Goal: Task Accomplishment & Management: Manage account settings

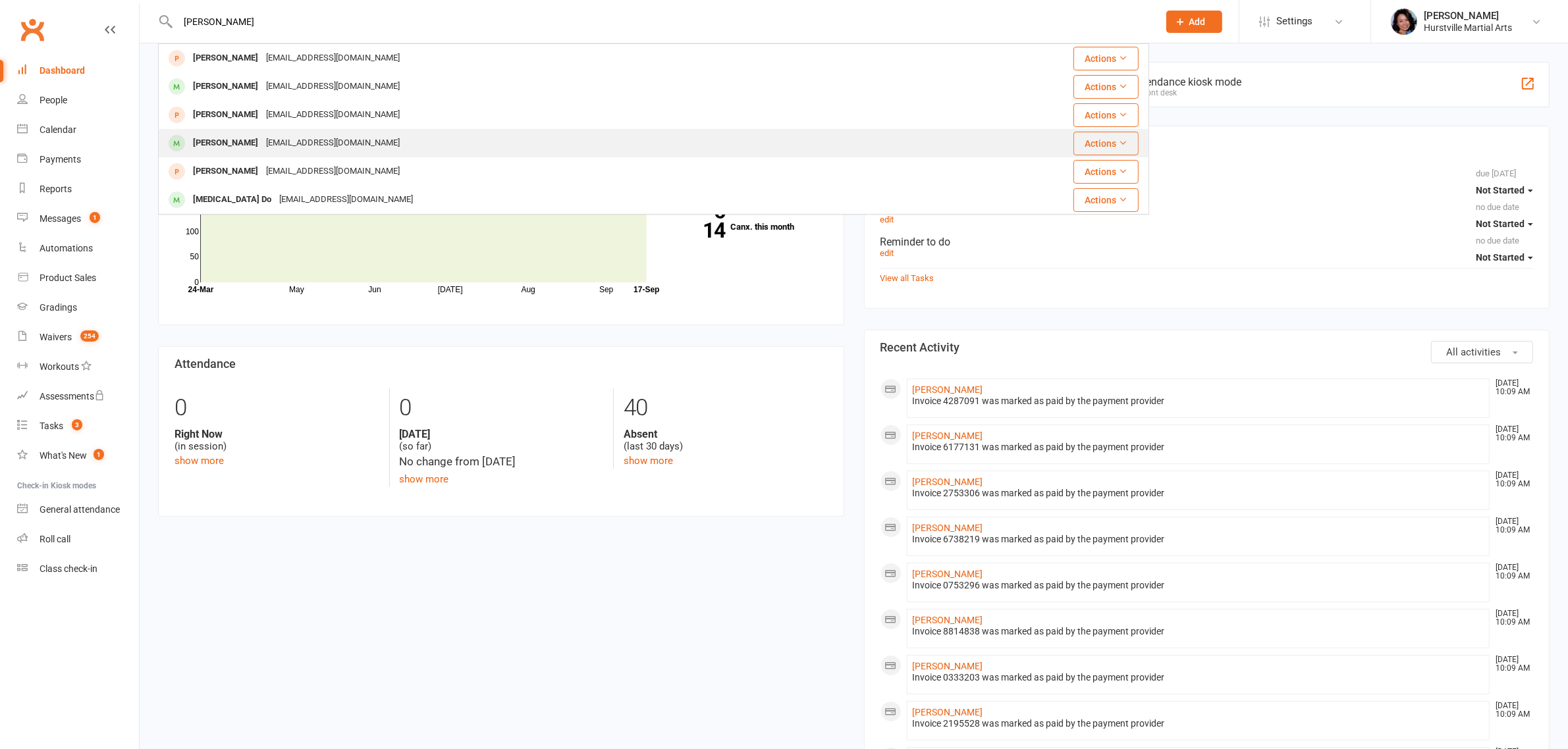
type input "[PERSON_NAME]"
click at [307, 140] on div "[EMAIL_ADDRESS][DOMAIN_NAME]" at bounding box center [332, 143] width 141 height 19
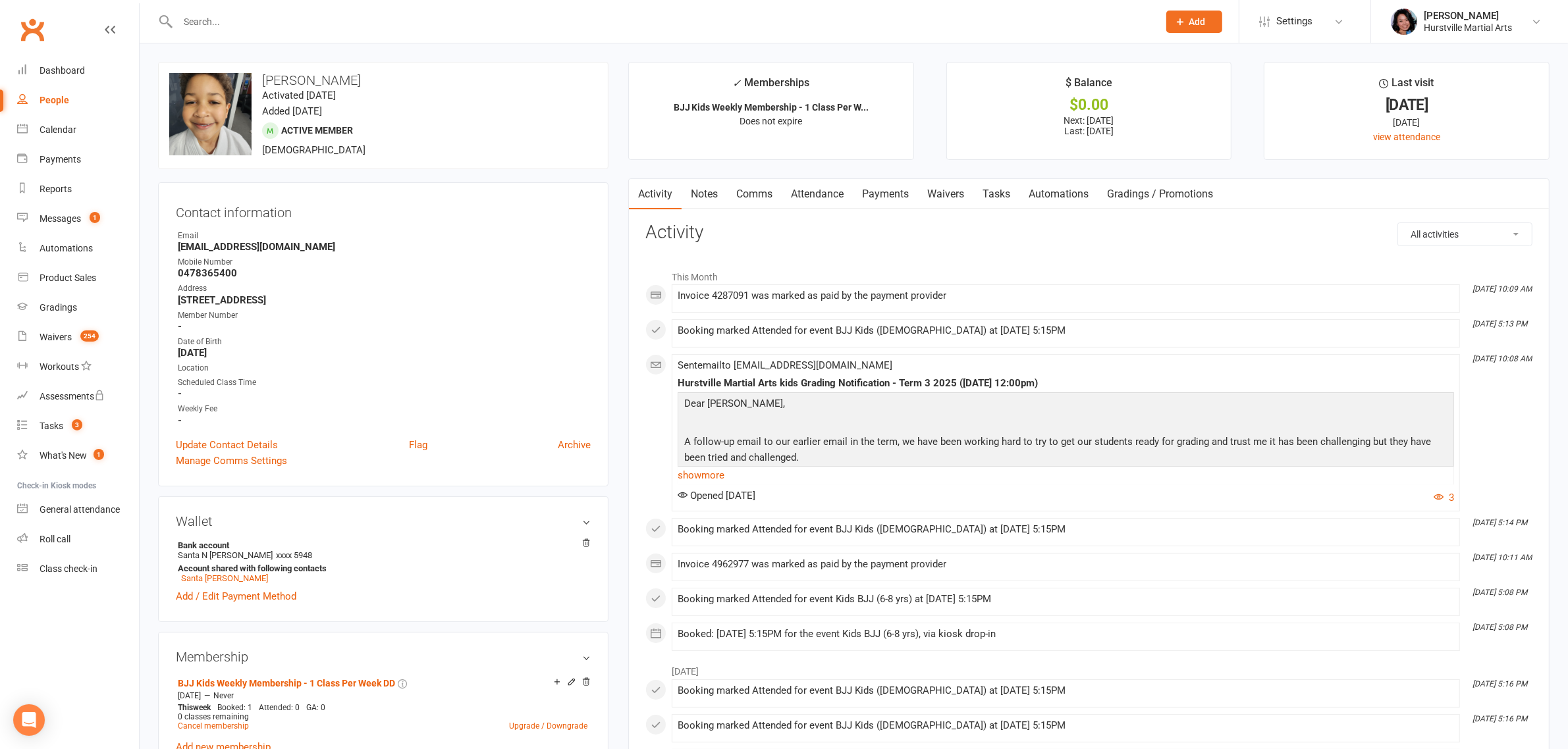
click at [696, 198] on link "Notes" at bounding box center [704, 194] width 45 height 31
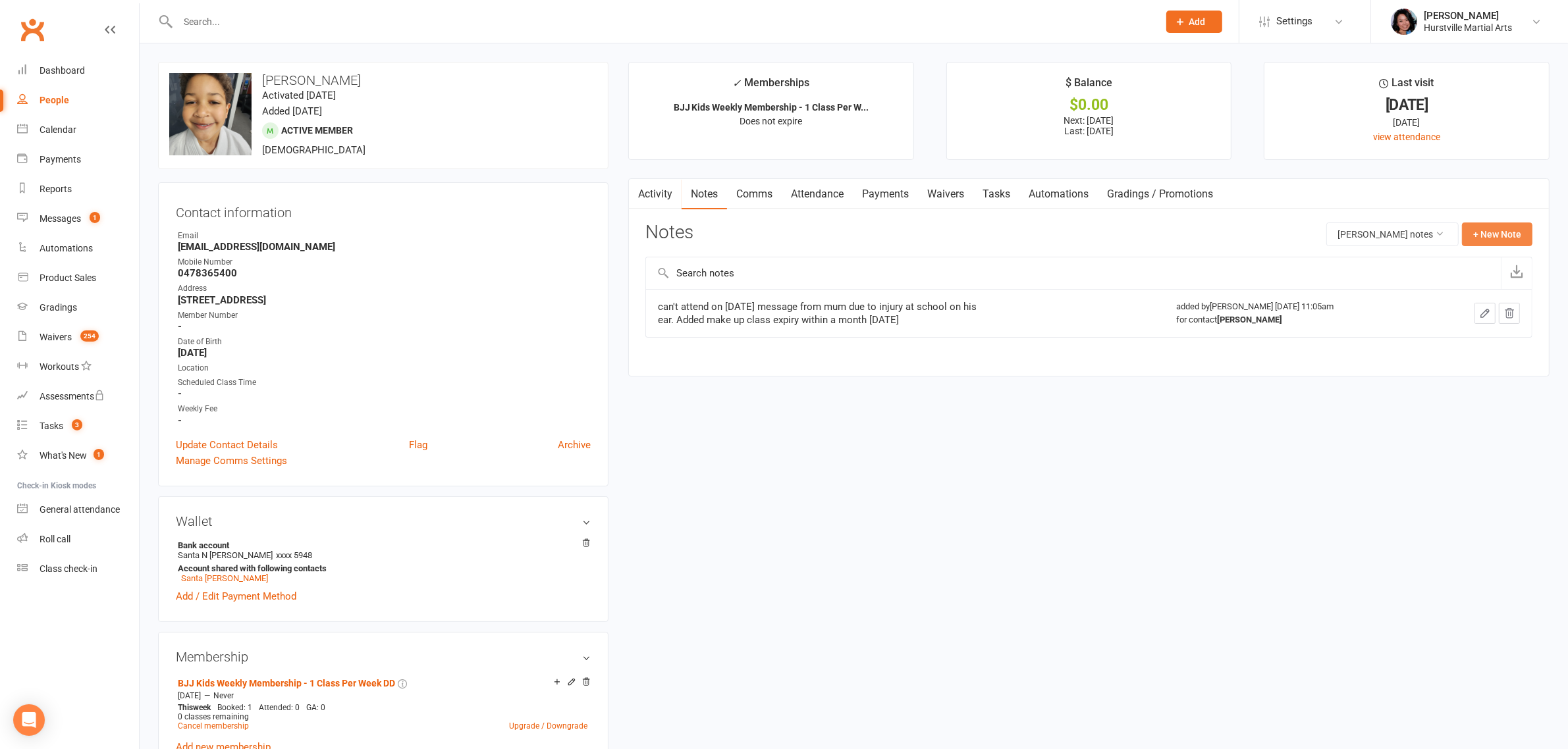
click at [1480, 235] on button "+ New Note" at bounding box center [1497, 234] width 70 height 24
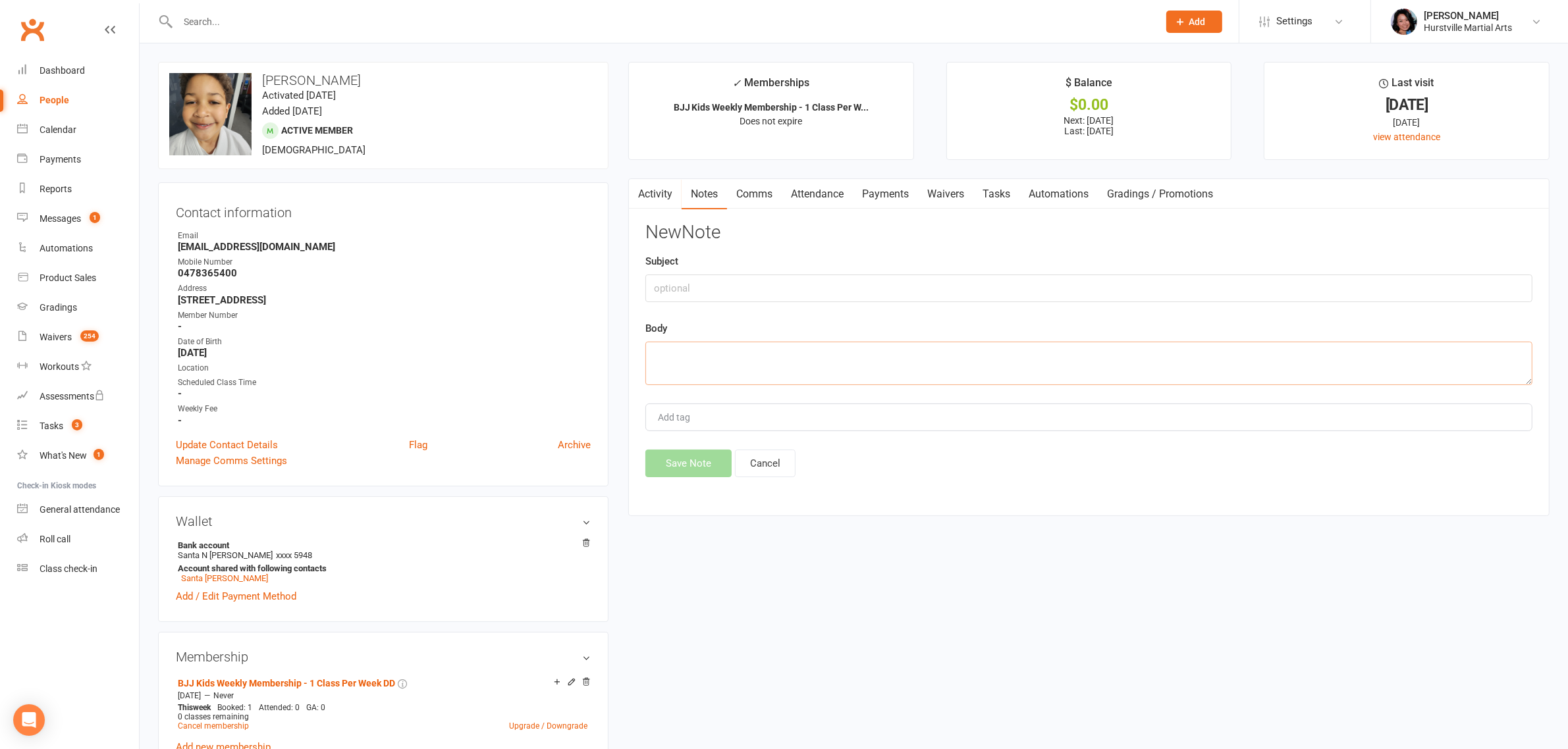
click at [819, 351] on textarea at bounding box center [1089, 363] width 887 height 44
type textarea "can't attend 17/09, sick, so added make up class"
click at [674, 476] on button "Save Note" at bounding box center [689, 463] width 86 height 27
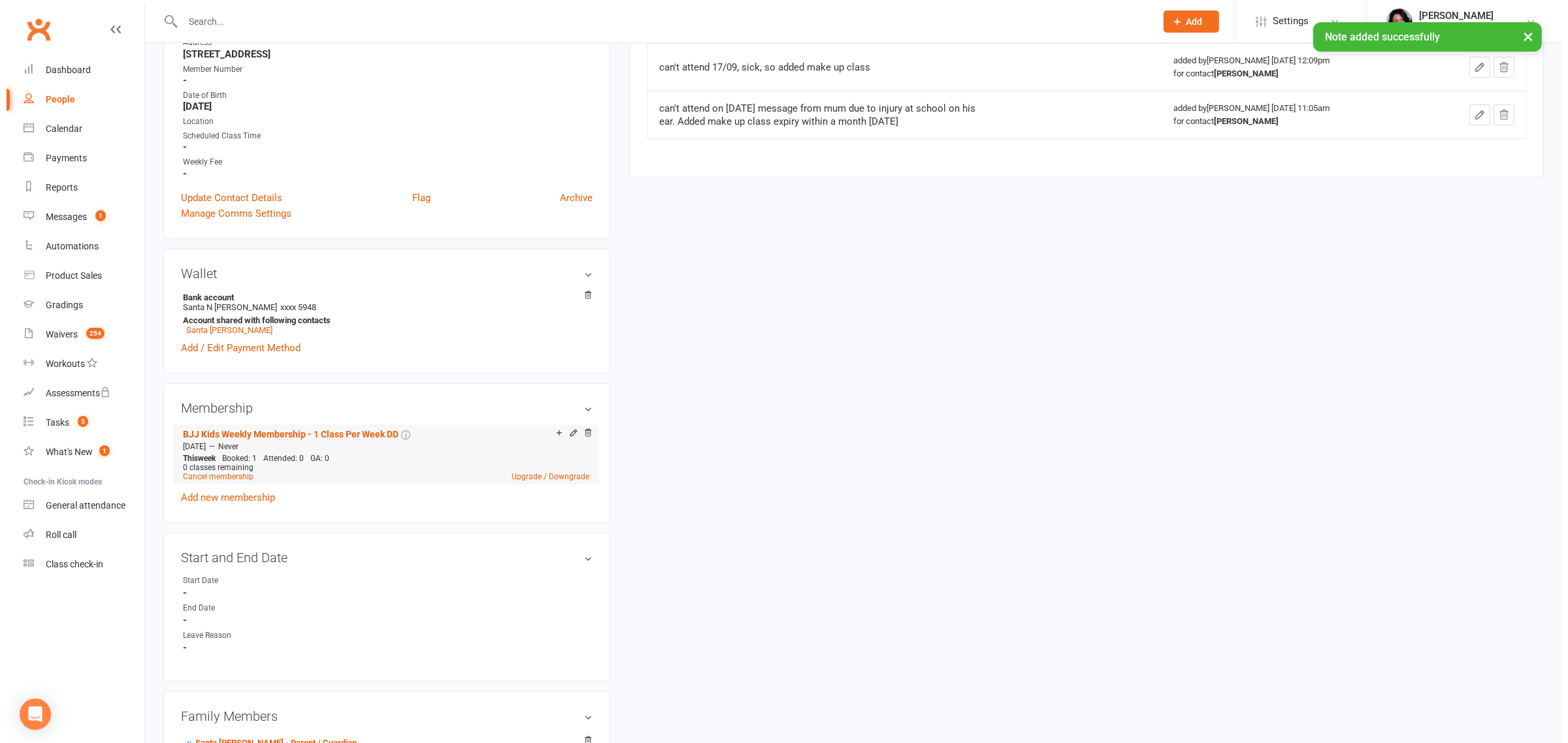
scroll to position [245, 0]
click at [551, 435] on icon at bounding box center [552, 431] width 9 height 9
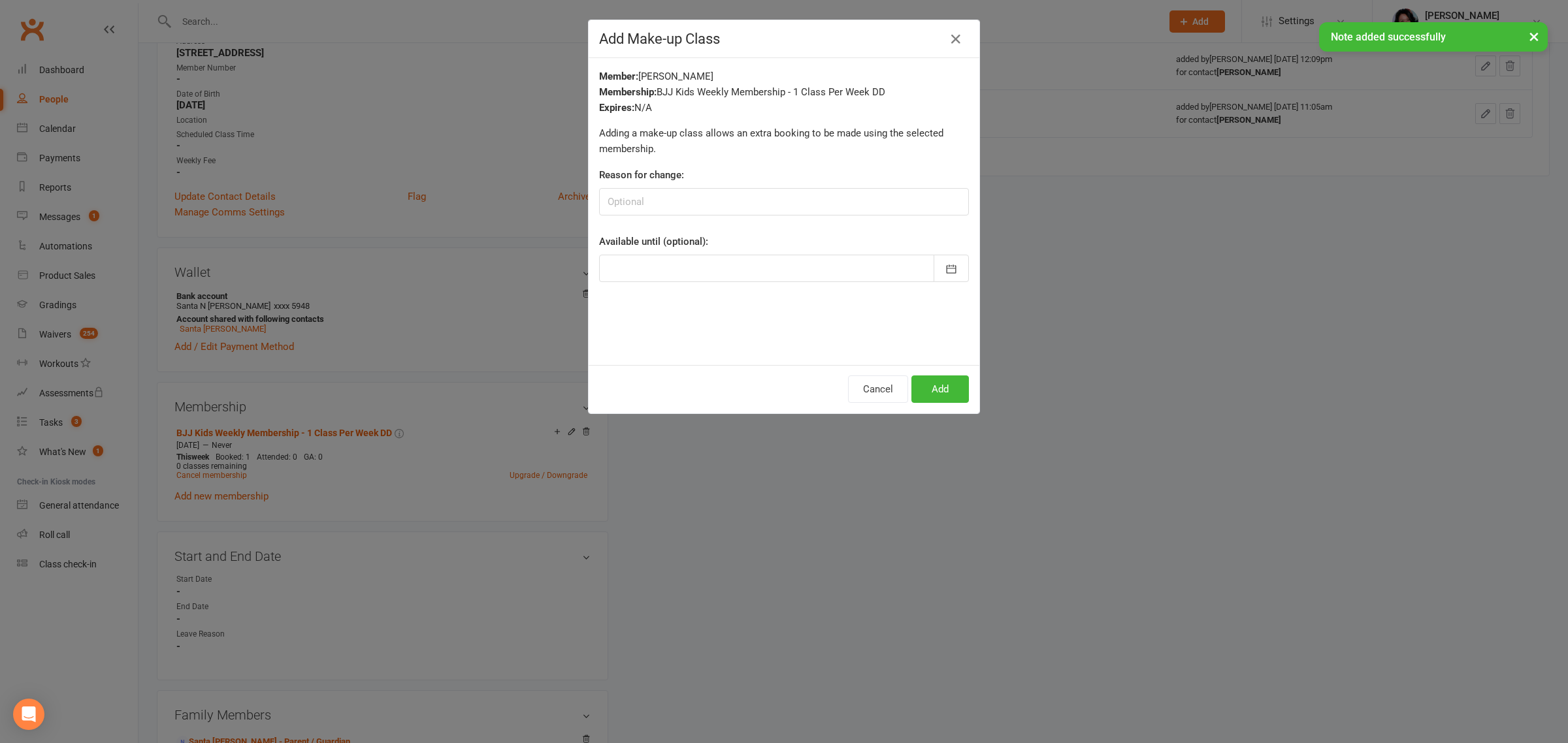
click at [727, 271] on div at bounding box center [784, 268] width 370 height 27
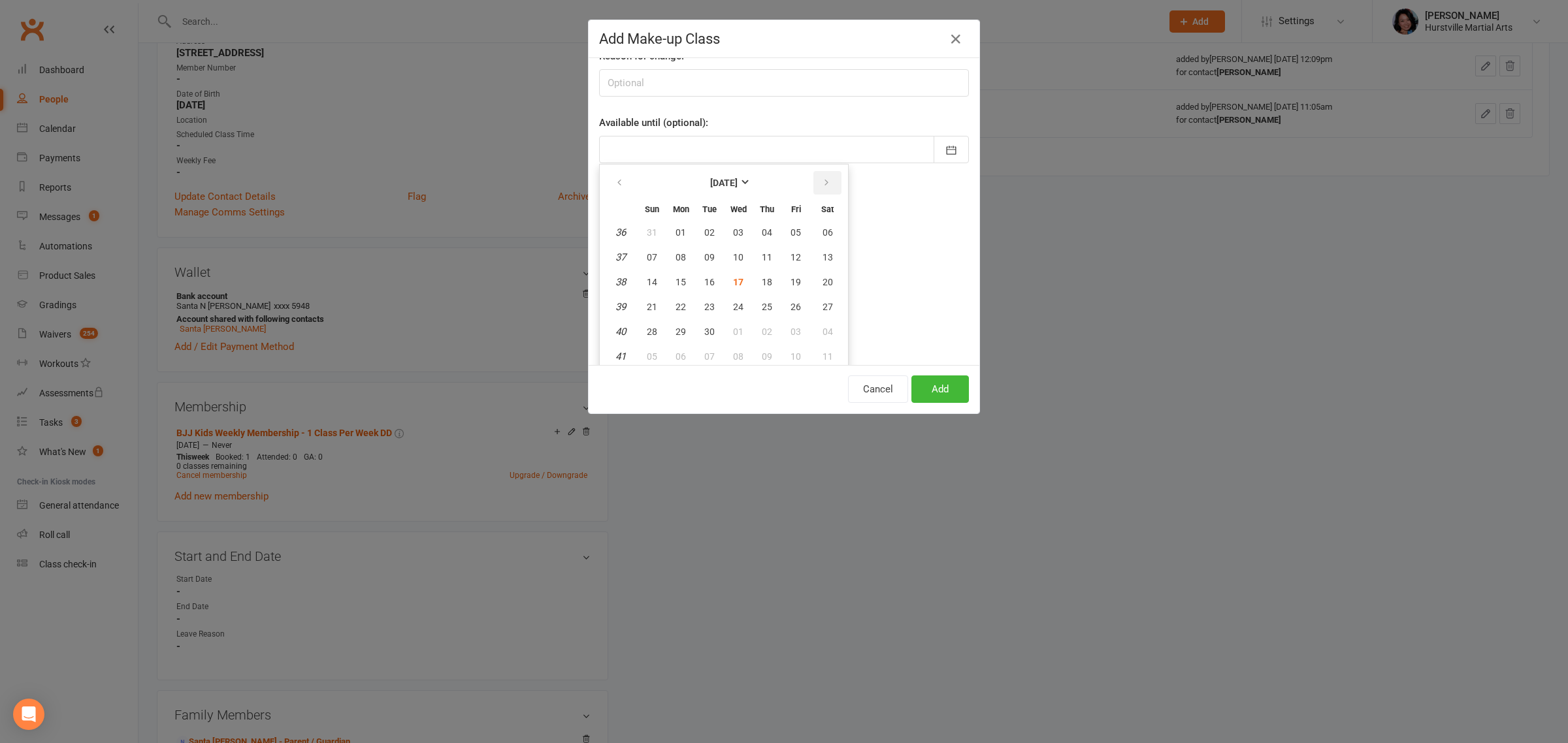
click at [822, 185] on icon "button" at bounding box center [826, 183] width 9 height 11
click at [618, 186] on icon "button" at bounding box center [619, 183] width 9 height 11
click at [615, 185] on icon "button" at bounding box center [619, 183] width 9 height 11
click at [821, 178] on button "button" at bounding box center [828, 183] width 28 height 24
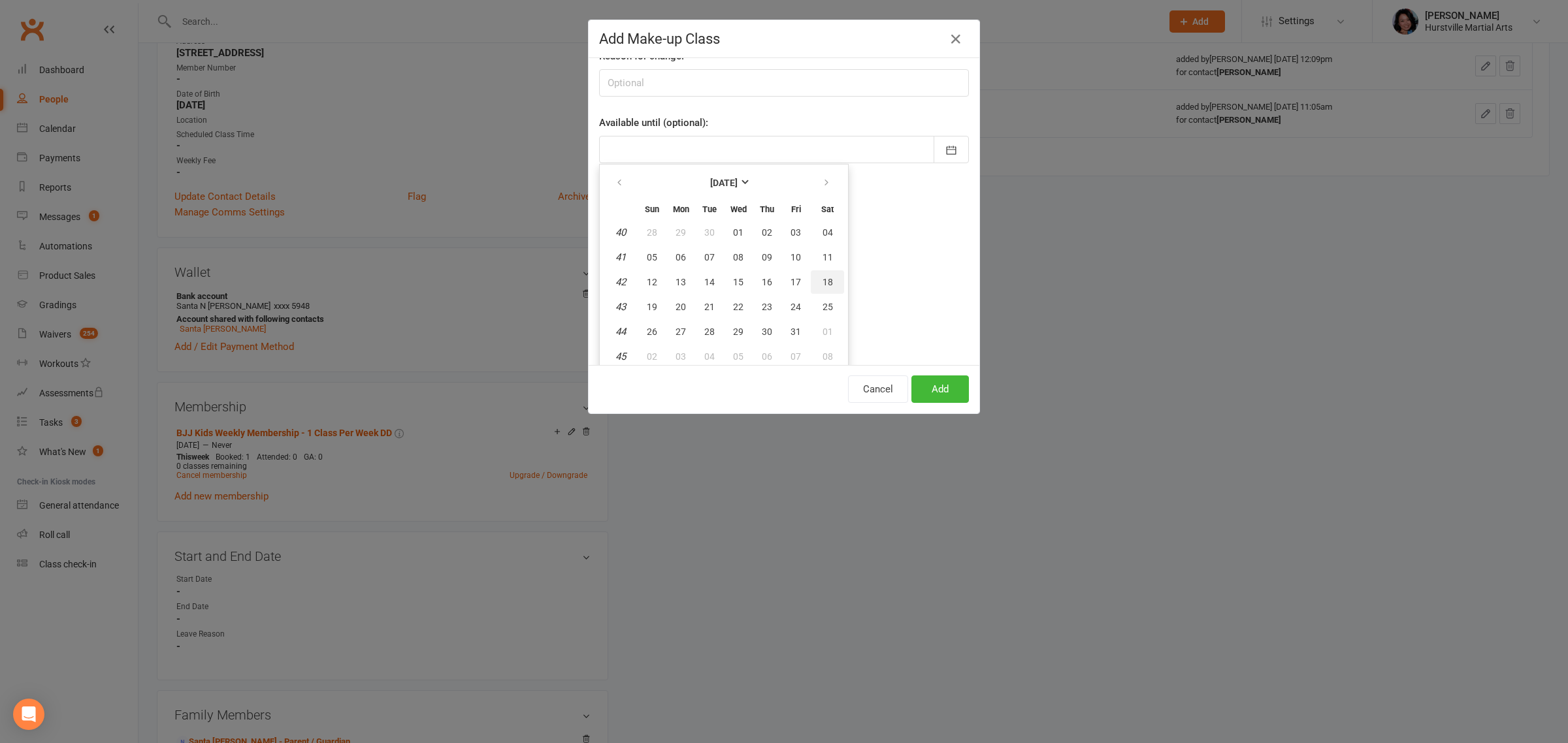
click at [823, 277] on span "18" at bounding box center [828, 282] width 11 height 11
type input "[DATE]"
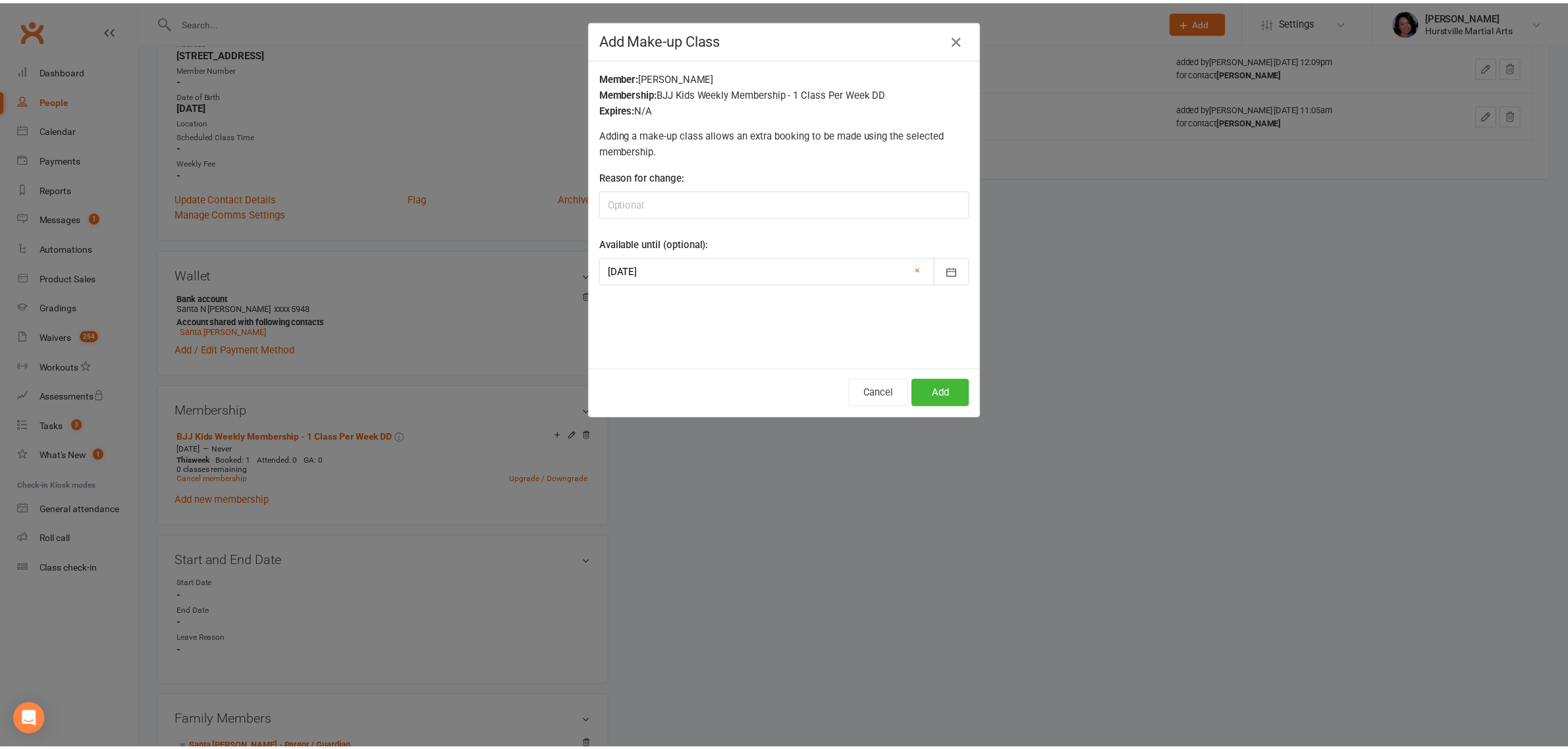
scroll to position [0, 0]
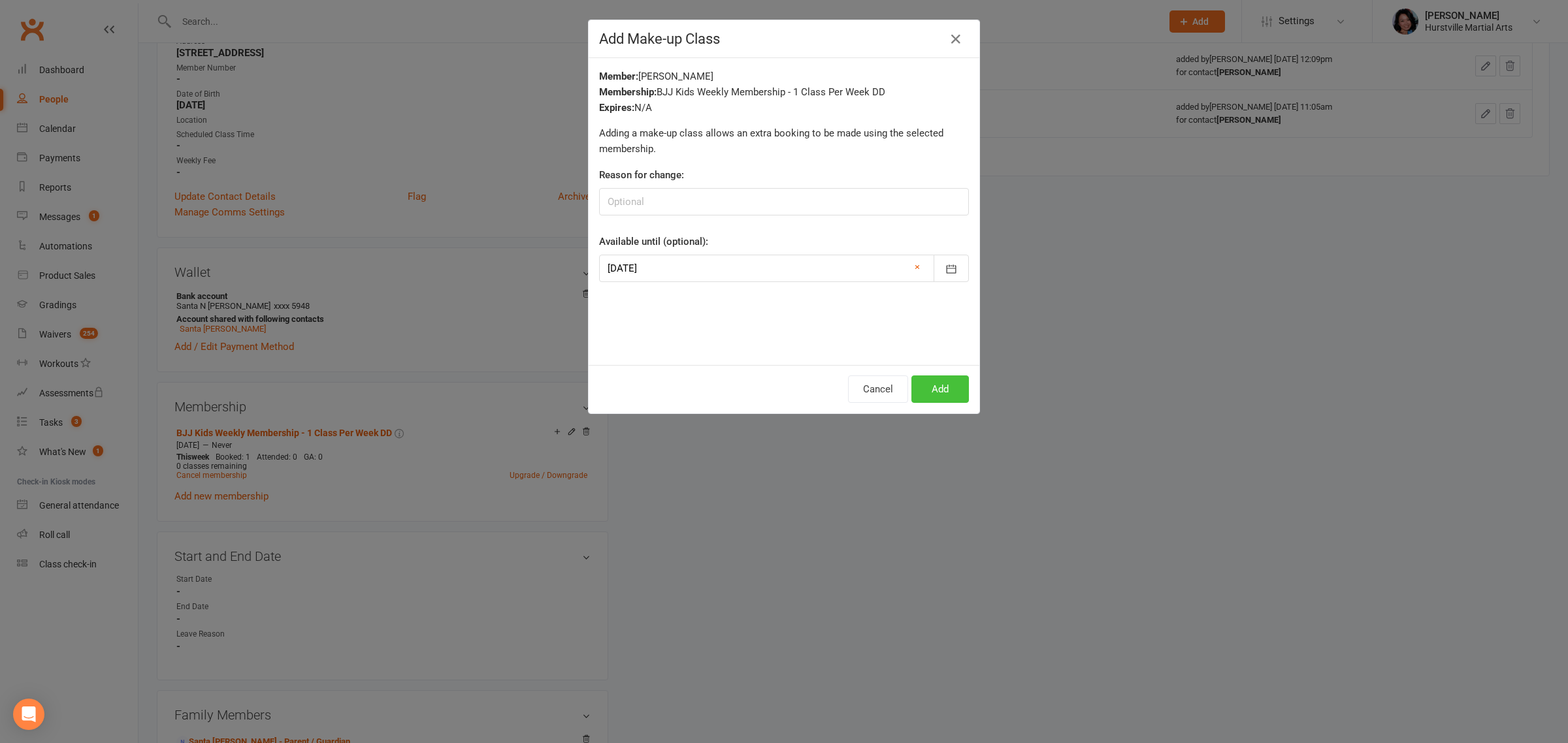
click at [944, 394] on button "Add" at bounding box center [940, 389] width 57 height 27
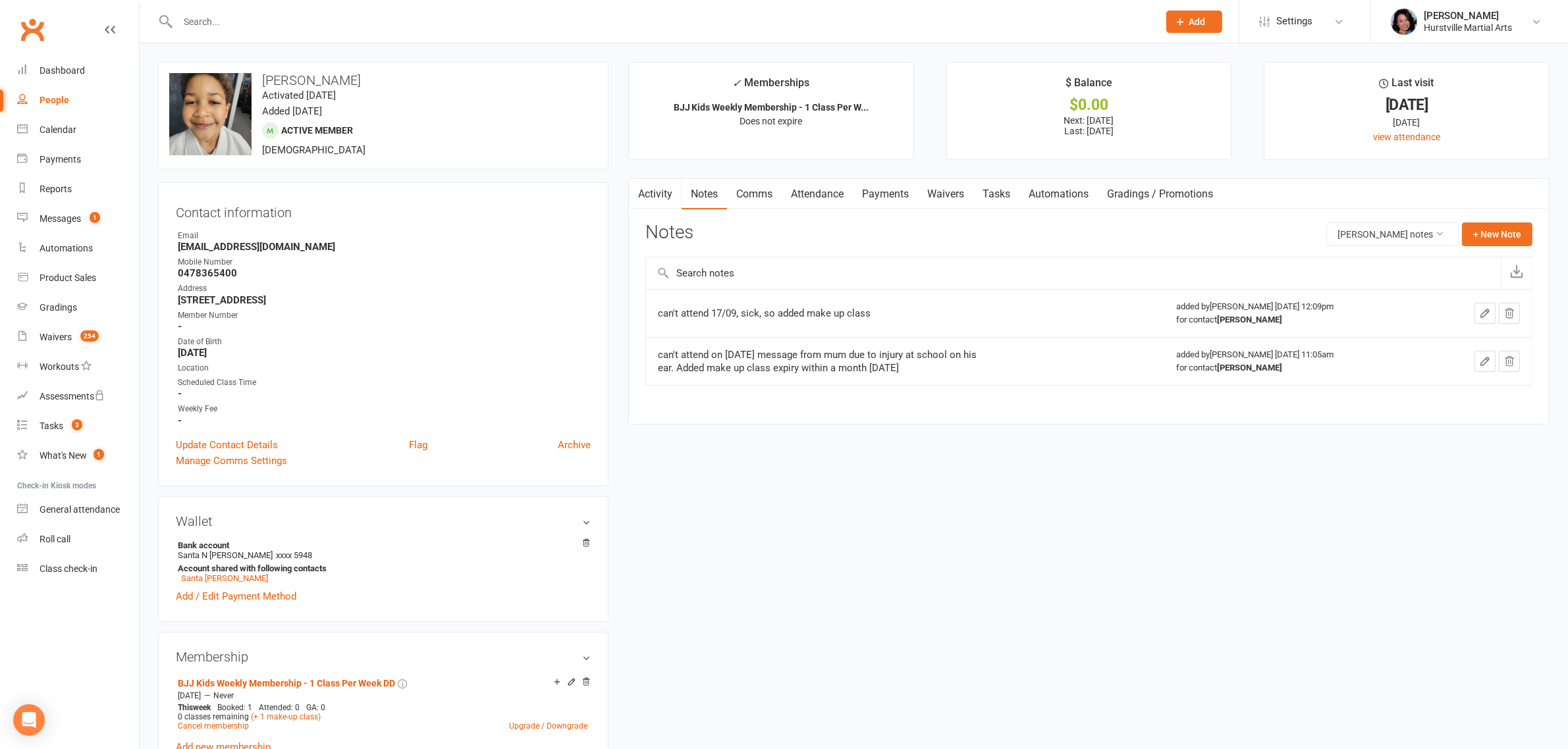
click at [308, 23] on input "text" at bounding box center [662, 21] width 976 height 18
click at [339, 21] on input "text" at bounding box center [662, 21] width 976 height 18
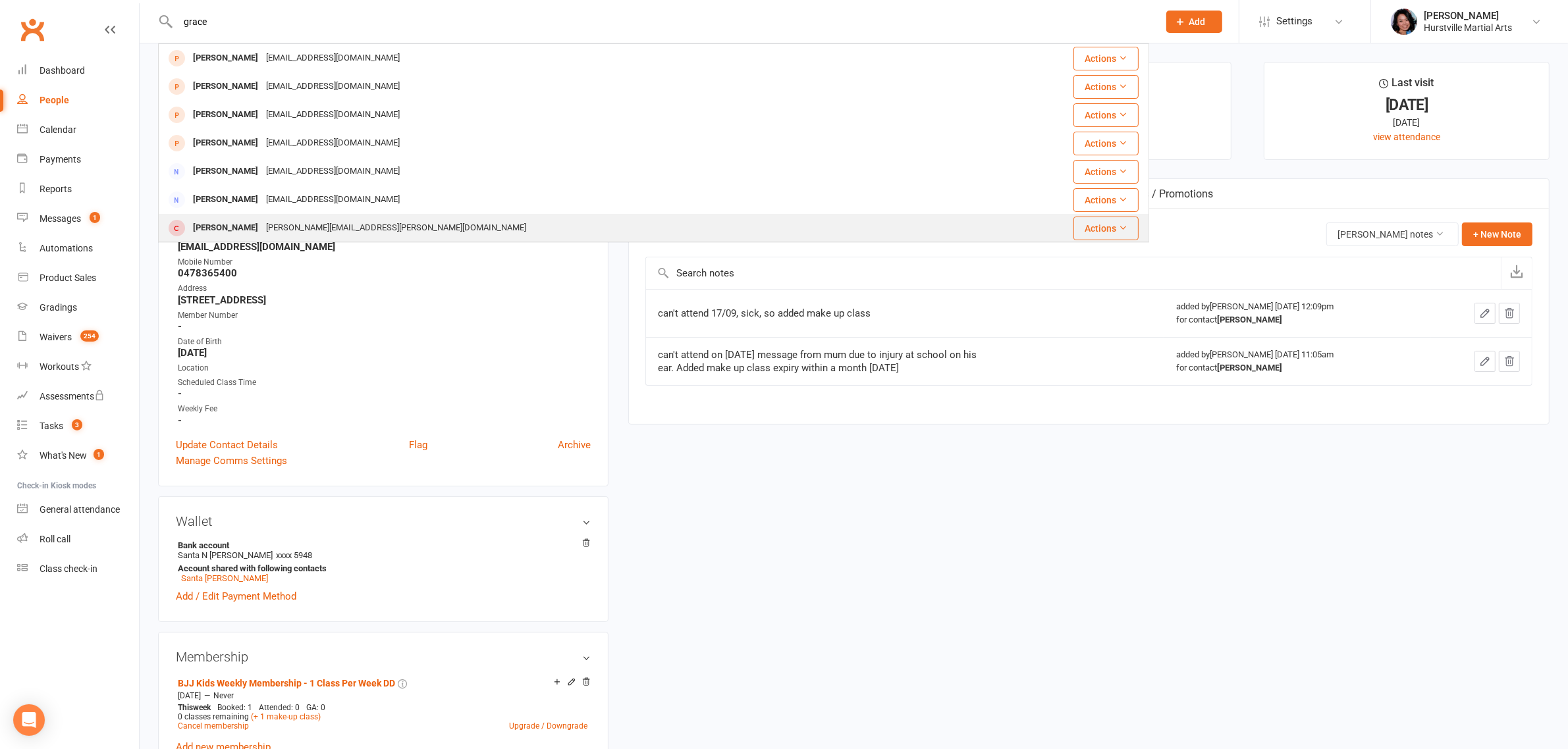
type input "grace"
click at [387, 227] on div "[PERSON_NAME] Chandra [EMAIL_ADDRESS][PERSON_NAME][DOMAIN_NAME]" at bounding box center [571, 228] width 824 height 27
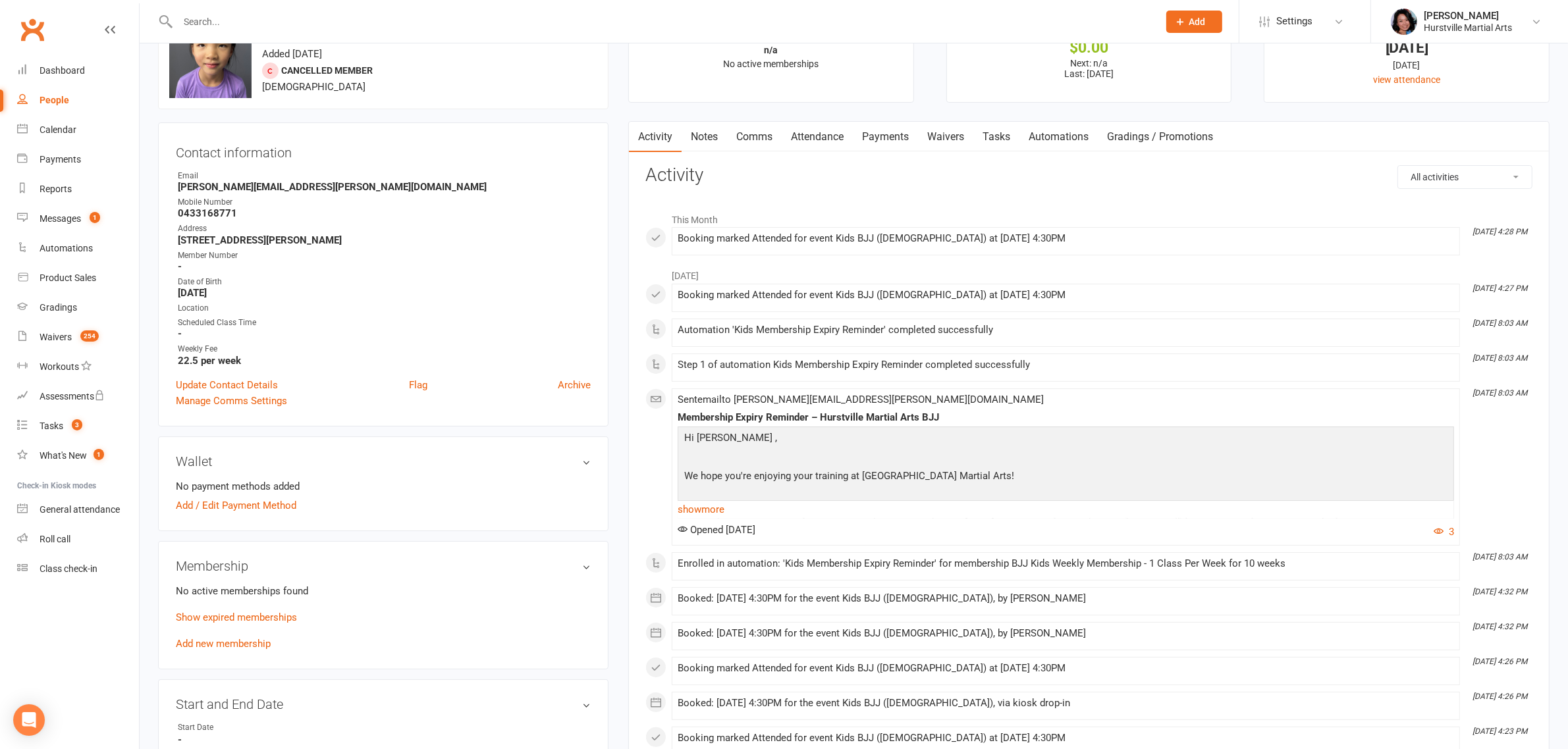
scroll to position [83, 0]
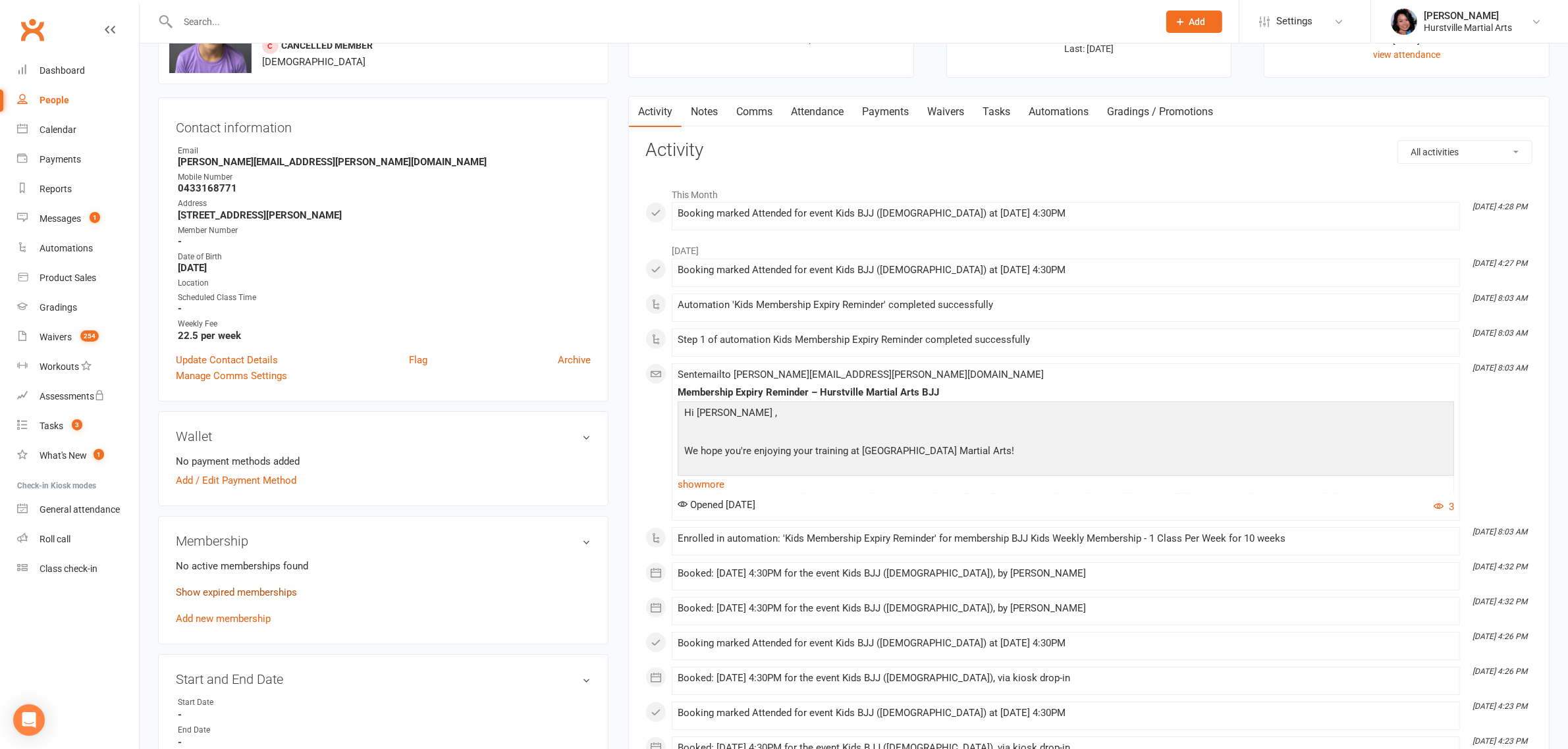
click at [247, 590] on link "Show expired memberships" at bounding box center [237, 593] width 122 height 12
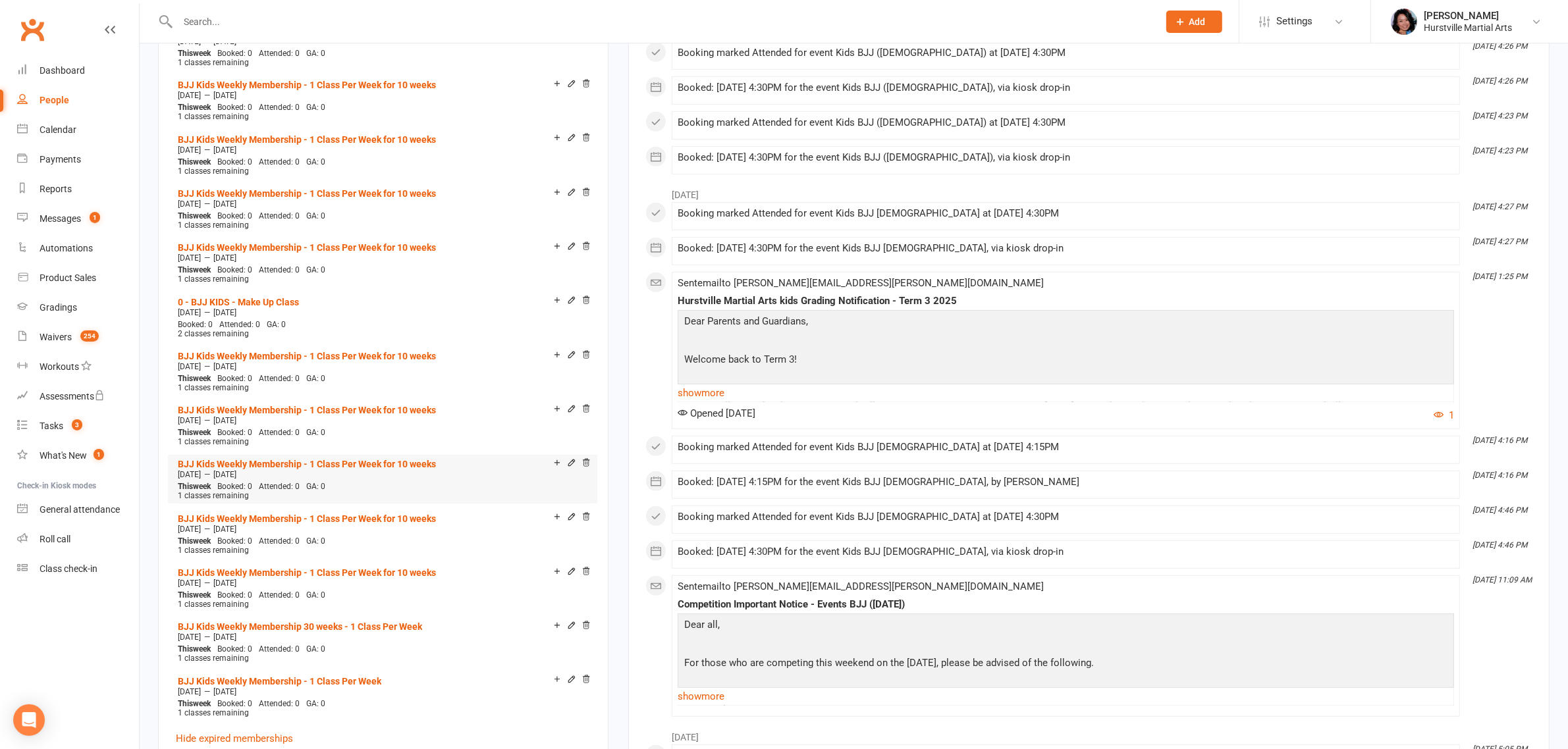
scroll to position [1152, 0]
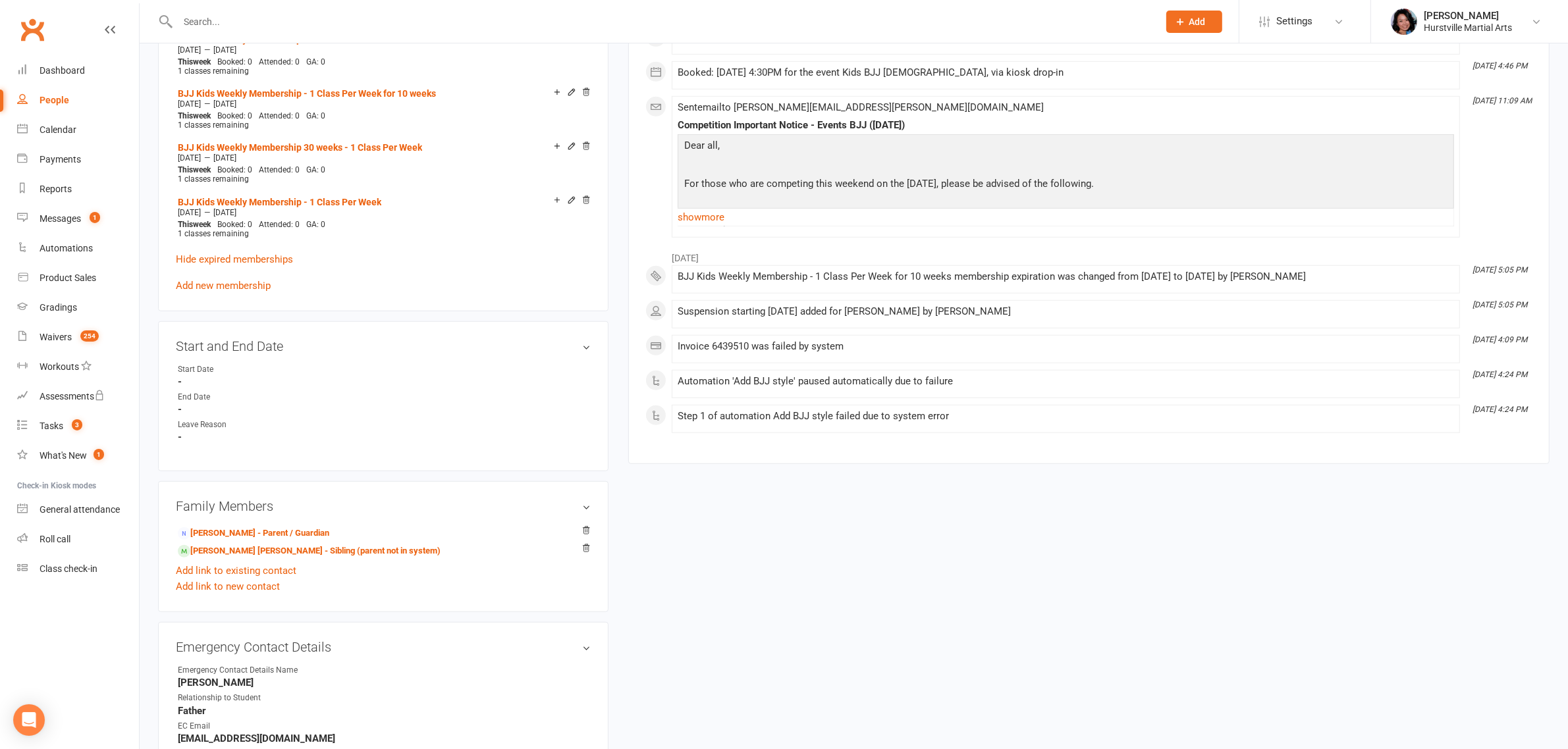
click at [225, 284] on link "Add new membership" at bounding box center [223, 285] width 95 height 12
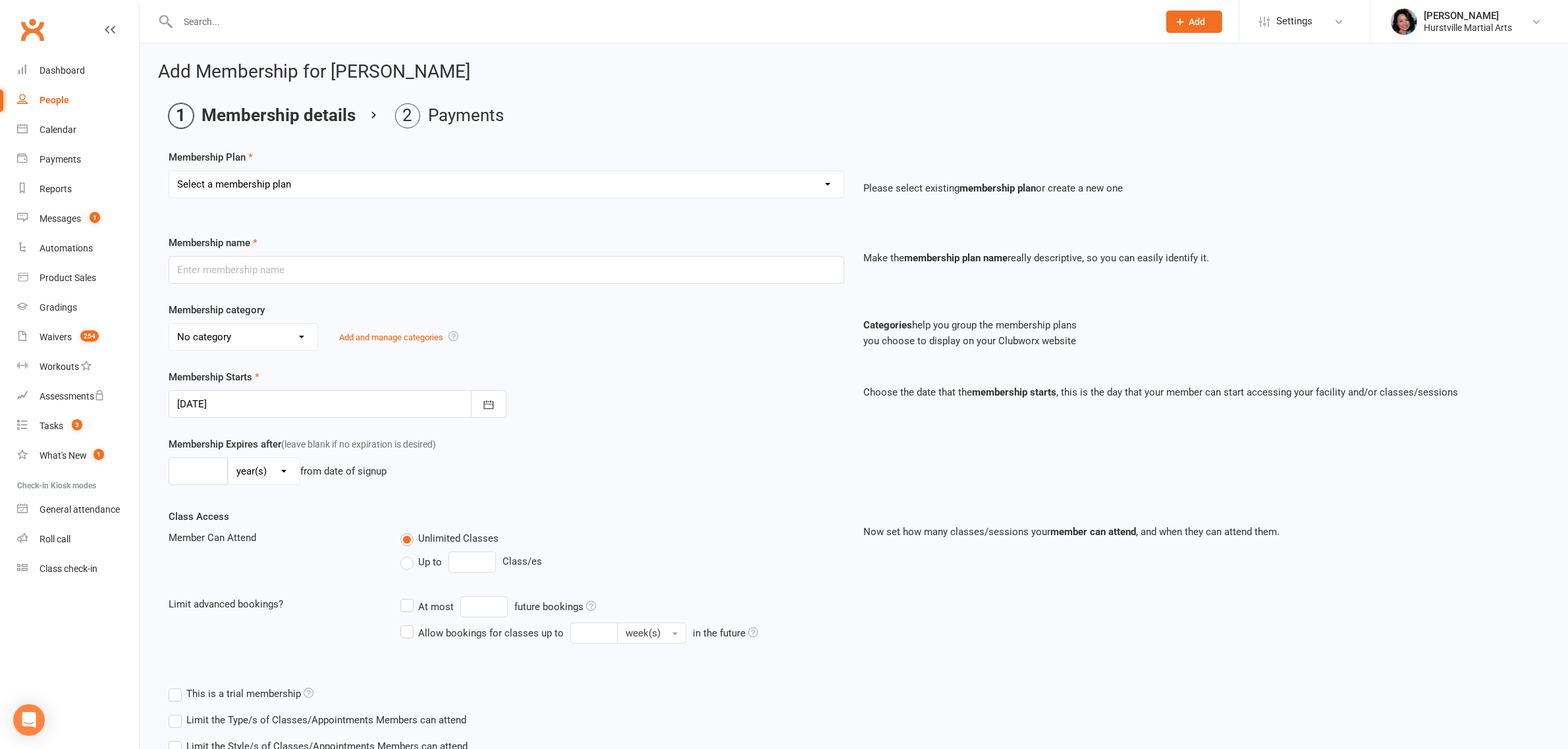
click at [449, 173] on select "Select a membership plan Create new Membership Plan 0 - BJJ KIDS - Make Up Clas…" at bounding box center [507, 184] width 675 height 26
select select "2"
click at [170, 171] on select "Select a membership plan Create new Membership Plan 0 - BJJ KIDS - Make Up Clas…" at bounding box center [507, 184] width 675 height 26
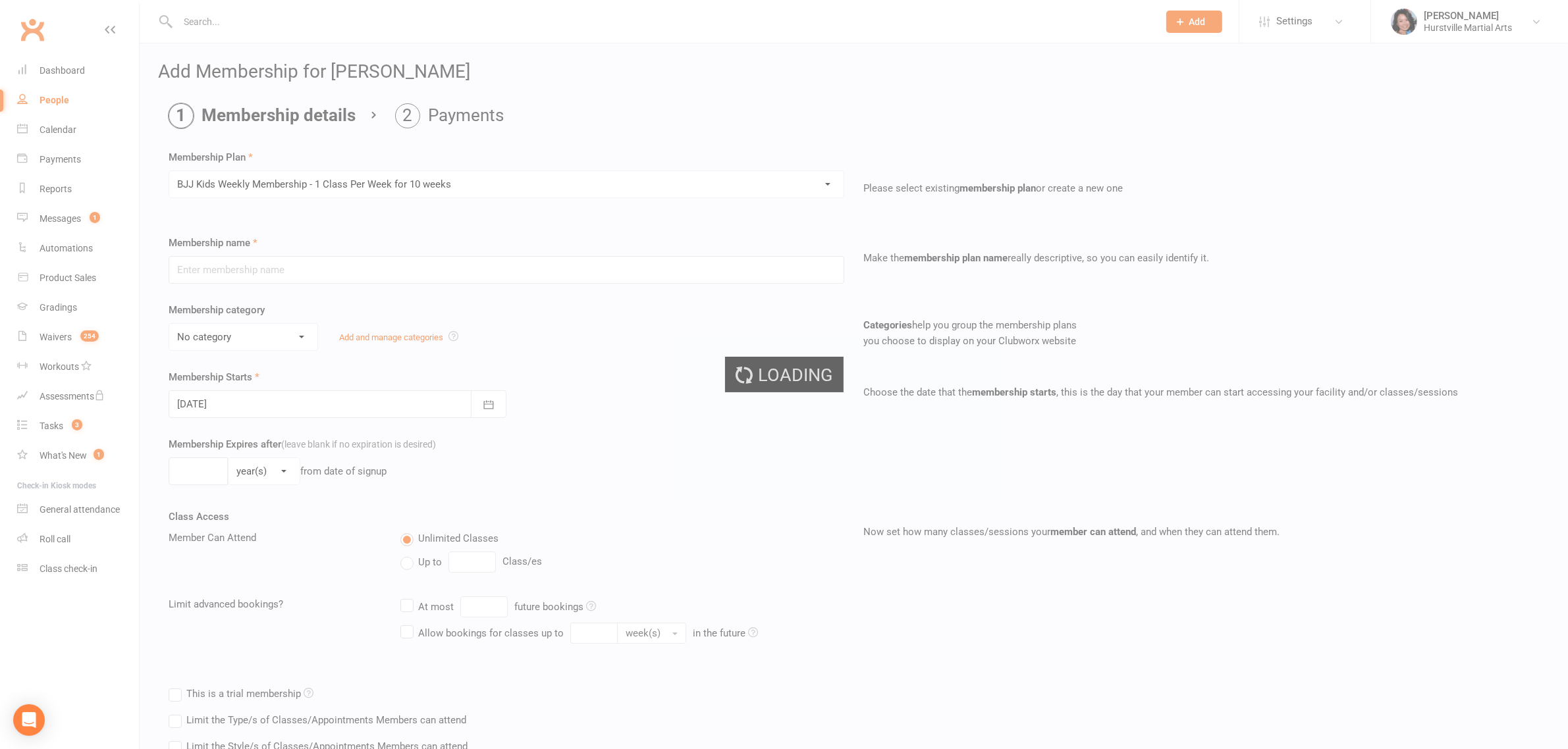
type input "BJJ Kids Weekly Membership - 1 Class Per Week for 10 weeks"
select select "2"
type input "64"
select select "0"
type input "1"
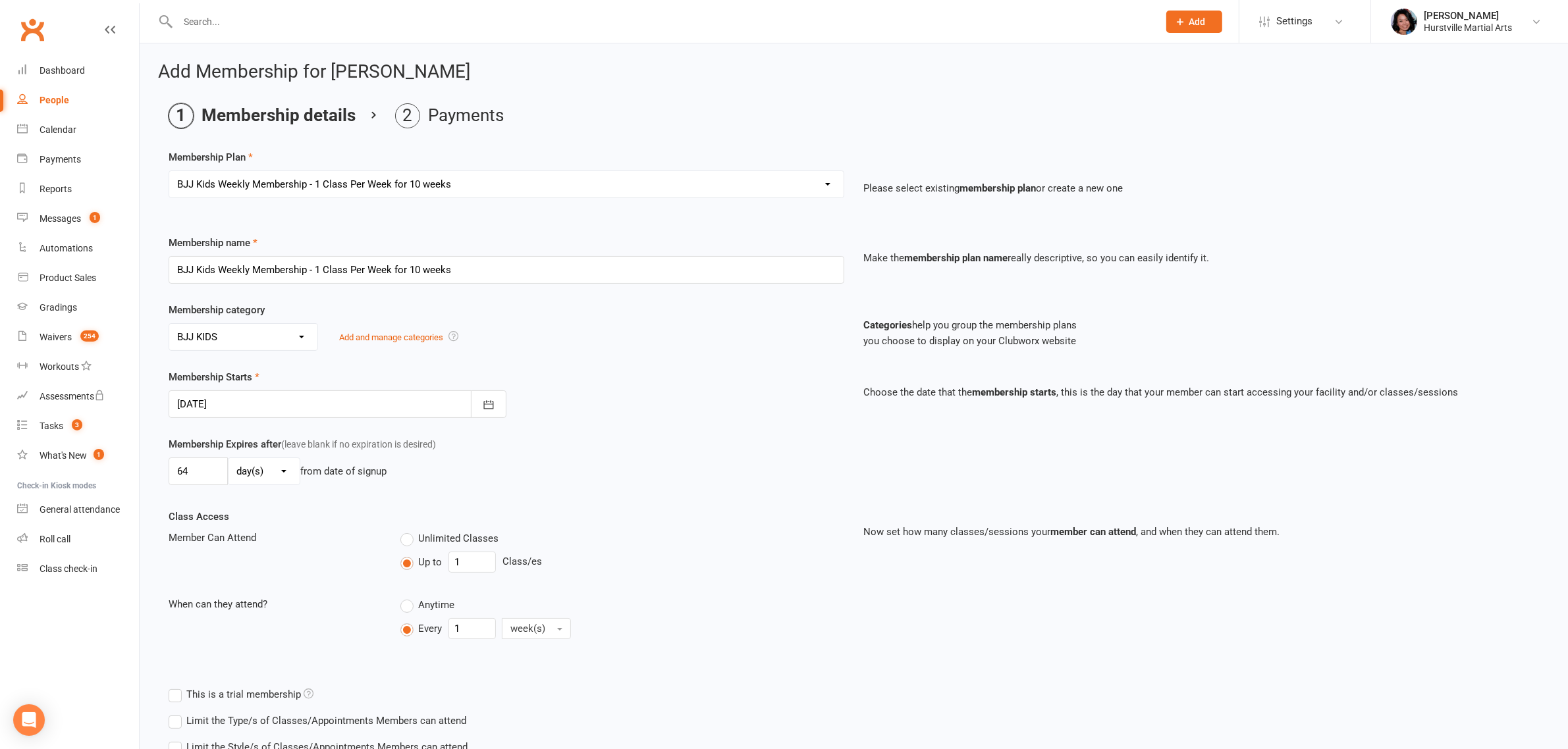
click at [274, 405] on div at bounding box center [337, 403] width 338 height 27
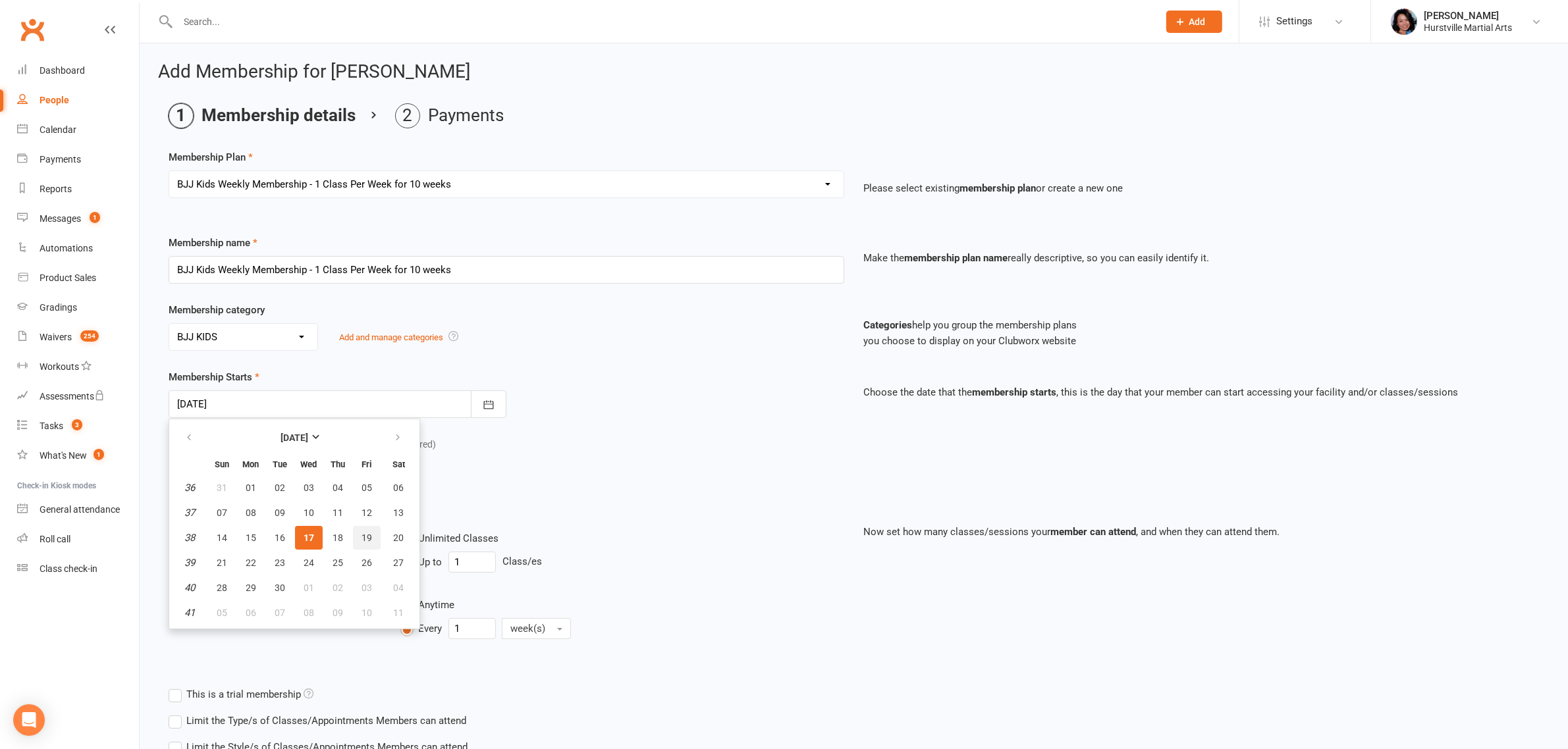
click at [361, 532] on span "19" at bounding box center [366, 537] width 11 height 11
type input "[DATE]"
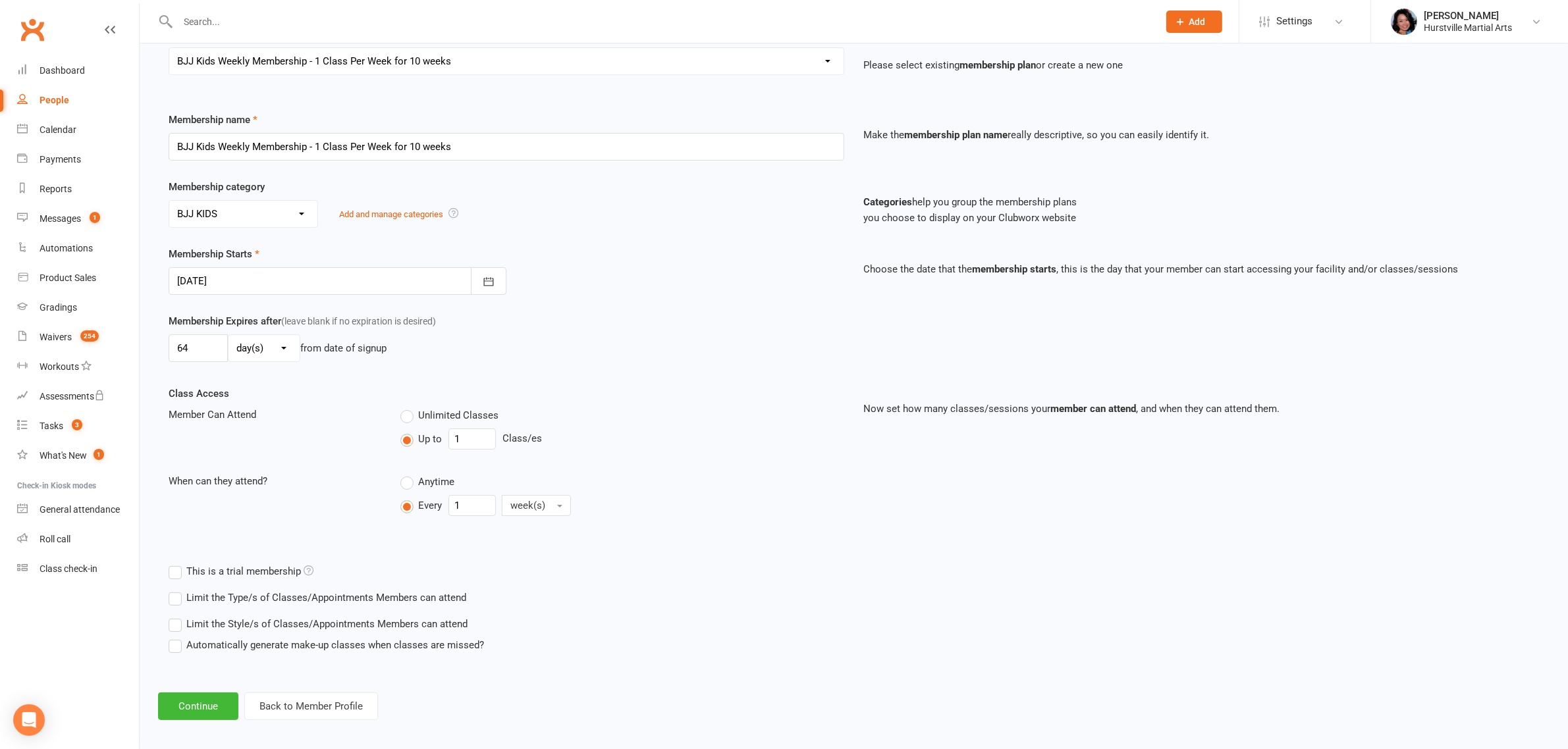
scroll to position [132, 0]
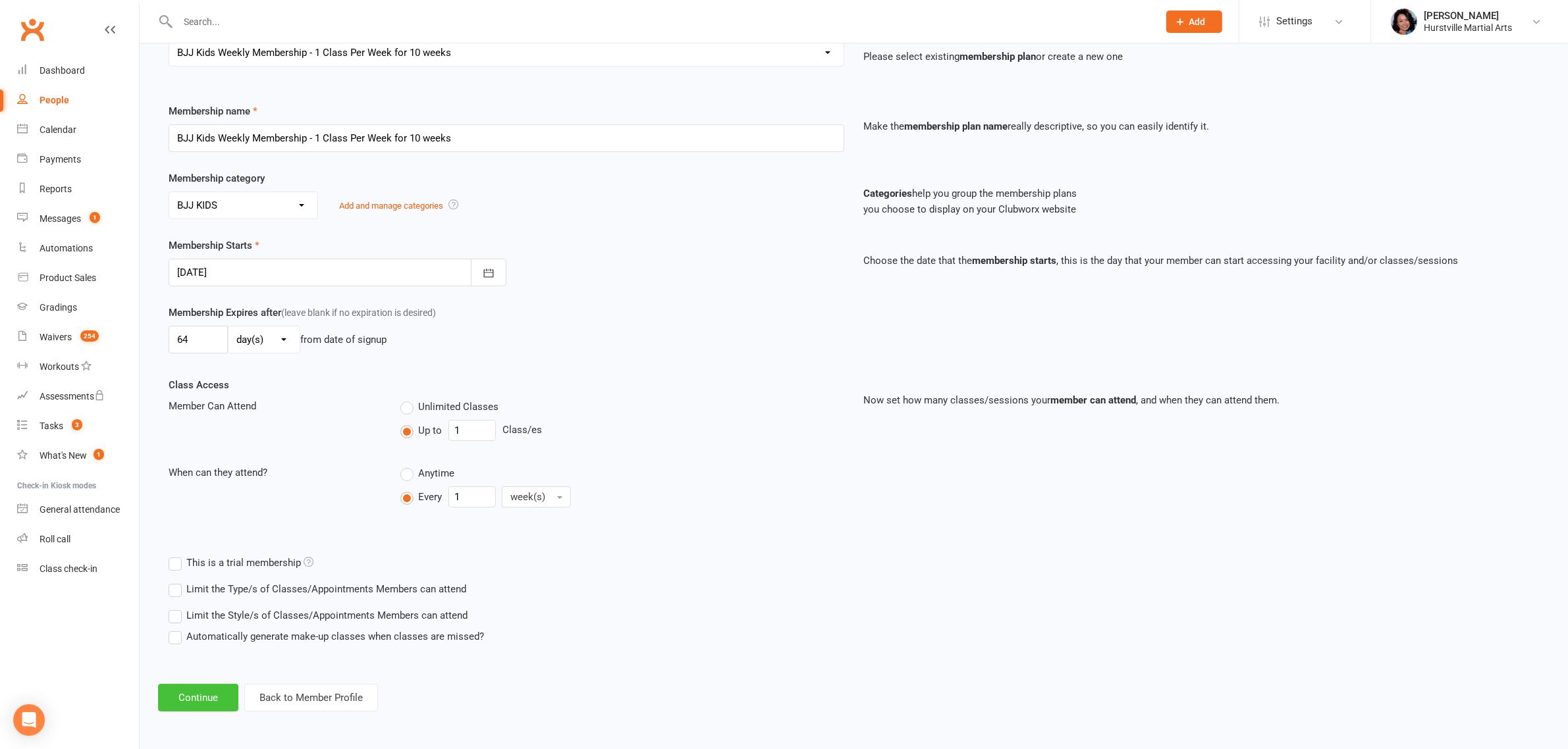
click at [193, 704] on button "Continue" at bounding box center [198, 698] width 80 height 27
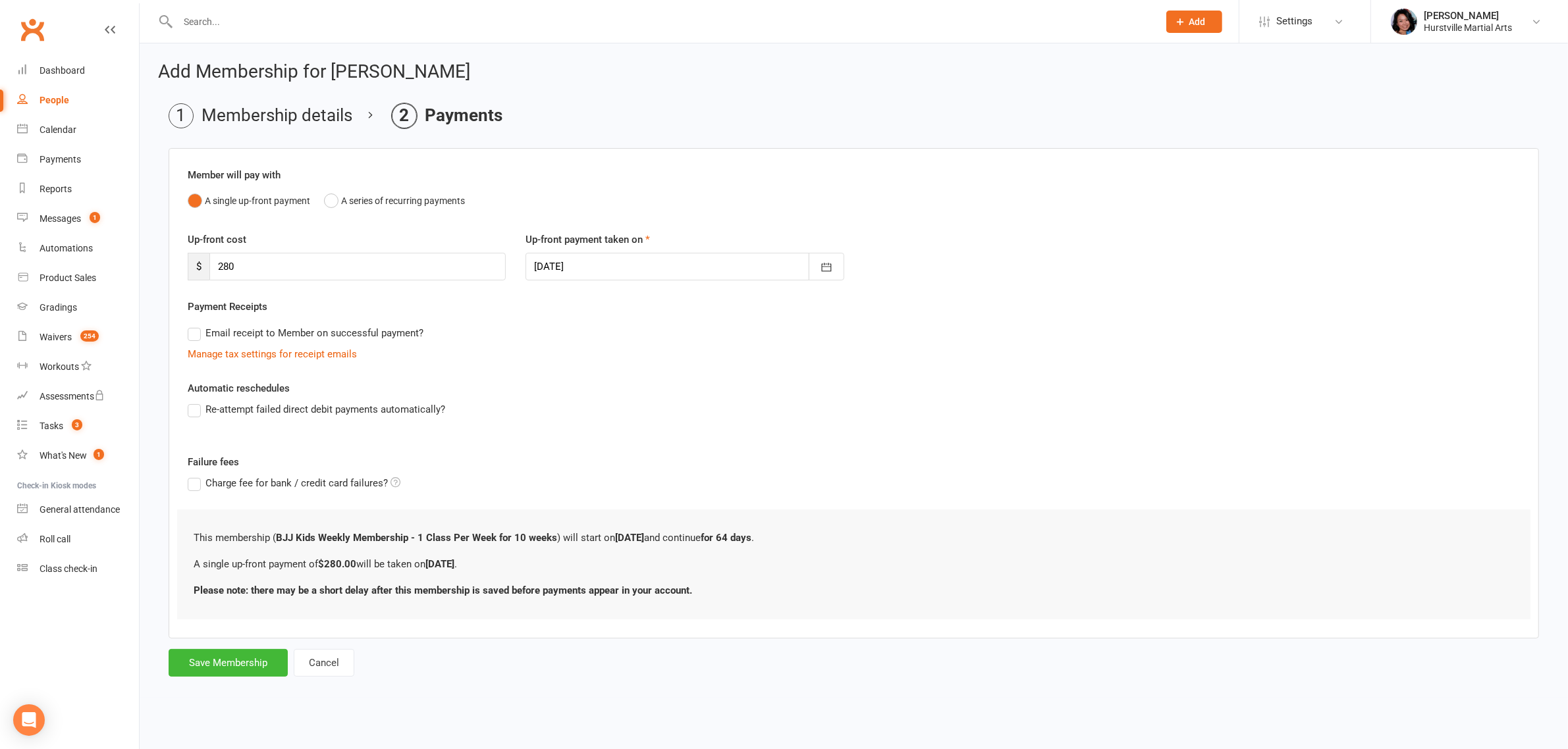
scroll to position [0, 0]
click at [221, 660] on button "Save Membership" at bounding box center [228, 662] width 119 height 27
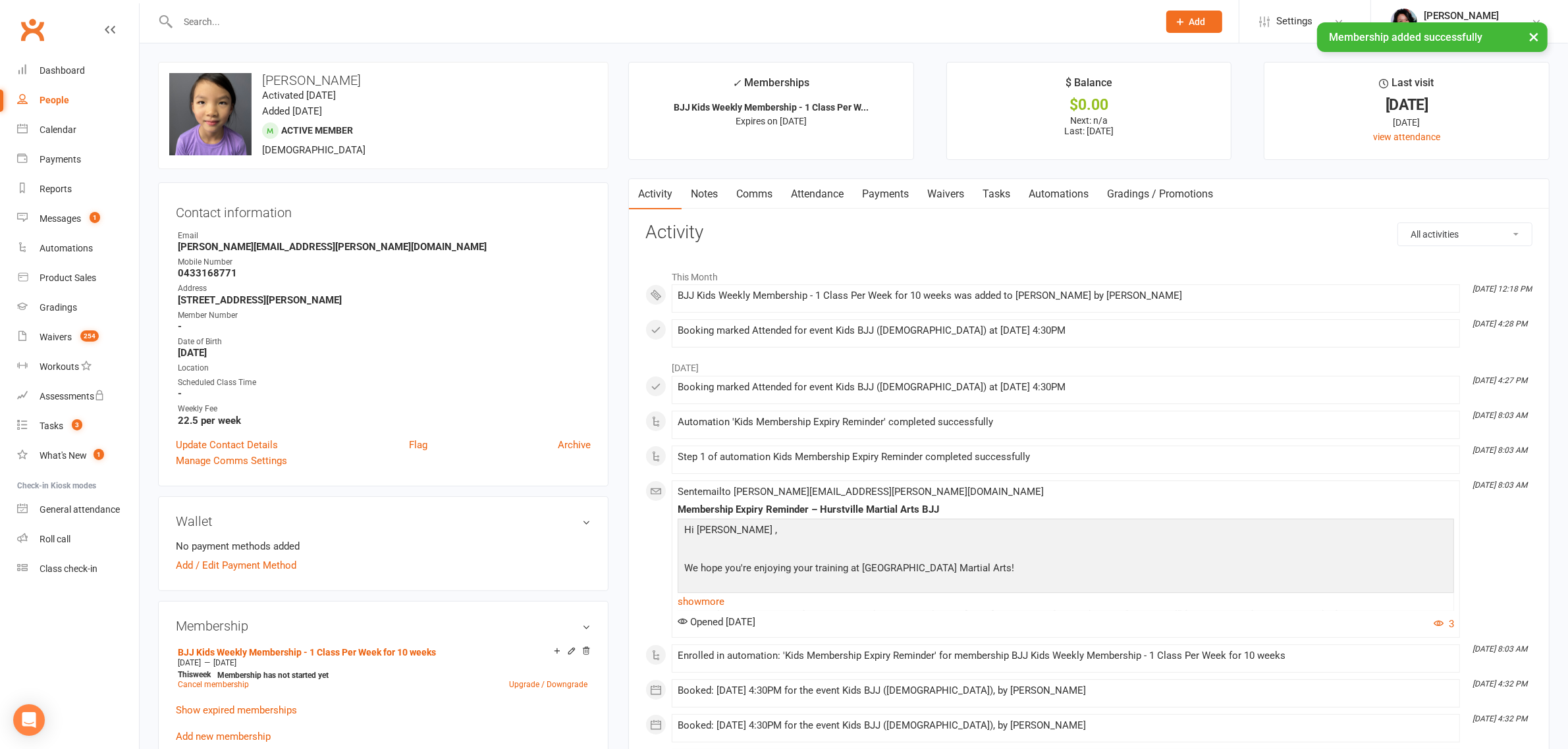
click at [715, 188] on link "Notes" at bounding box center [704, 194] width 45 height 31
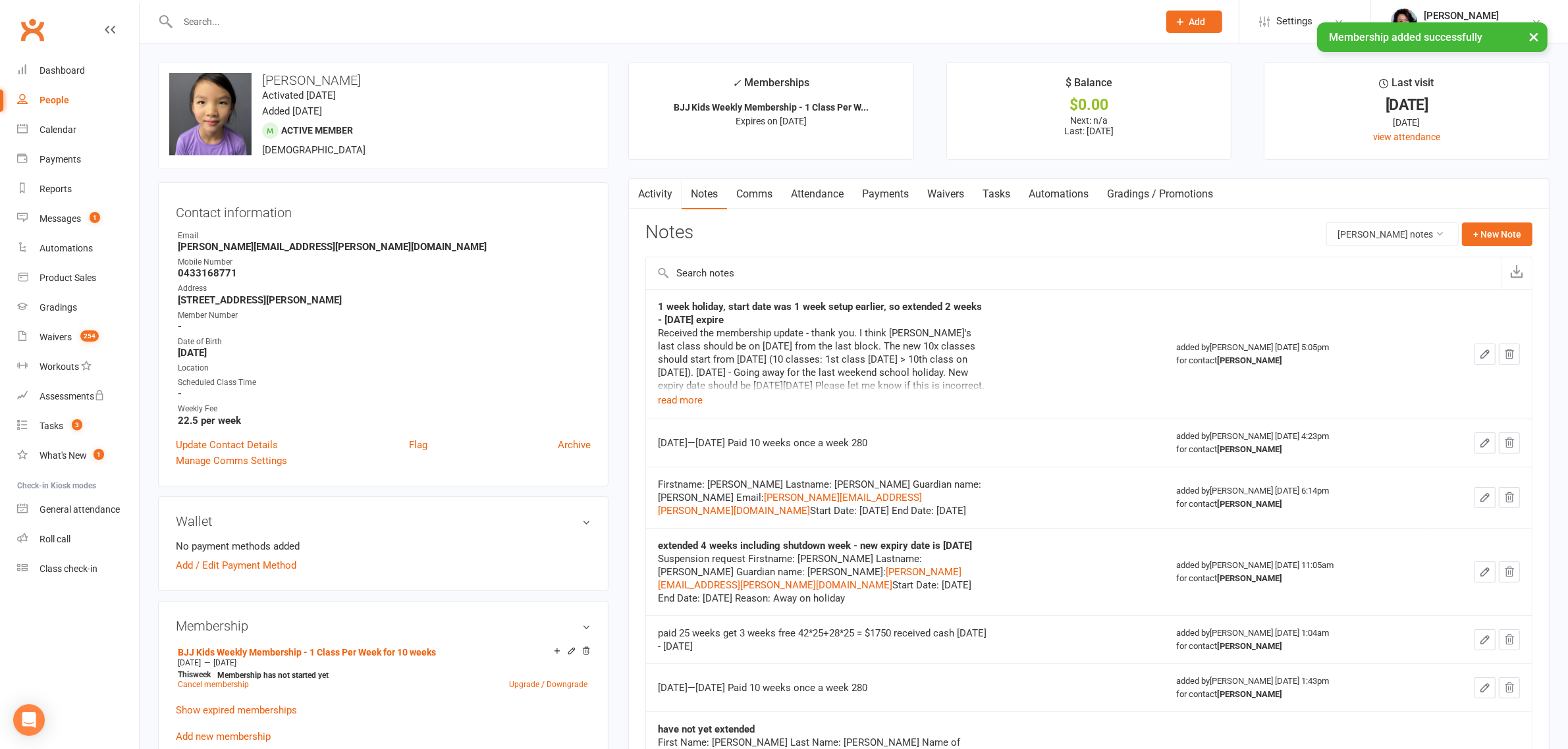
scroll to position [83, 0]
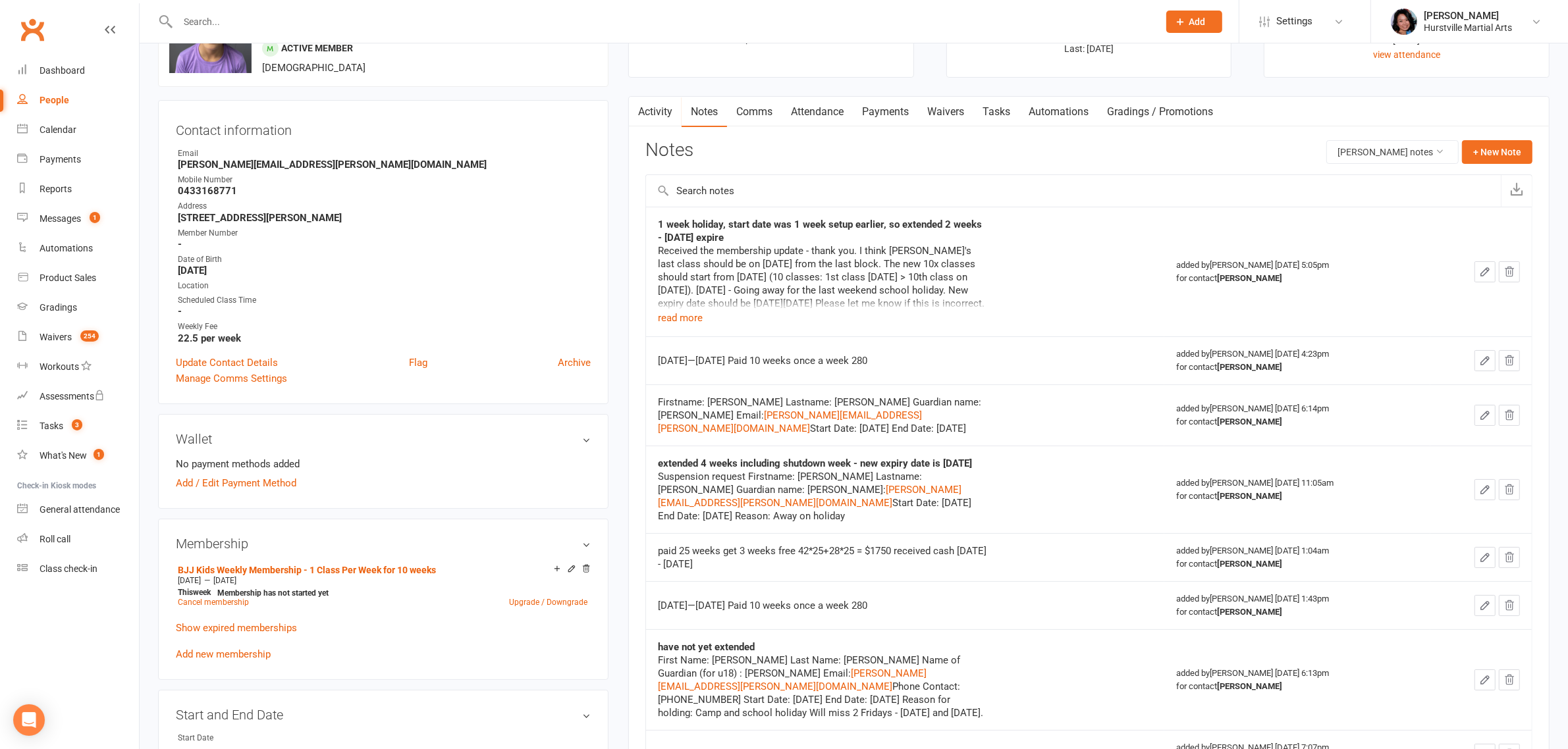
drag, startPoint x: 955, startPoint y: 354, endPoint x: 655, endPoint y: 364, distance: 300.2
click at [655, 364] on td "[DATE]—[DATE] Paid 10 weeks once a week 280" at bounding box center [905, 360] width 519 height 48
copy div "[DATE]—[DATE] Paid 10 weeks once a week 280"
click at [1503, 150] on button "+ New Note" at bounding box center [1497, 152] width 70 height 24
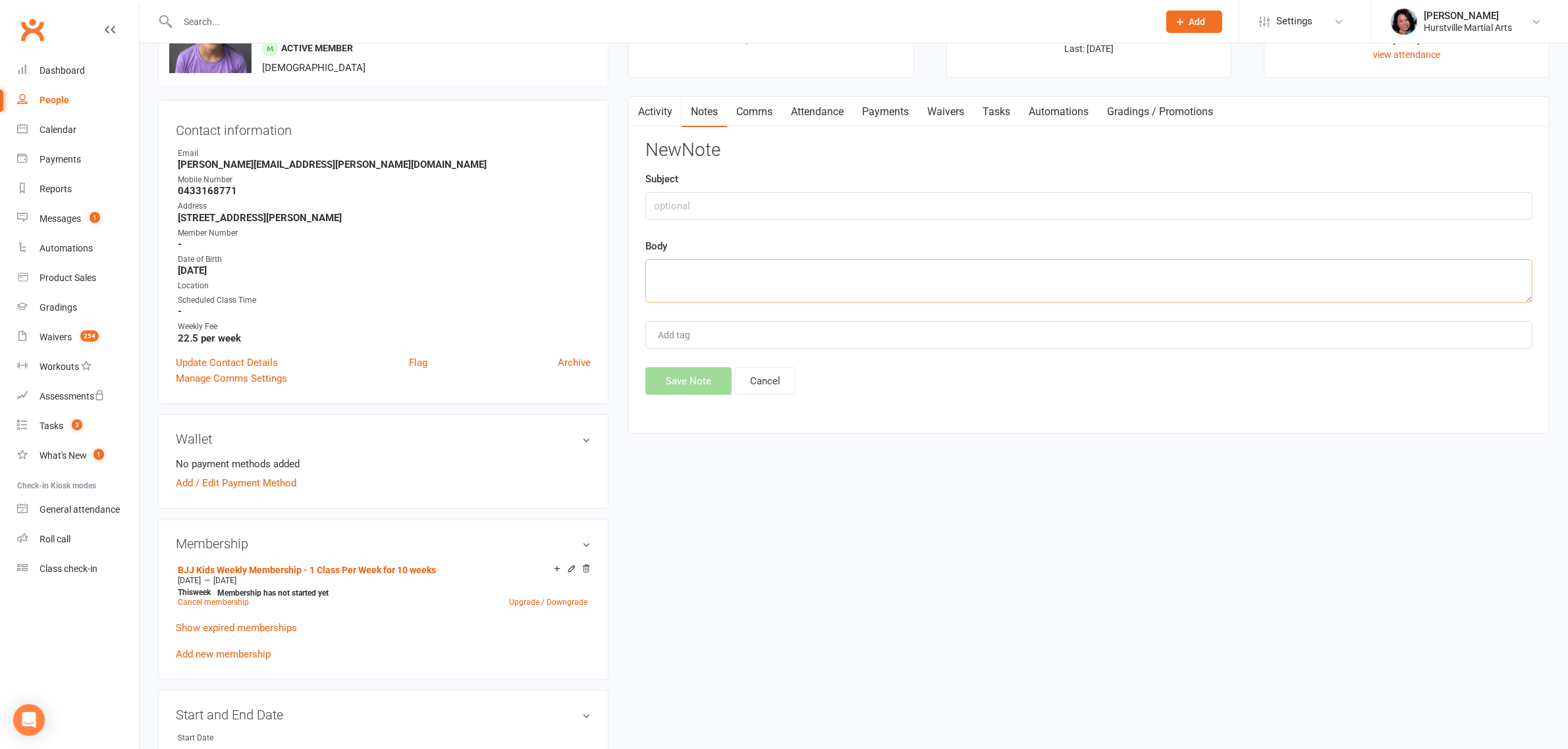
click at [759, 284] on textarea at bounding box center [1089, 281] width 887 height 44
paste textarea "[DATE]—[DATE] Paid 10 weeks once a week 280"
drag, startPoint x: 281, startPoint y: 580, endPoint x: 179, endPoint y: 576, distance: 102.1
click at [179, 576] on div "[DATE] — [DATE]" at bounding box center [382, 580] width 416 height 11
copy div "[DATE] — [DATE]"
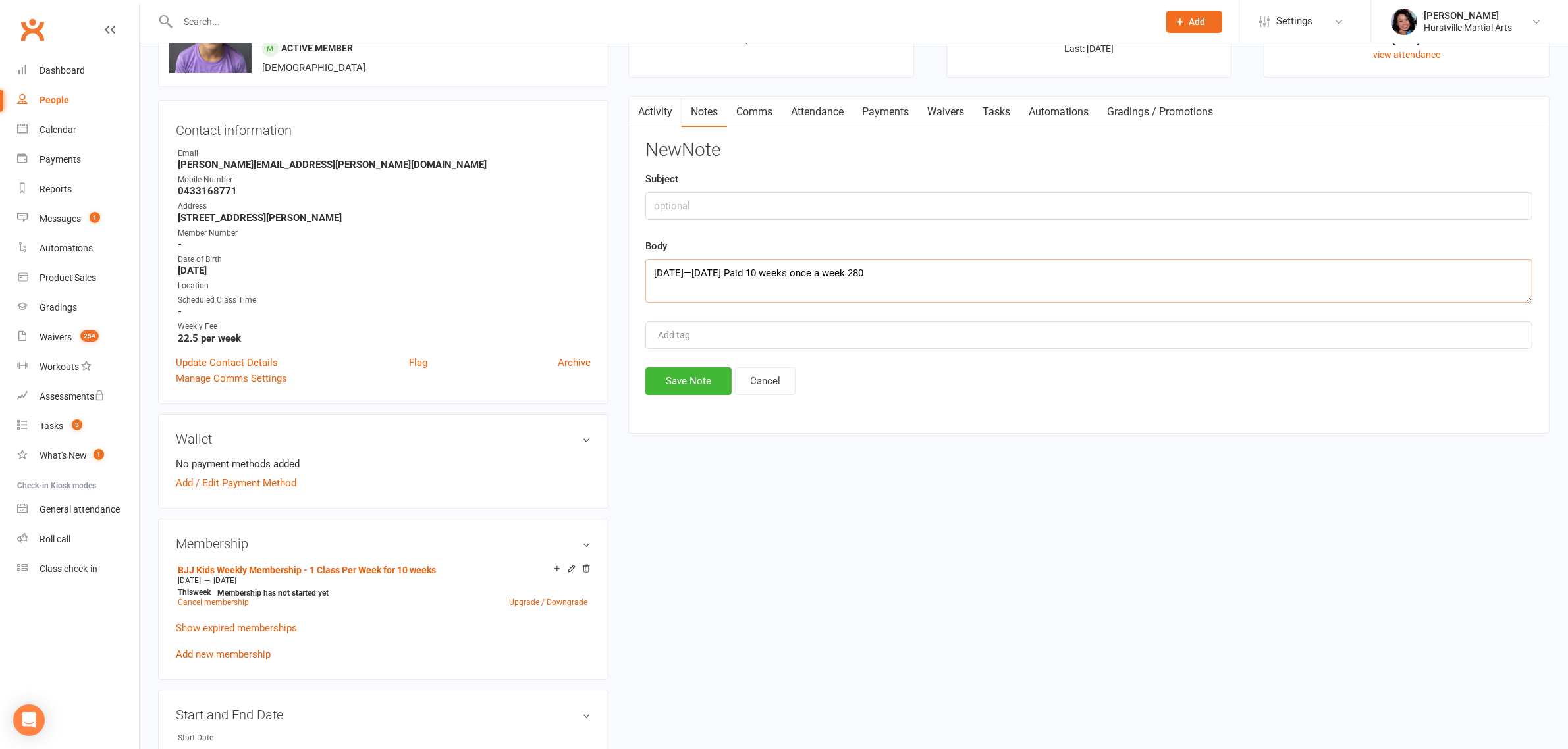
drag, startPoint x: 771, startPoint y: 270, endPoint x: 558, endPoint y: 284, distance: 213.5
paste textarea "[DATE]—[DATE]"
type textarea "[DATE]—[DATE] Paid 10 weeks once a week 280"
click at [710, 384] on button "Save Note" at bounding box center [689, 380] width 86 height 27
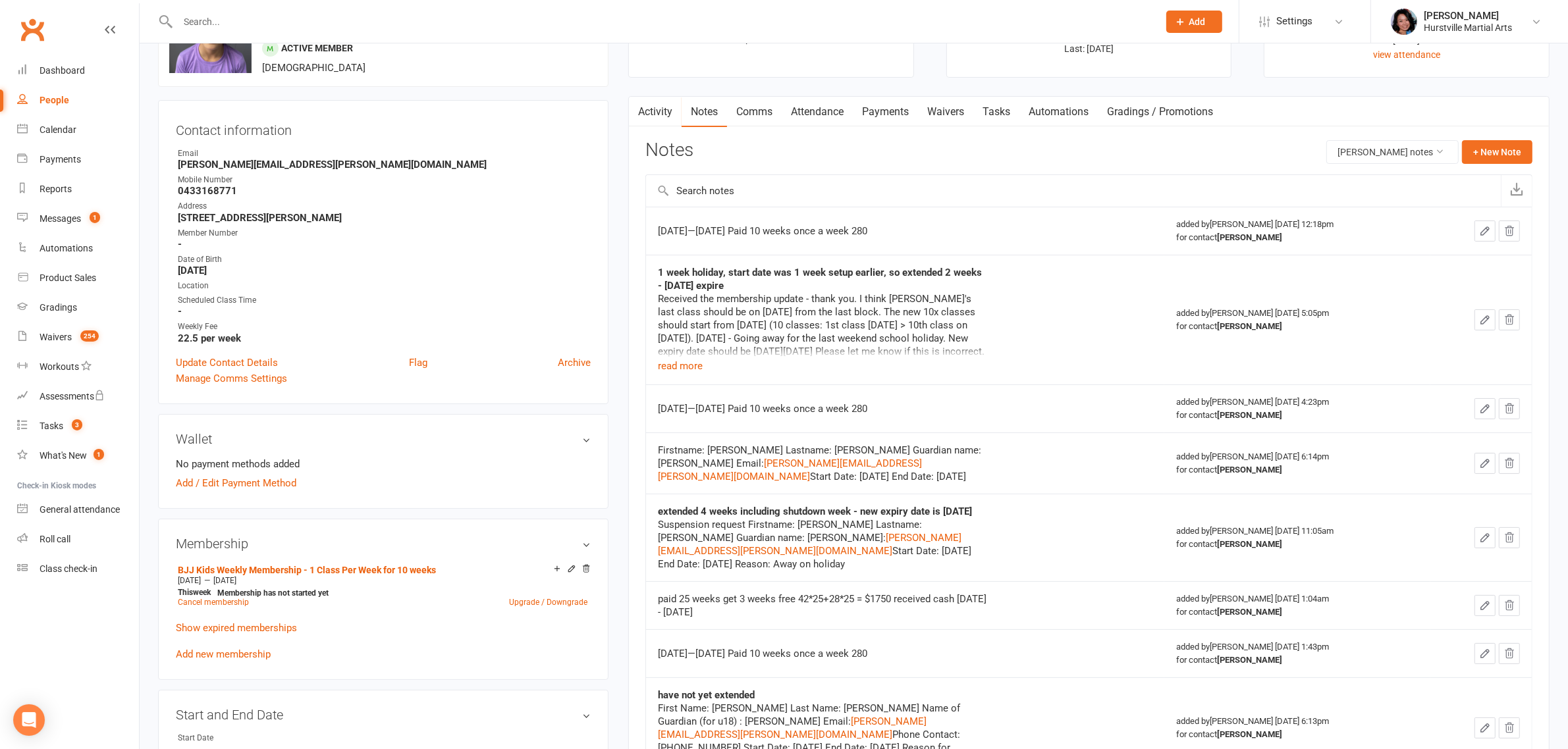
click at [769, 112] on link "Comms" at bounding box center [754, 112] width 55 height 31
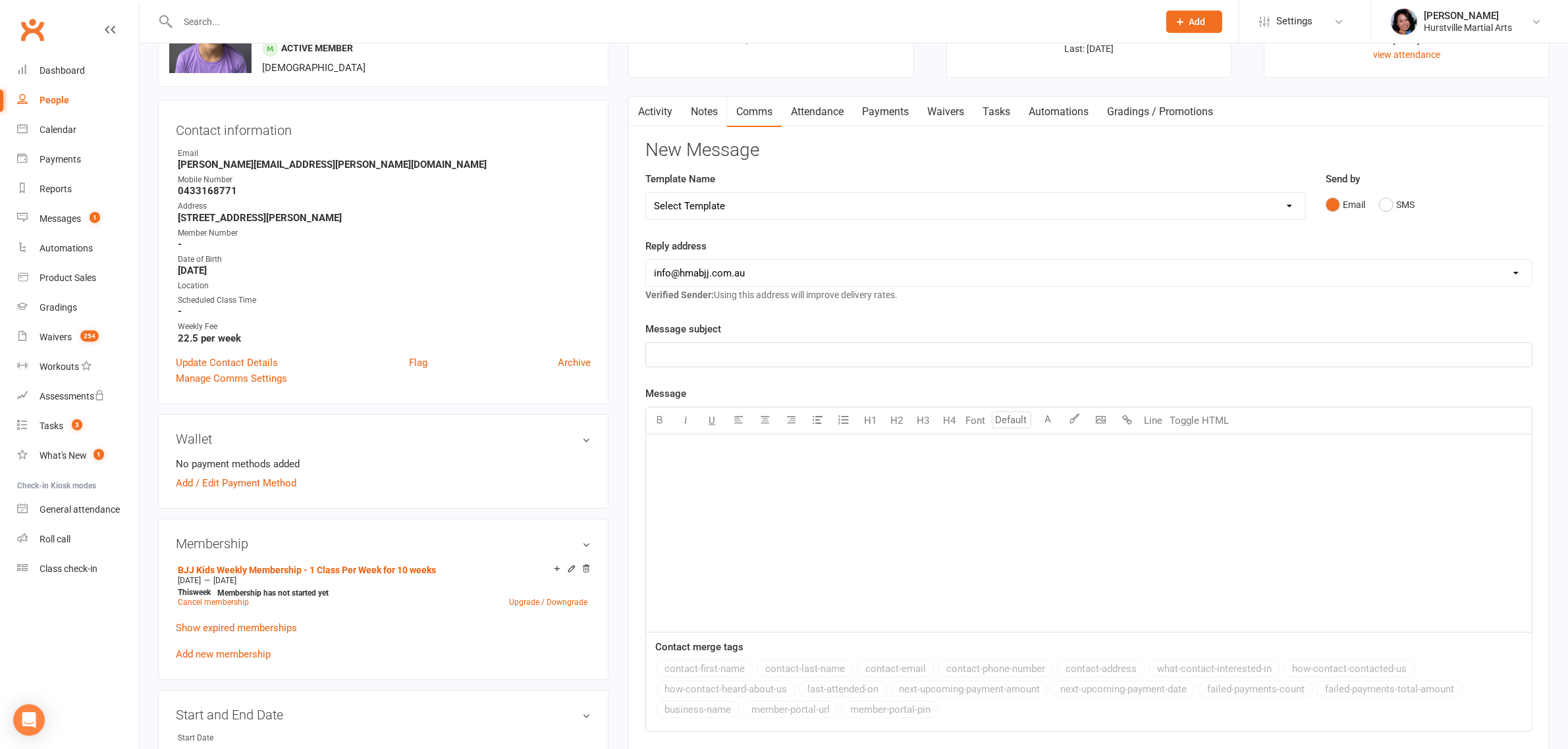
click at [909, 212] on select "Select Template [Email] 001 Kids BJJ Welcoming Email [Email] BJJ Kids Voucher C…" at bounding box center [975, 206] width 658 height 26
select select "2"
click at [646, 193] on select "Select Template [Email] 001 Kids BJJ Welcoming Email [Email] BJJ Kids Voucher C…" at bounding box center [975, 206] width 658 height 26
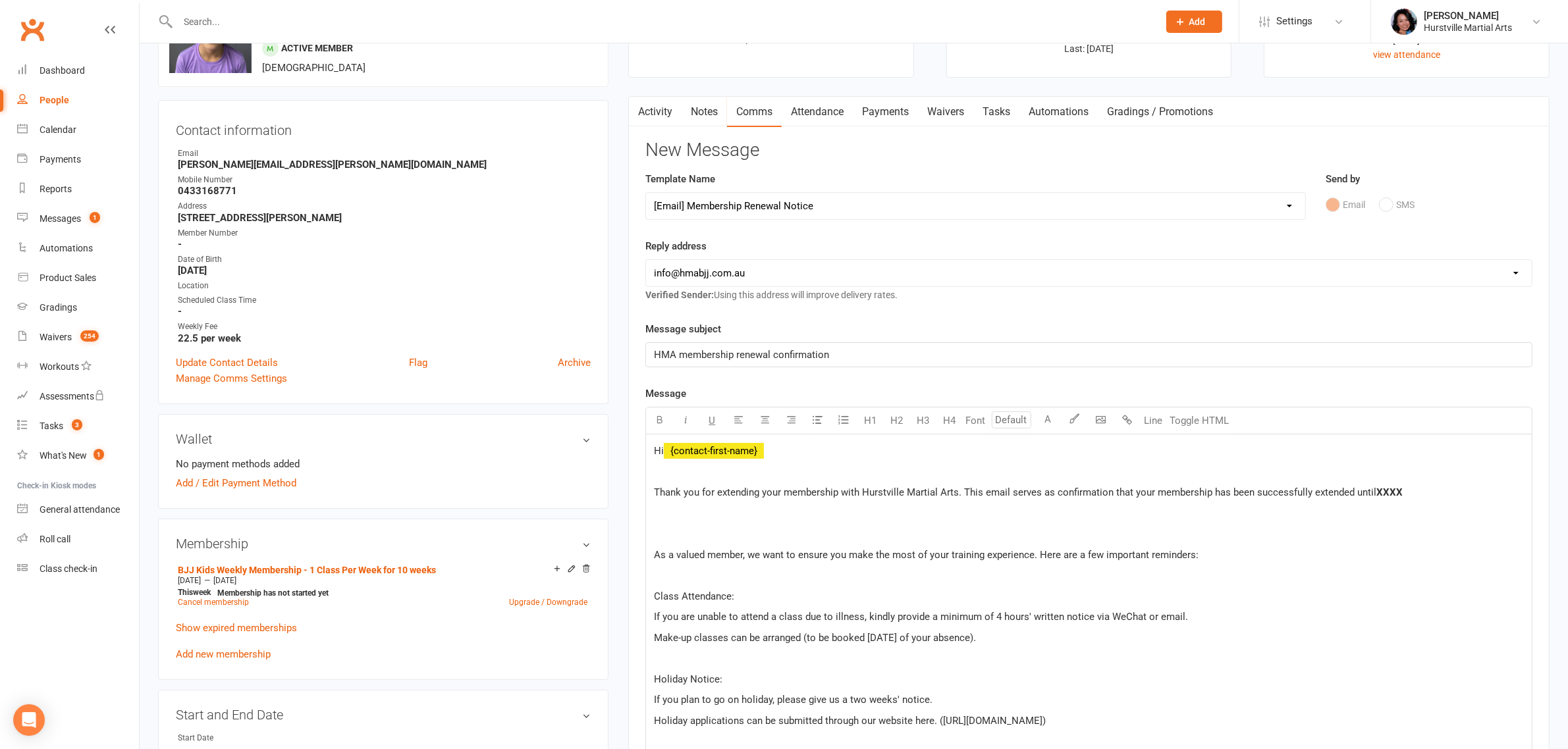
scroll to position [165, 0]
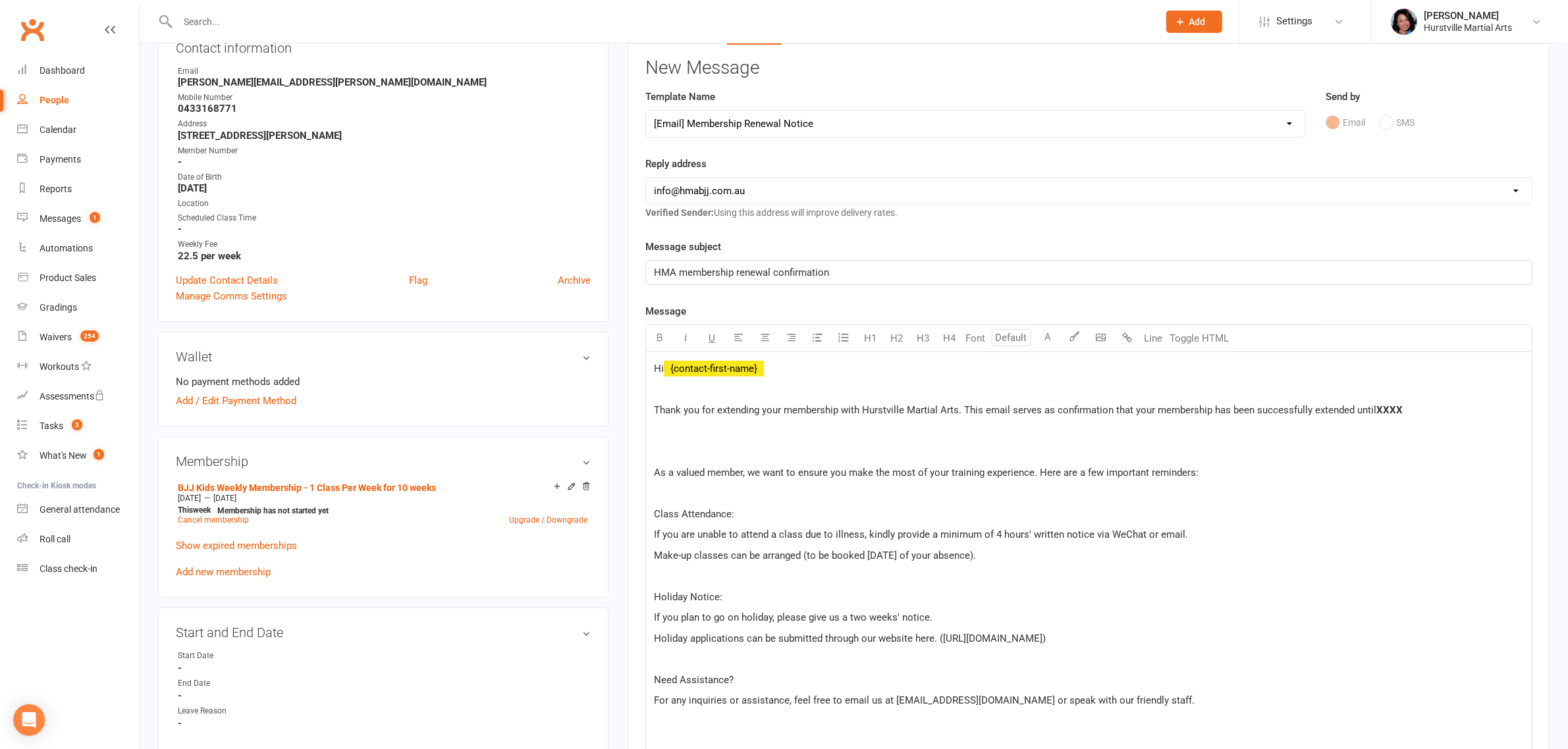
click at [1389, 413] on span "XXXX" at bounding box center [1390, 410] width 26 height 12
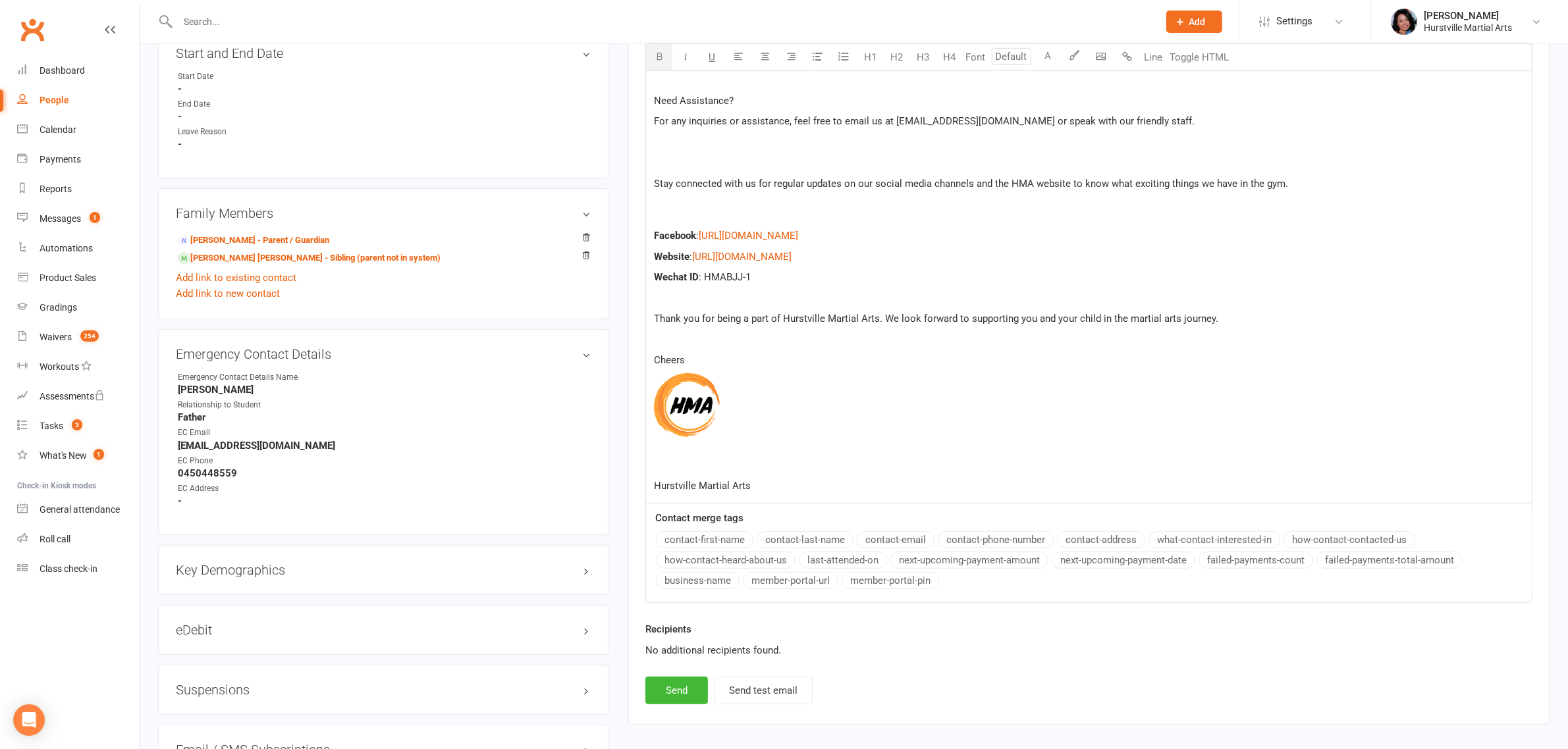
scroll to position [1152, 0]
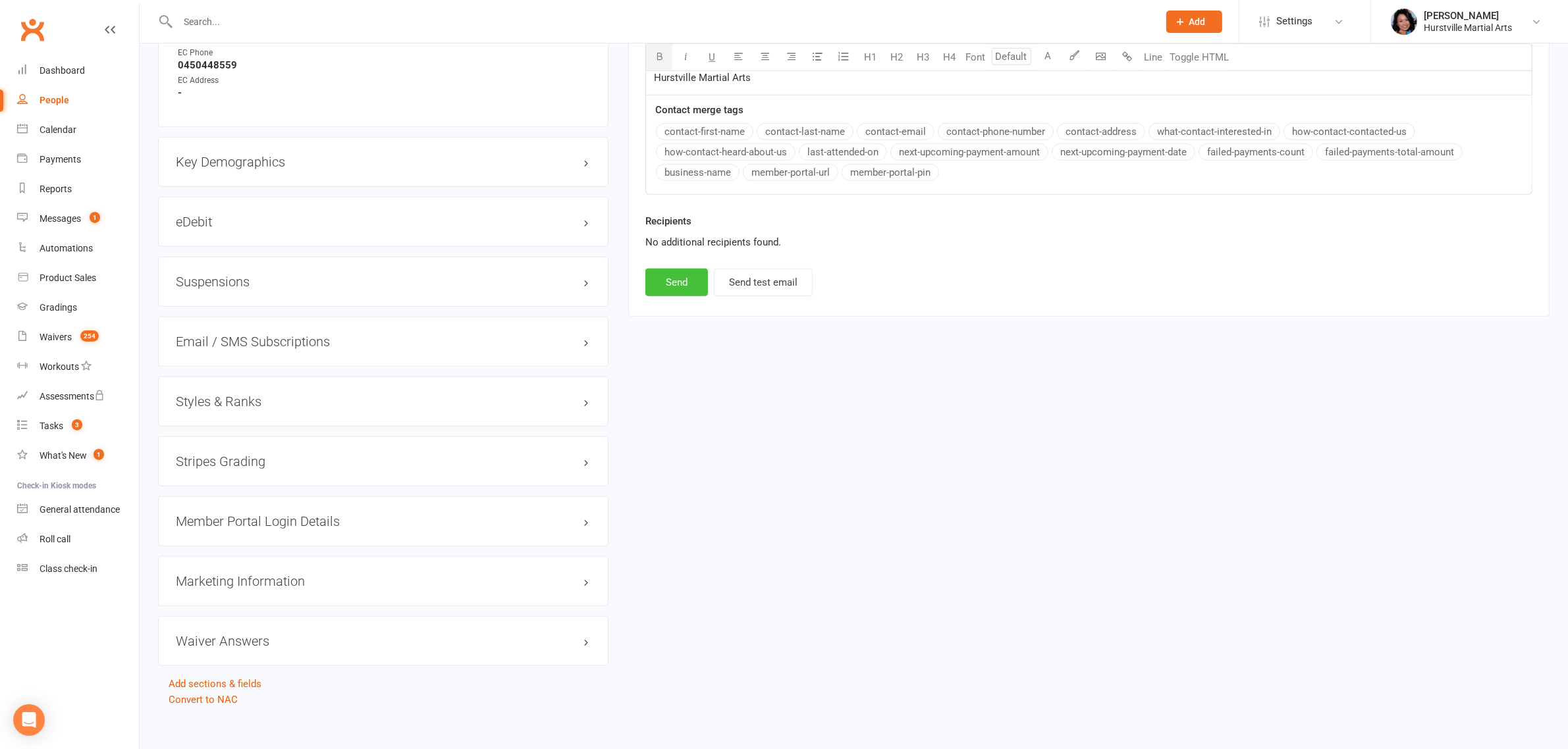
click at [679, 286] on button "Send" at bounding box center [677, 282] width 63 height 27
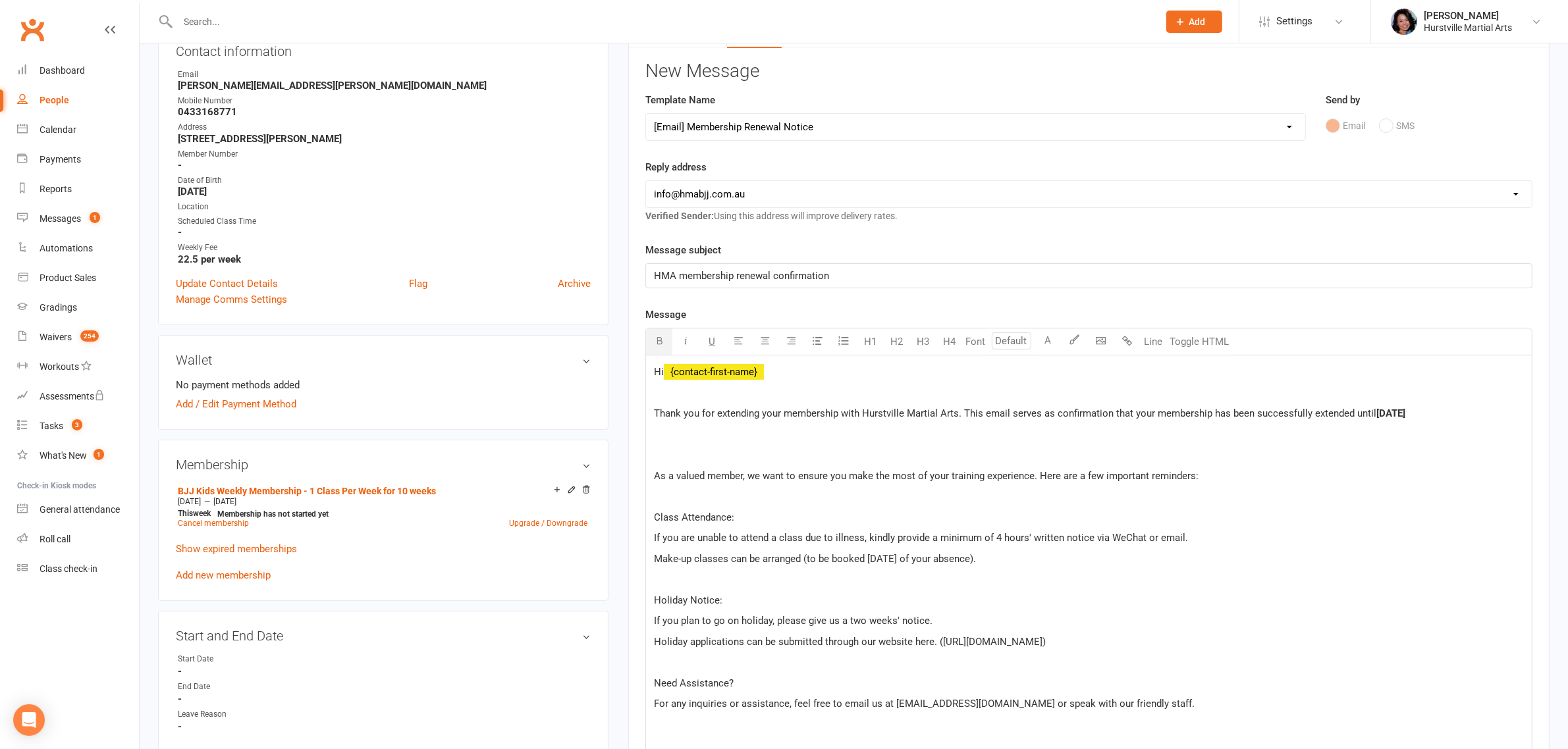
select select
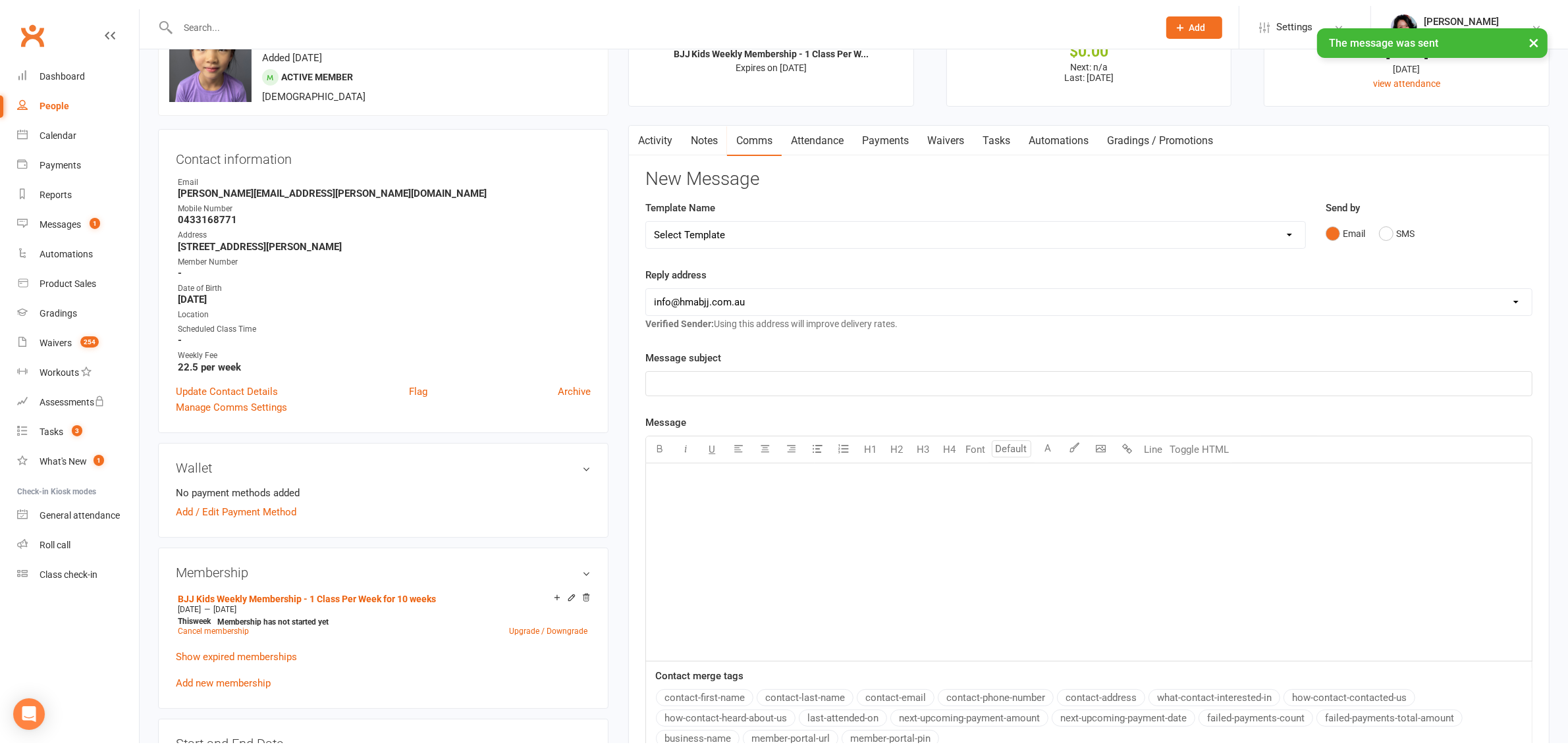
scroll to position [0, 0]
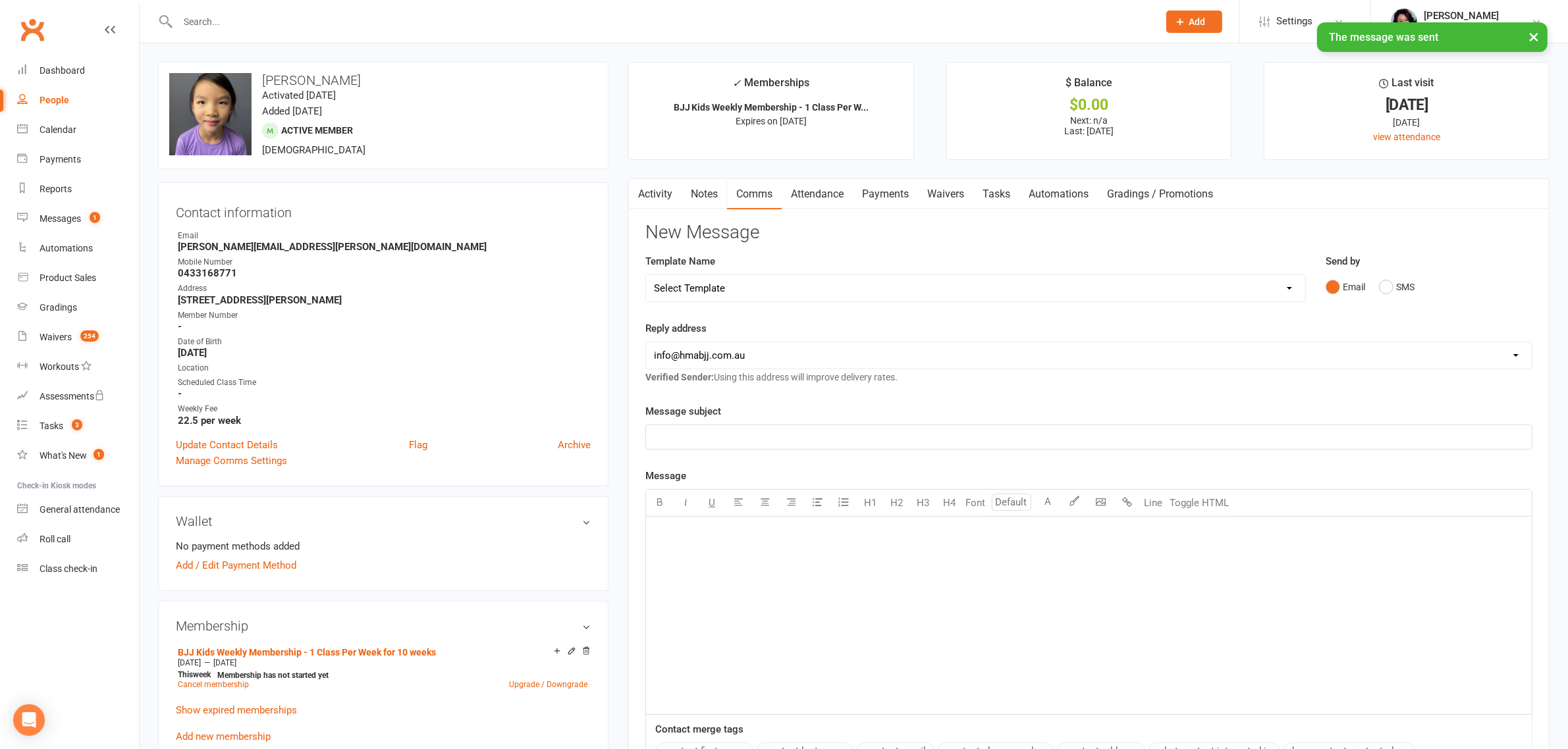
click at [831, 198] on link "Attendance" at bounding box center [817, 194] width 71 height 31
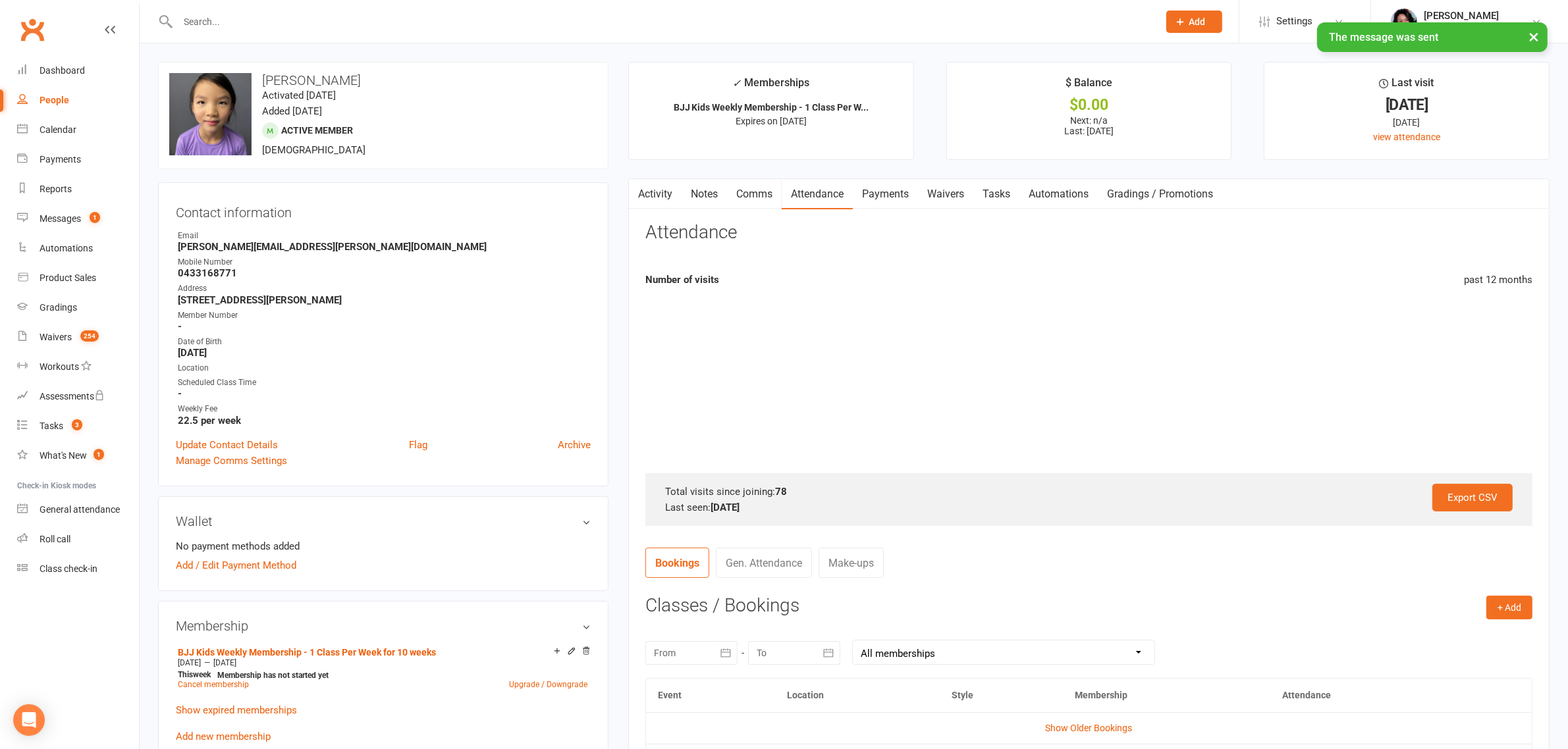
scroll to position [494, 0]
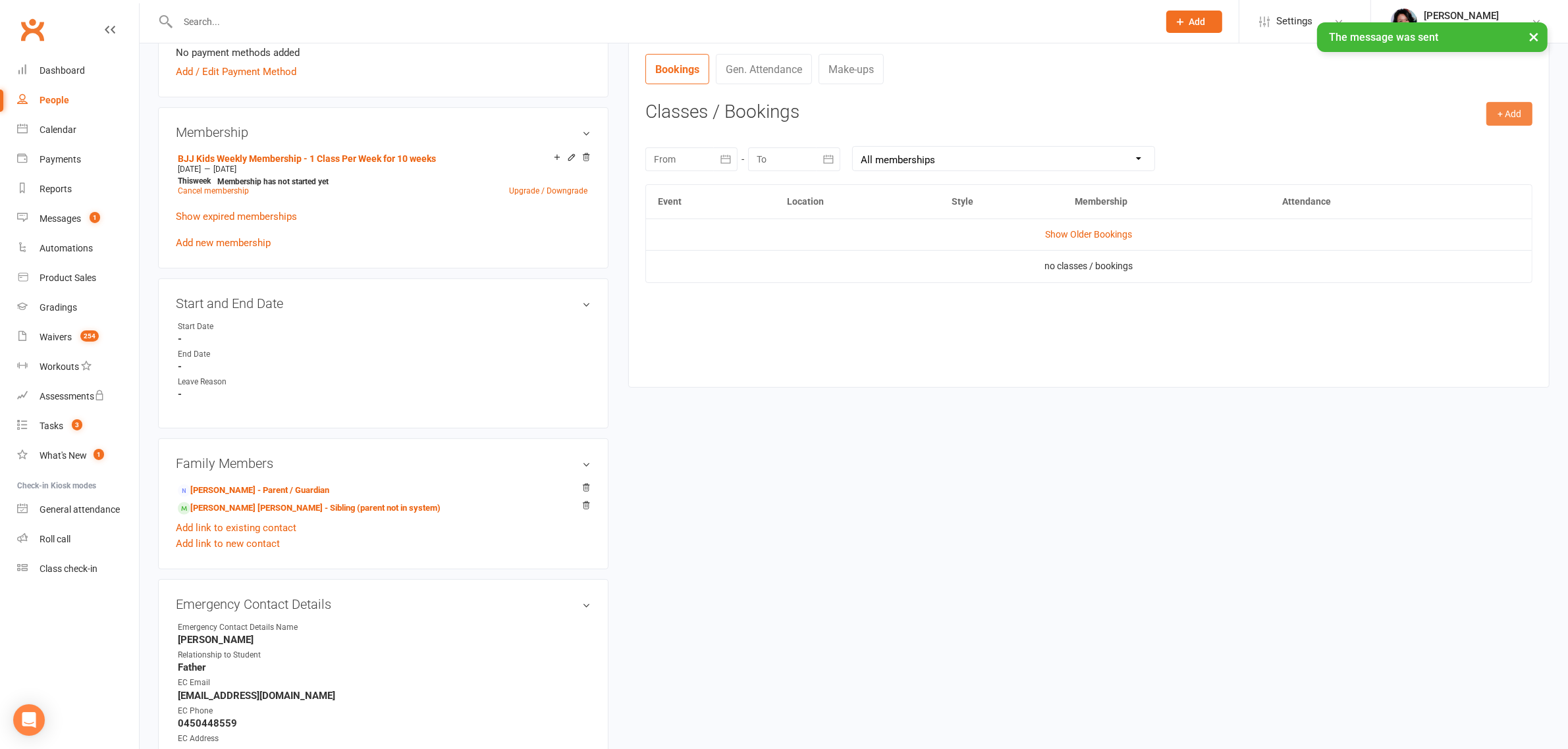
click at [1489, 118] on button "+ Add" at bounding box center [1510, 113] width 46 height 24
click at [1489, 141] on link "Book Event" at bounding box center [1467, 144] width 131 height 26
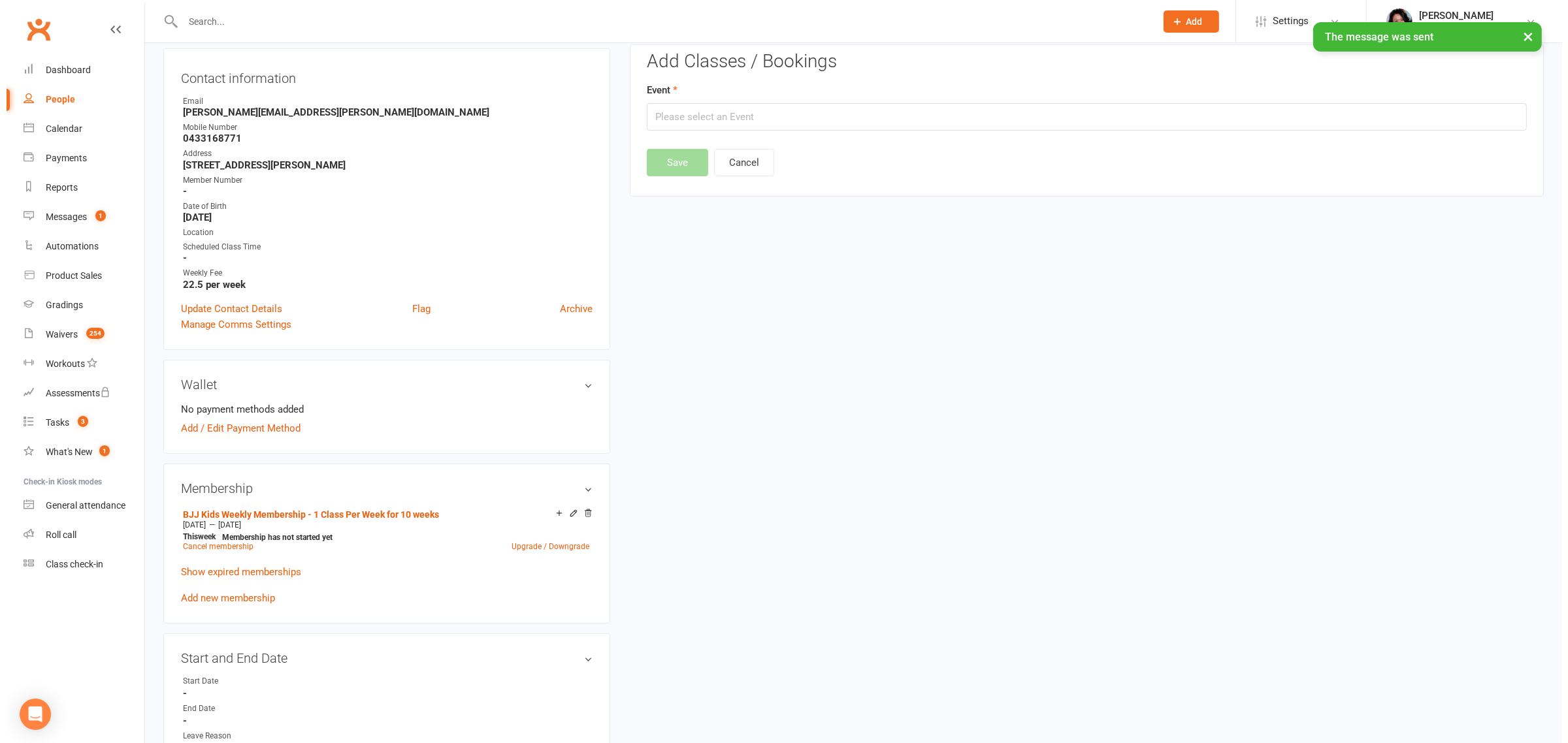
scroll to position [112, 0]
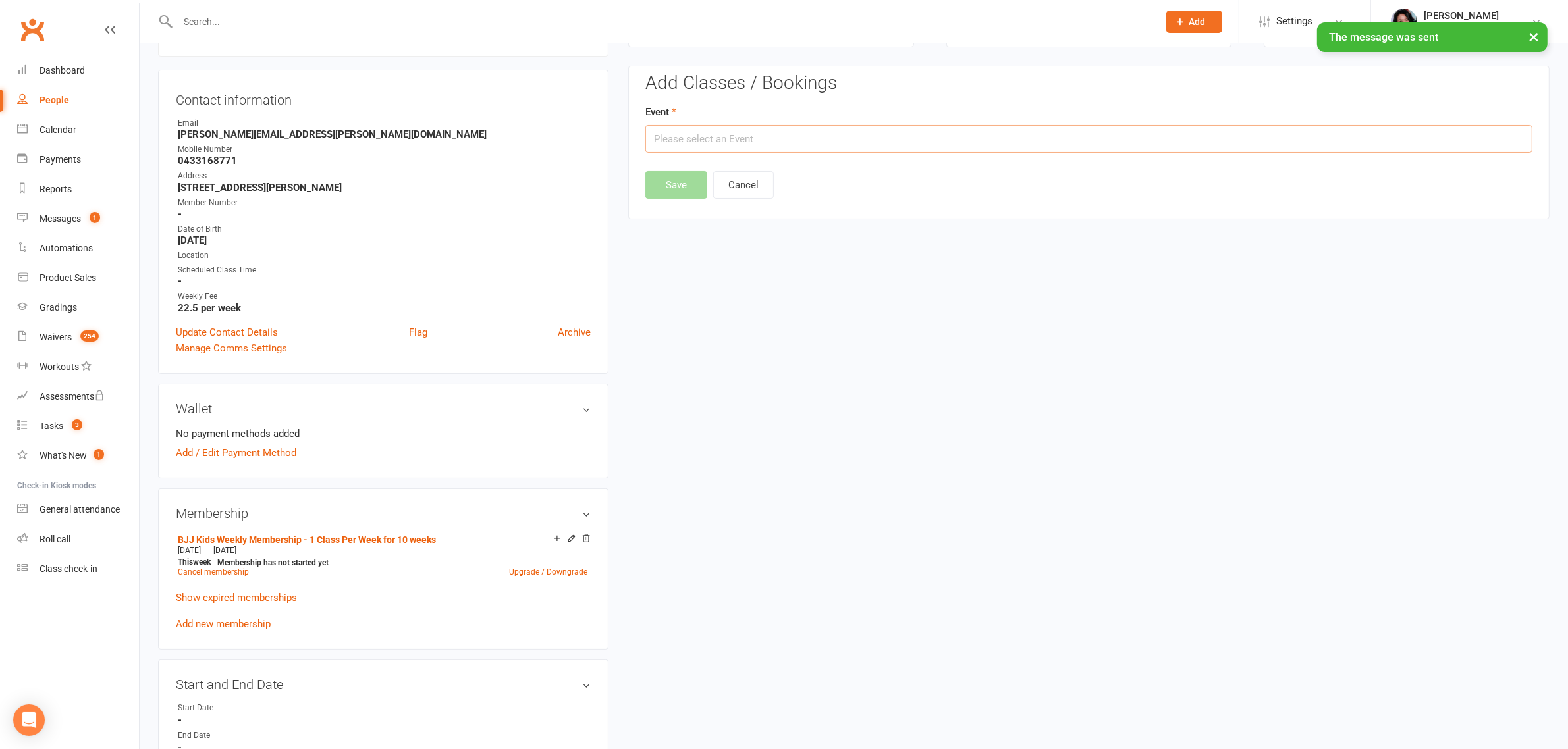
click at [791, 146] on input "text" at bounding box center [1089, 138] width 887 height 27
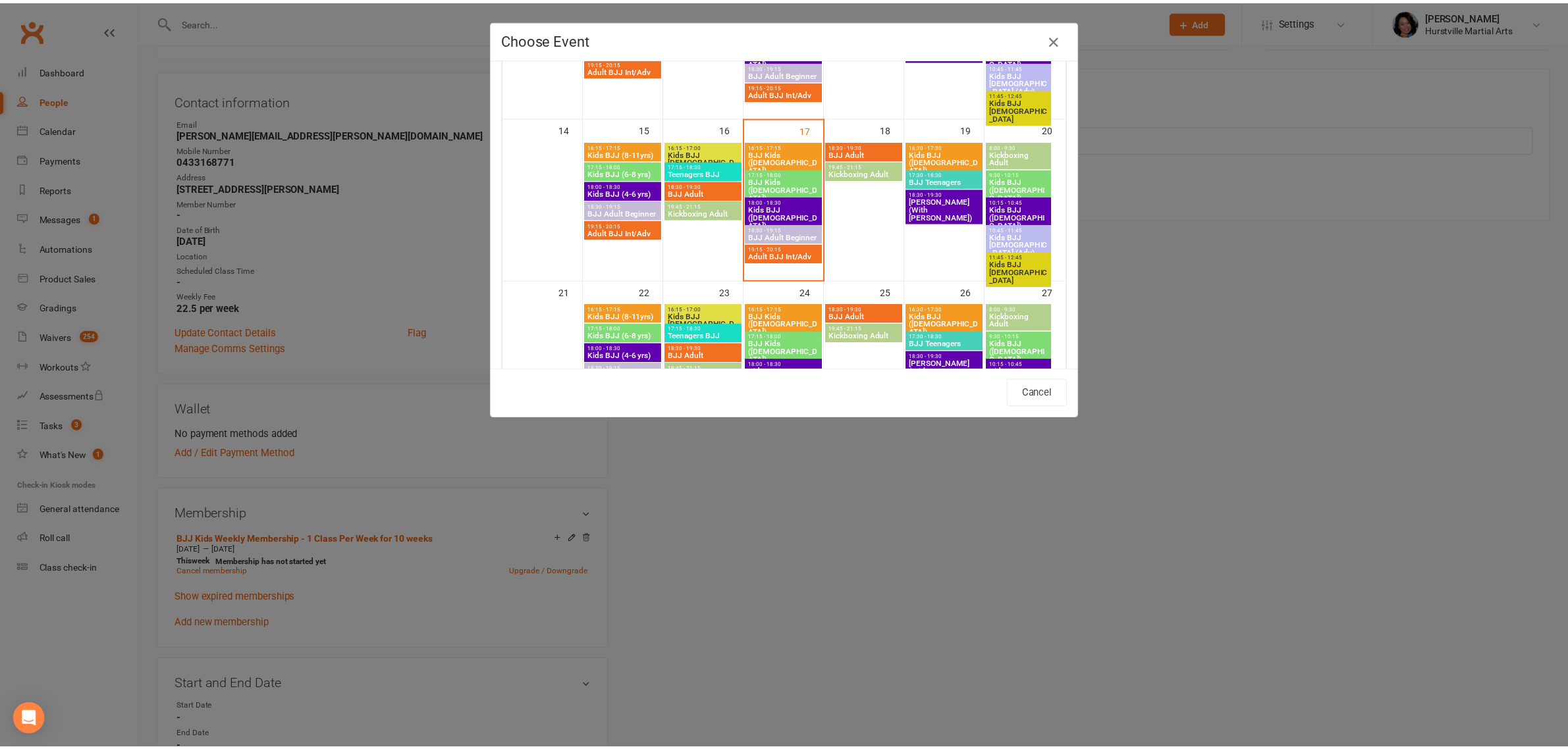
scroll to position [329, 0]
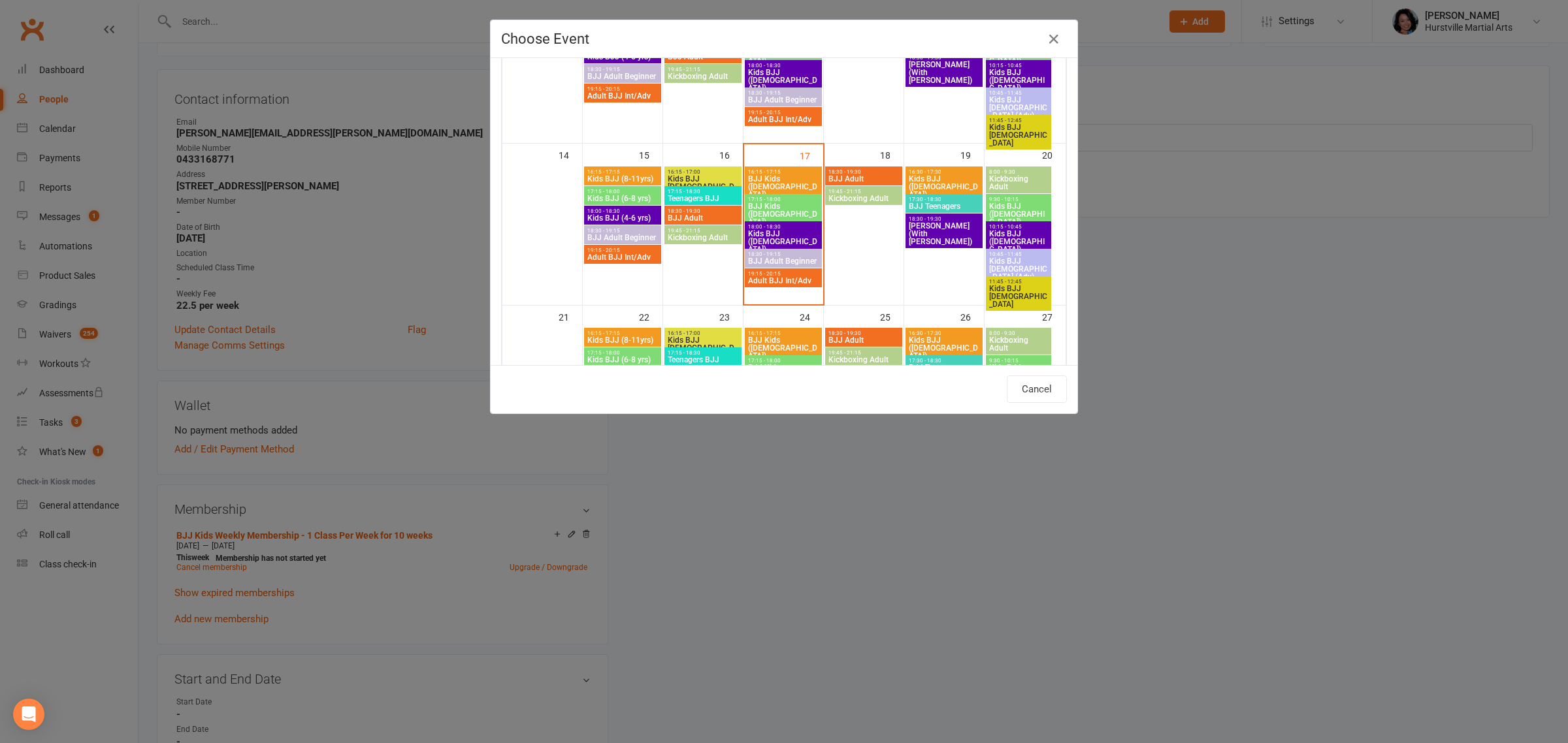
click at [945, 180] on span "Kids BJJ ([DEMOGRAPHIC_DATA])" at bounding box center [944, 186] width 72 height 24
type input "Kids BJJ ([DEMOGRAPHIC_DATA]) - [DATE] 4:30:00 PM"
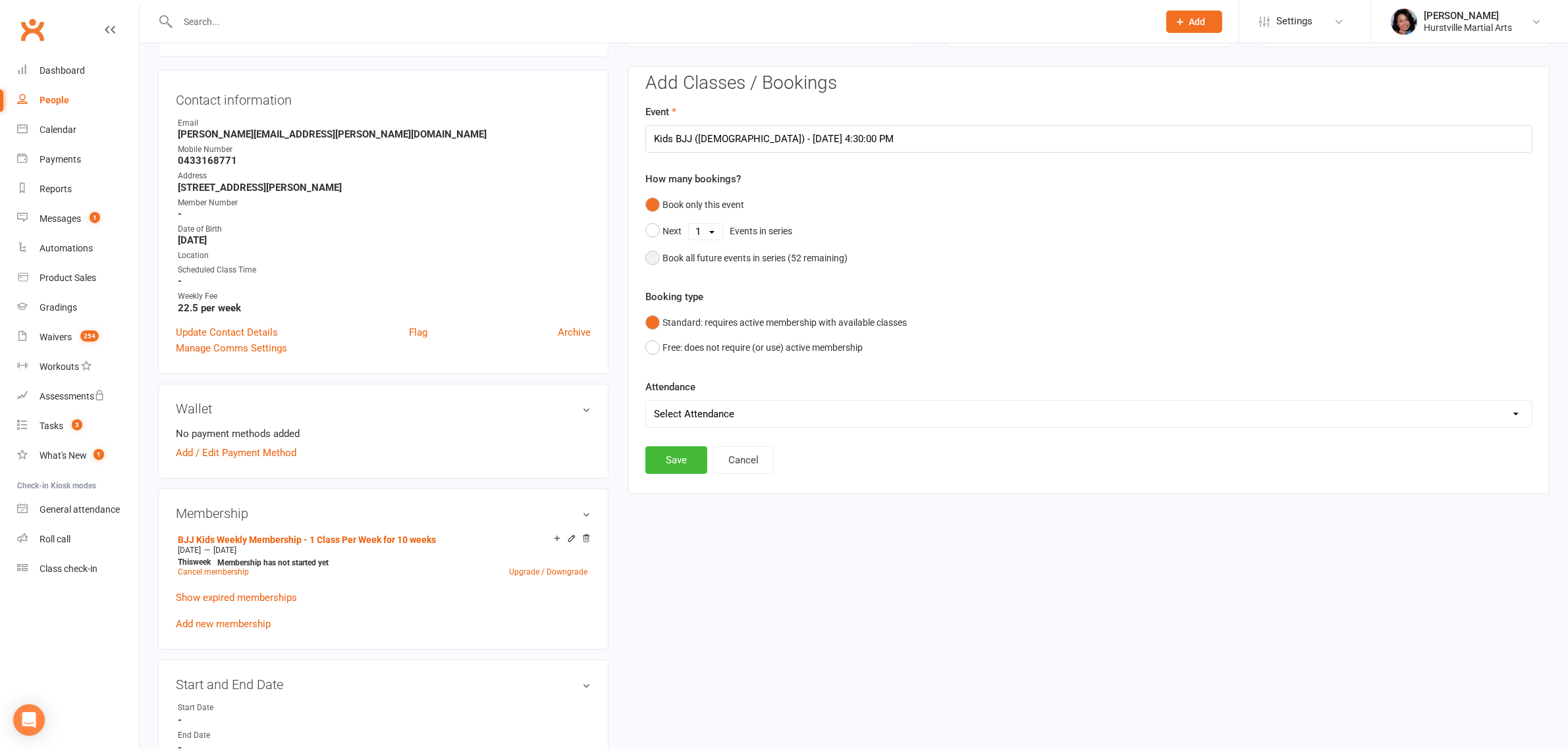
click at [753, 268] on button "Book all future events in series ( 52 remaining)" at bounding box center [747, 258] width 203 height 25
click at [678, 399] on button "Save" at bounding box center [676, 393] width 62 height 27
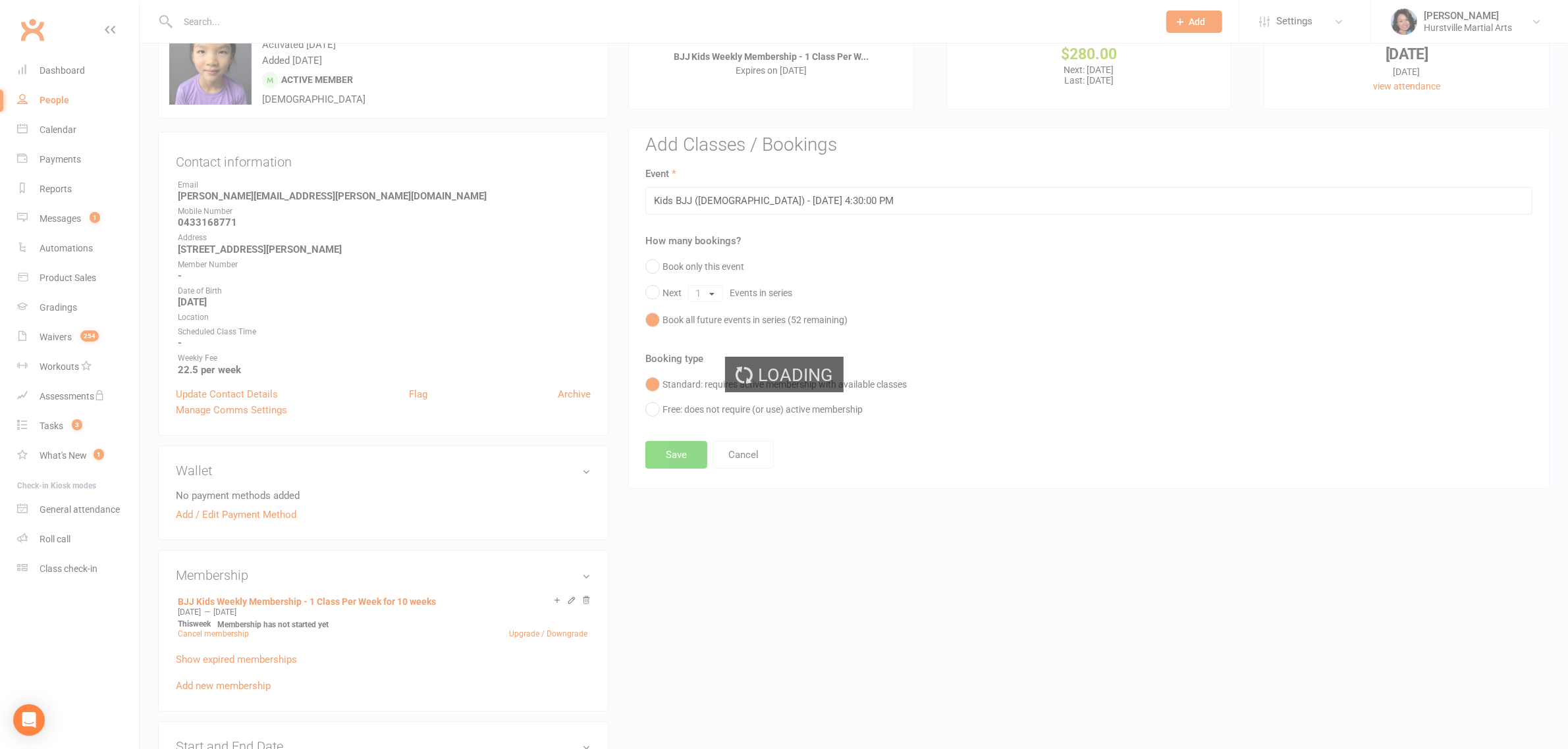
scroll to position [0, 0]
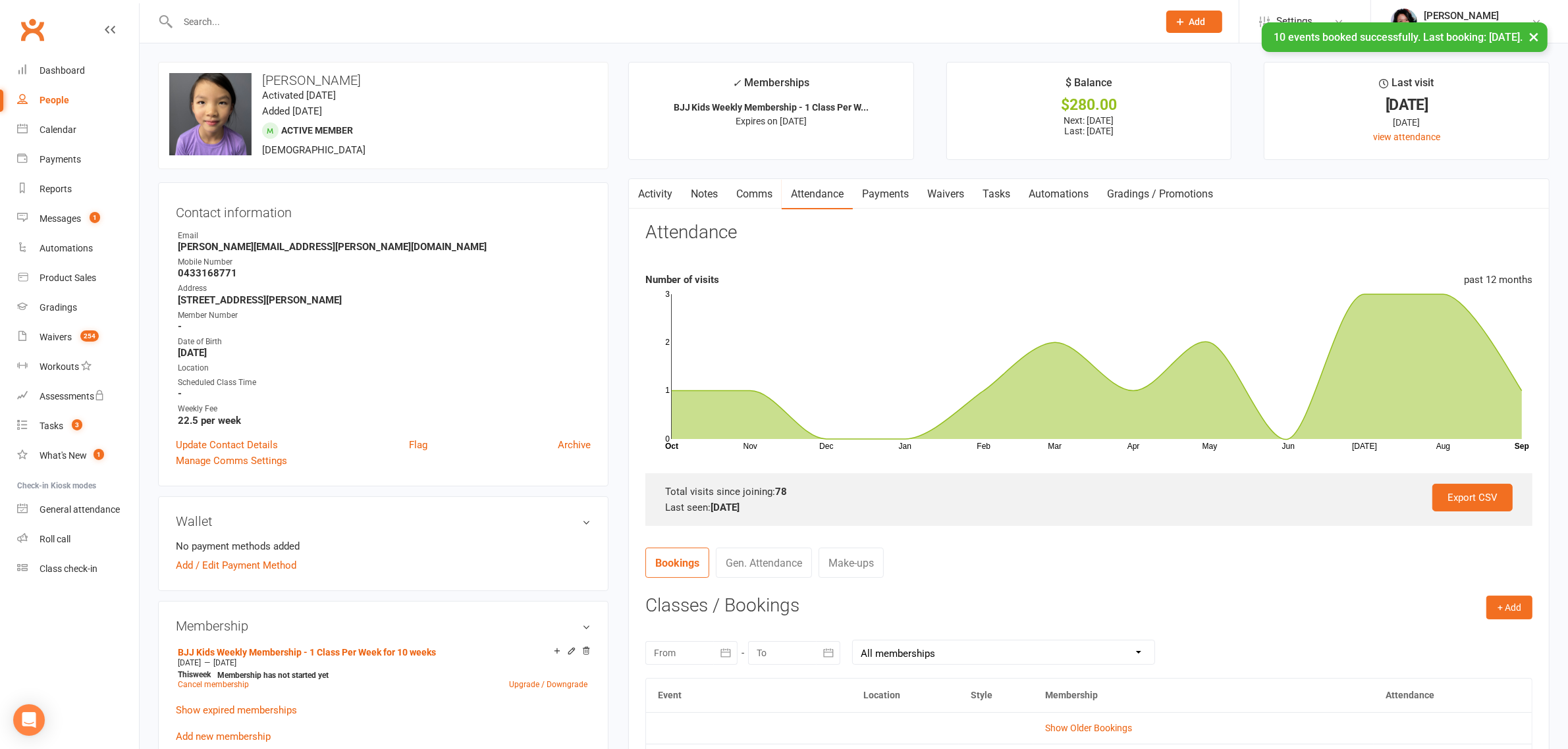
click at [422, 15] on input "text" at bounding box center [662, 21] width 976 height 18
click at [428, 18] on input "text" at bounding box center [662, 21] width 976 height 18
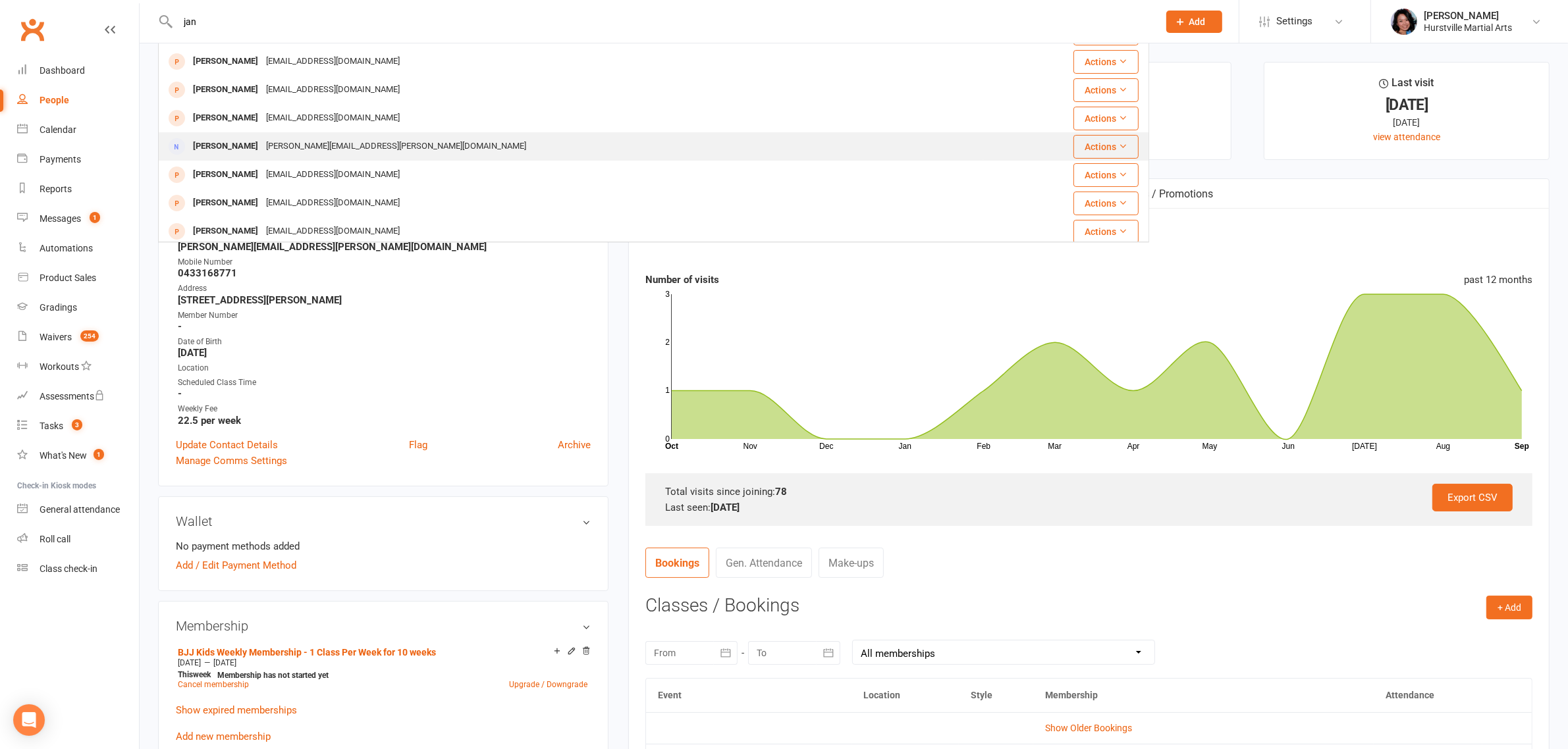
scroll to position [83, 0]
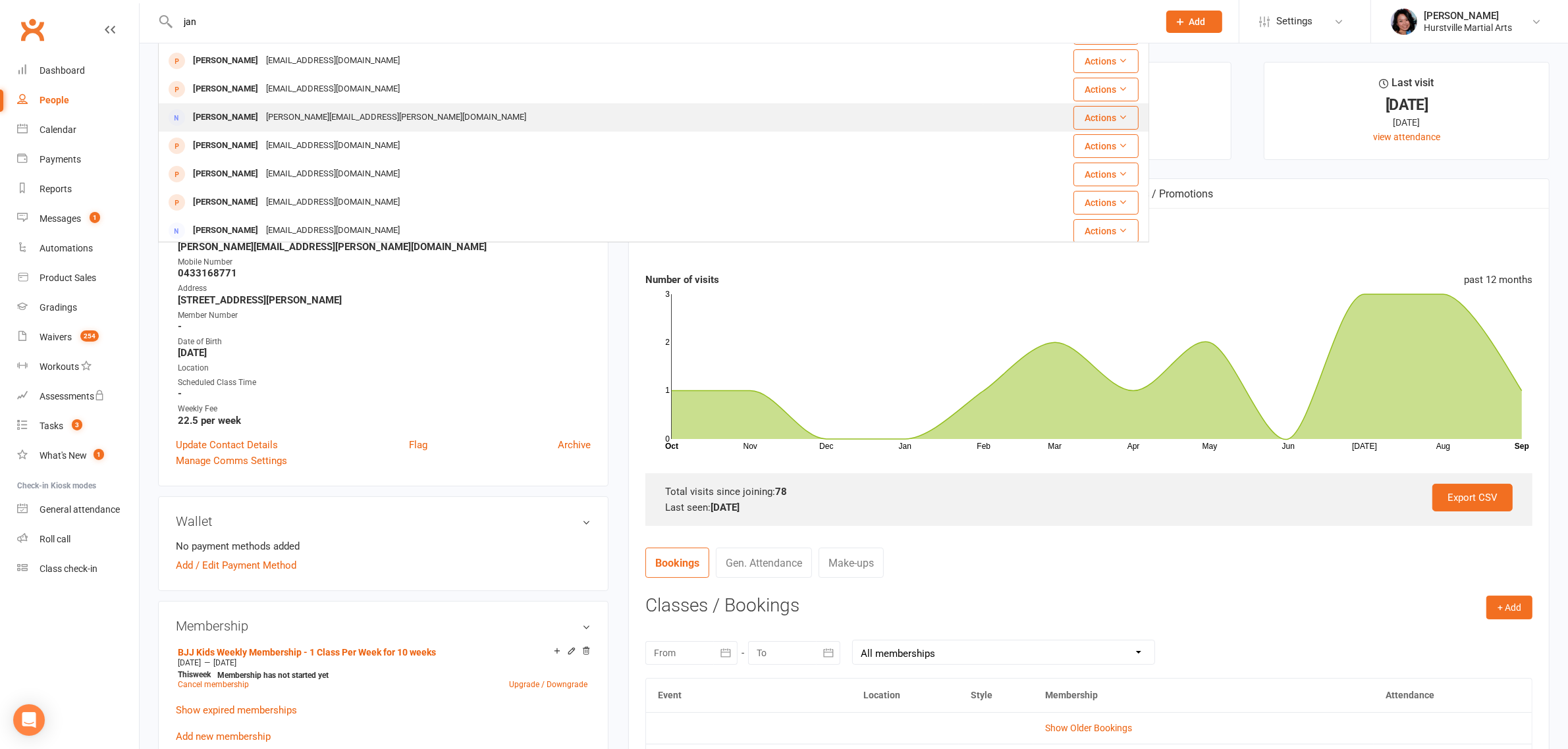
type input "jan"
click at [344, 118] on div "[PERSON_NAME][EMAIL_ADDRESS][PERSON_NAME][DOMAIN_NAME]" at bounding box center [396, 117] width 268 height 19
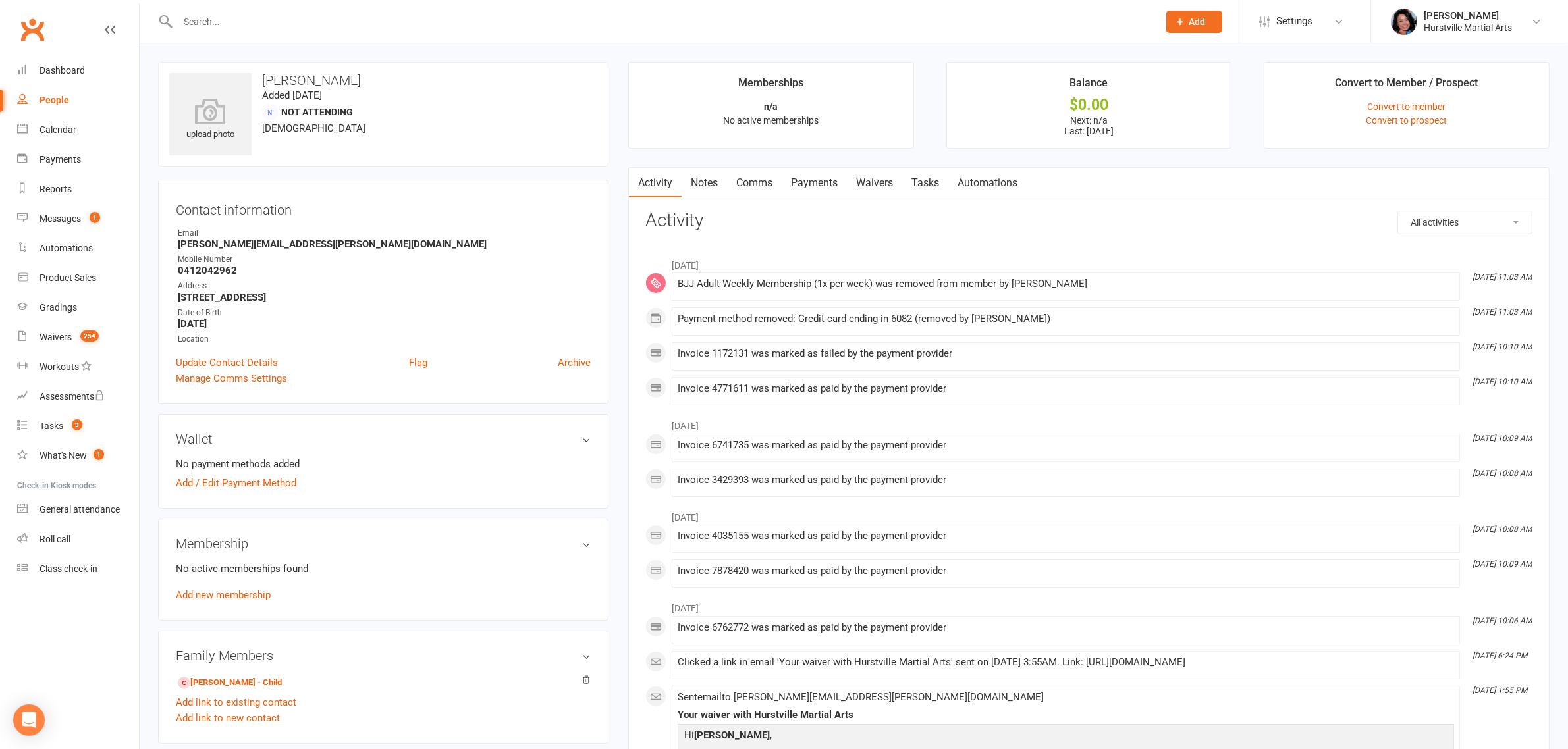
click at [435, 20] on input "text" at bounding box center [662, 21] width 976 height 18
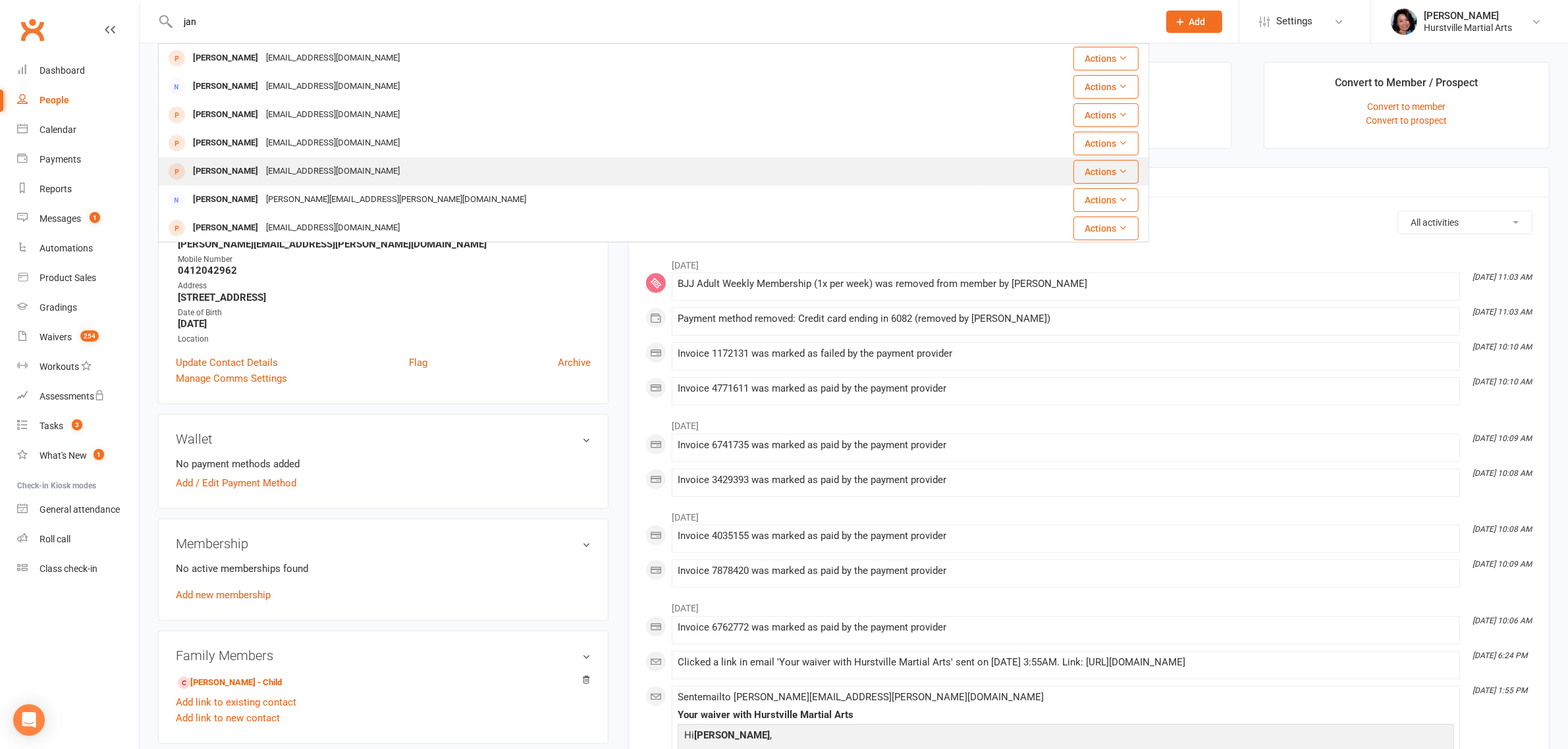
type input "jan"
click at [339, 171] on div "[EMAIL_ADDRESS][DOMAIN_NAME]" at bounding box center [332, 171] width 141 height 19
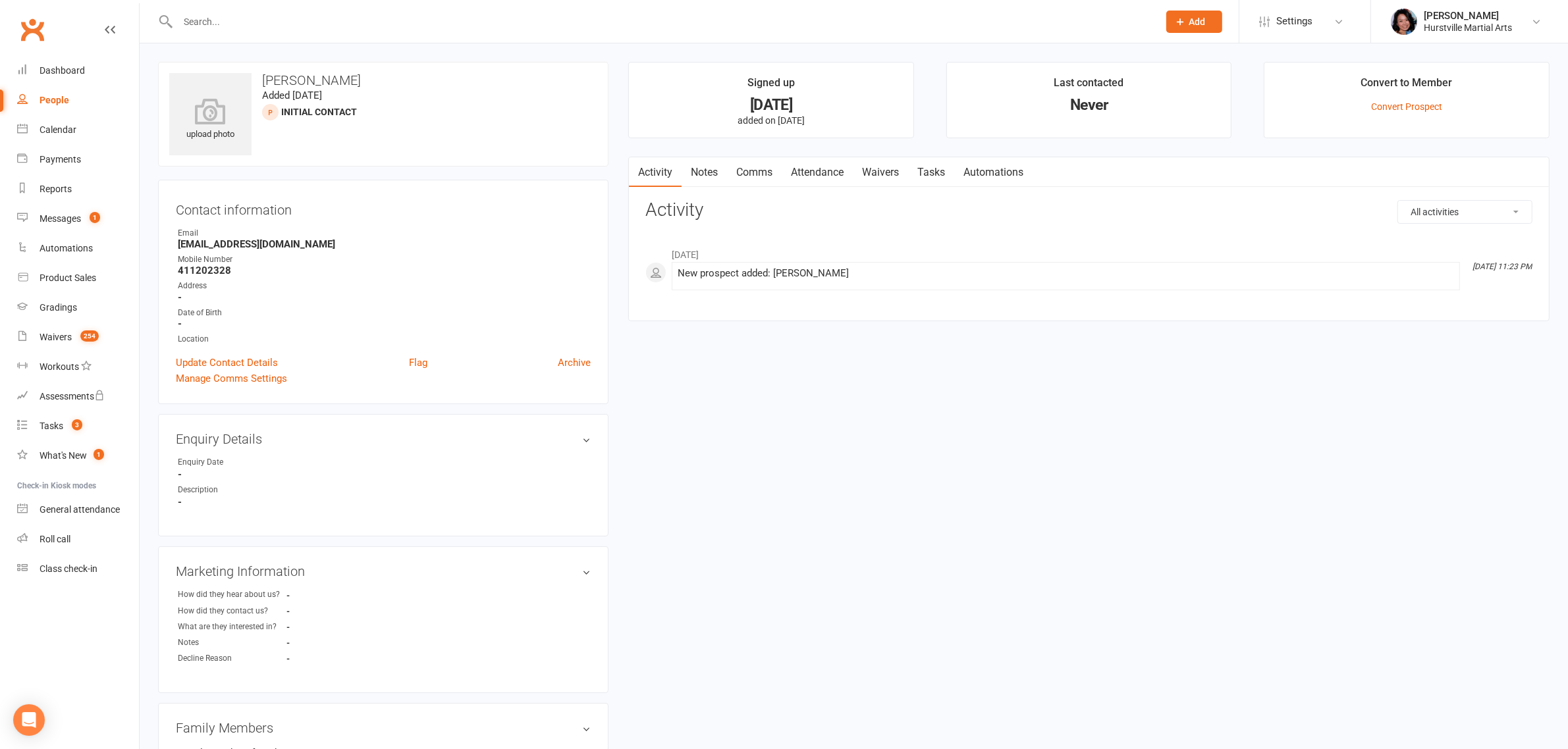
click at [428, 15] on input "text" at bounding box center [662, 21] width 976 height 18
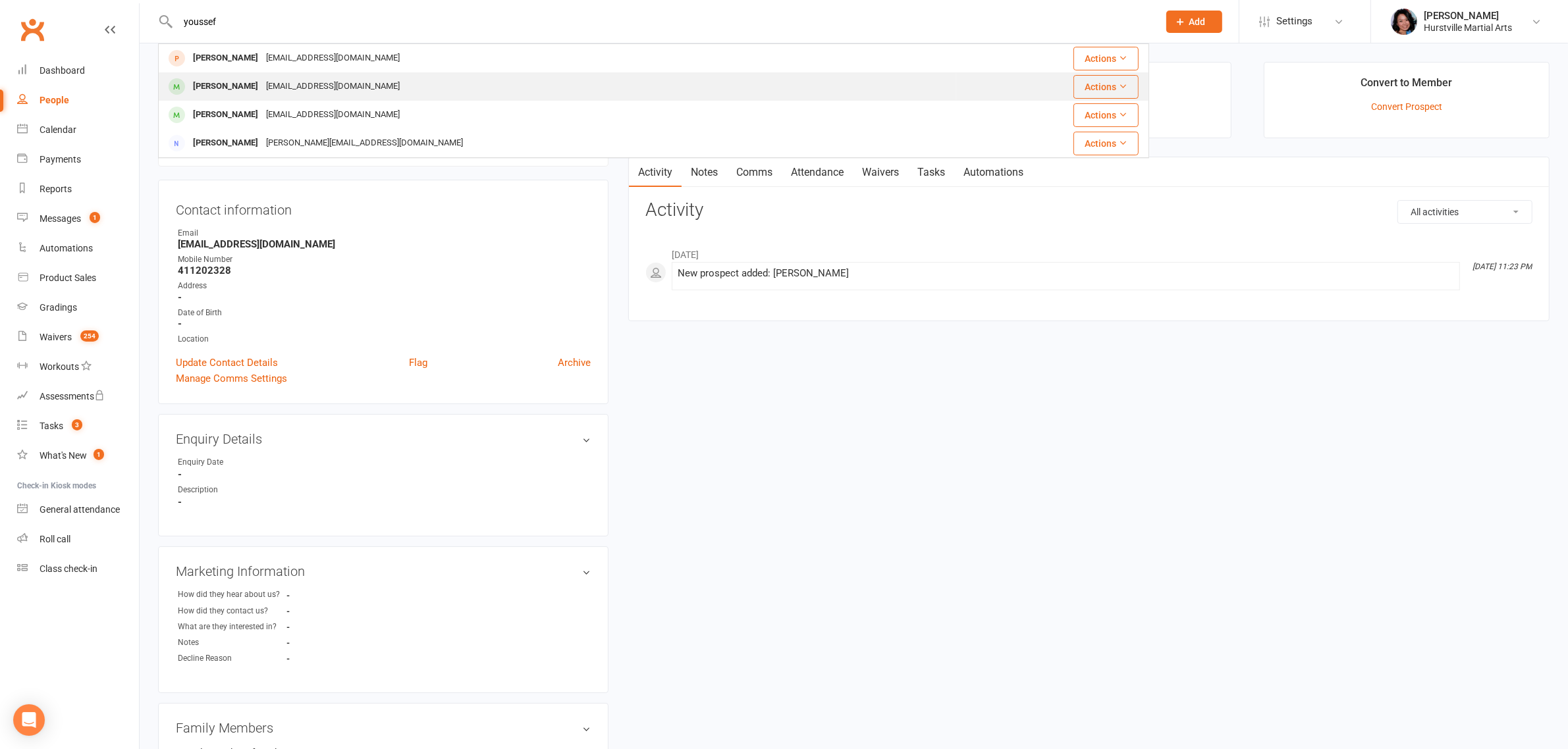
type input "youssef"
click at [312, 86] on div "[EMAIL_ADDRESS][DOMAIN_NAME]" at bounding box center [332, 86] width 141 height 19
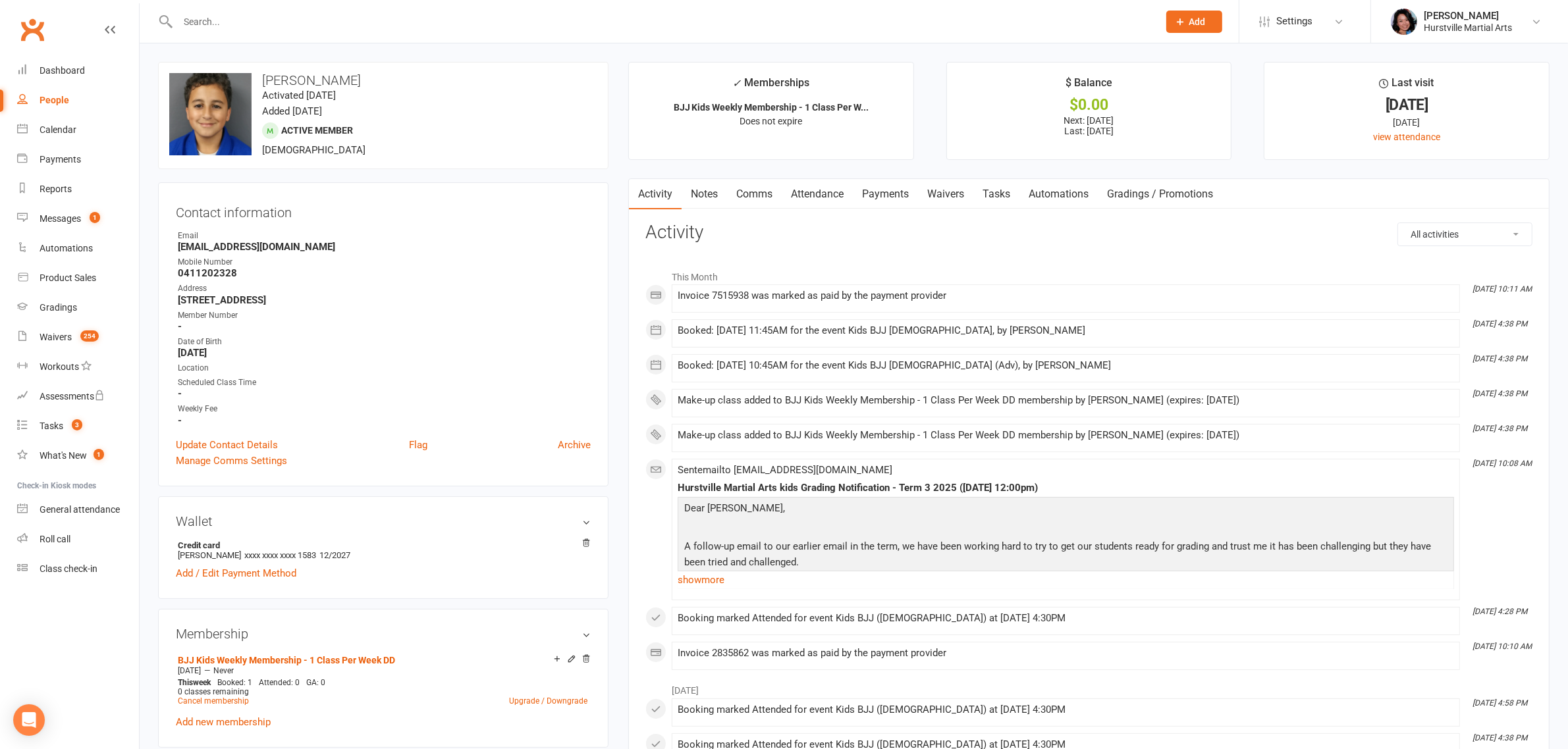
click at [887, 193] on link "Payments" at bounding box center [885, 194] width 65 height 31
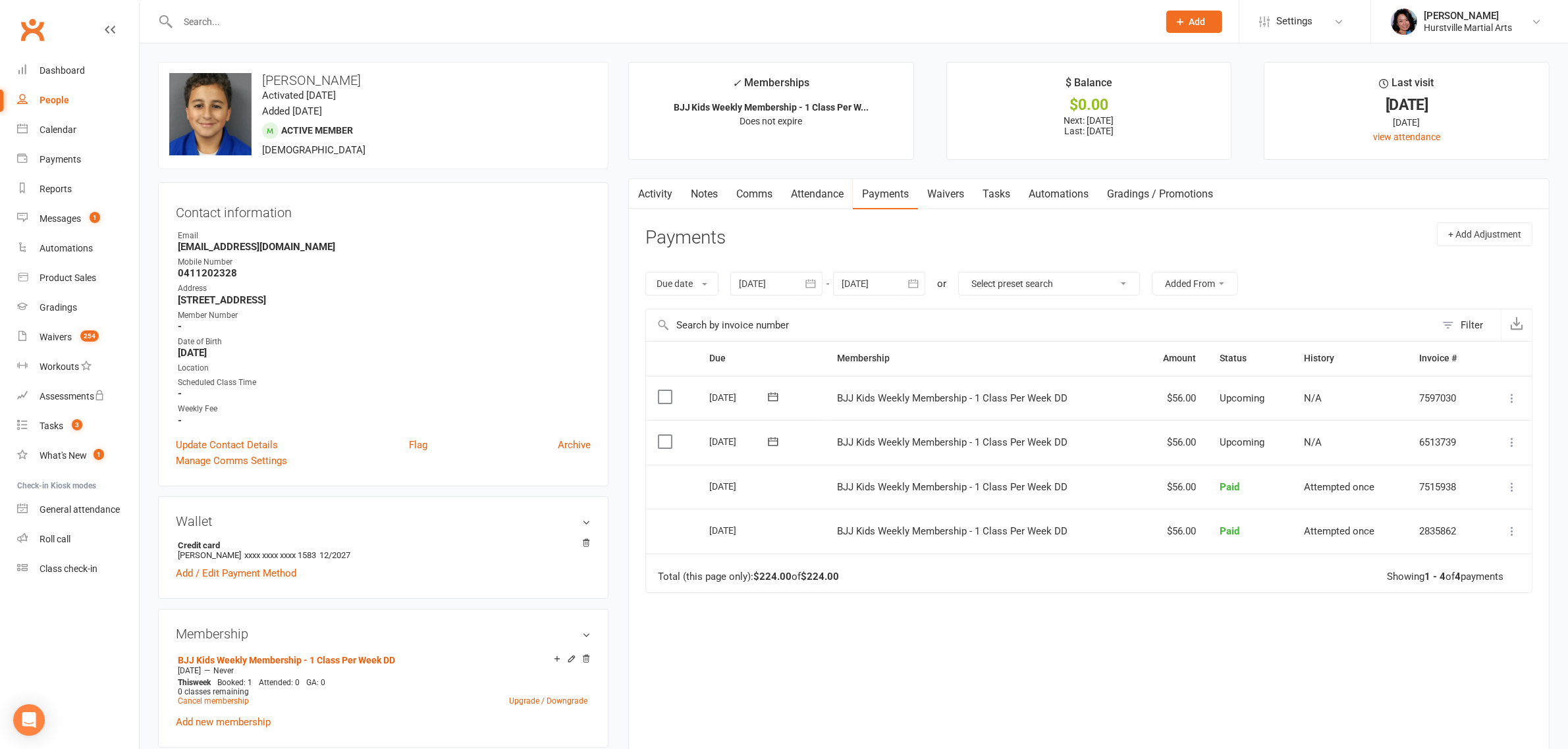
click at [1509, 448] on icon at bounding box center [1513, 442] width 13 height 13
click at [1410, 580] on link "Change amount" at bounding box center [1441, 574] width 155 height 26
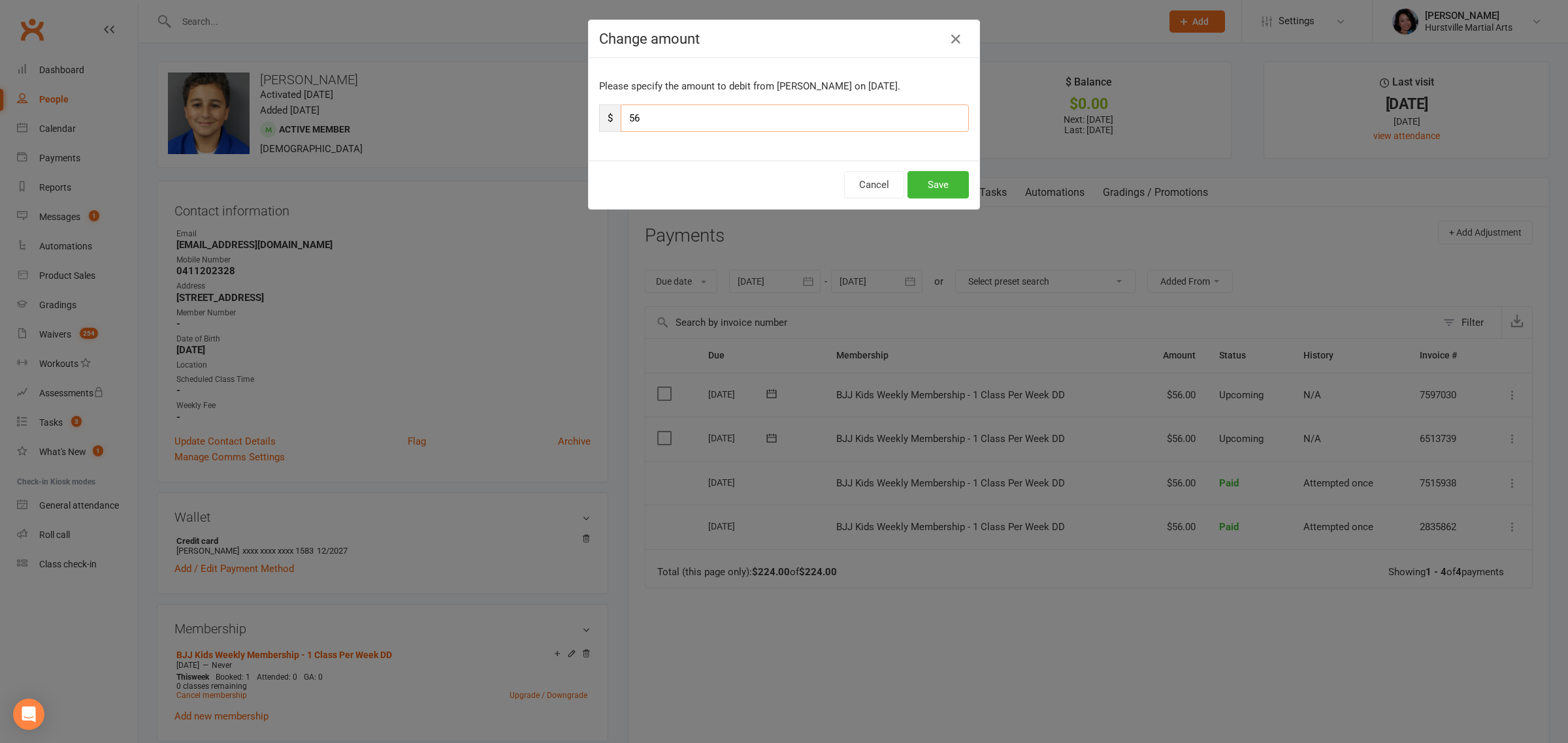
click at [671, 115] on input "56" at bounding box center [795, 117] width 349 height 27
type input "5"
type input "28"
click at [939, 183] on button "Save" at bounding box center [938, 185] width 62 height 27
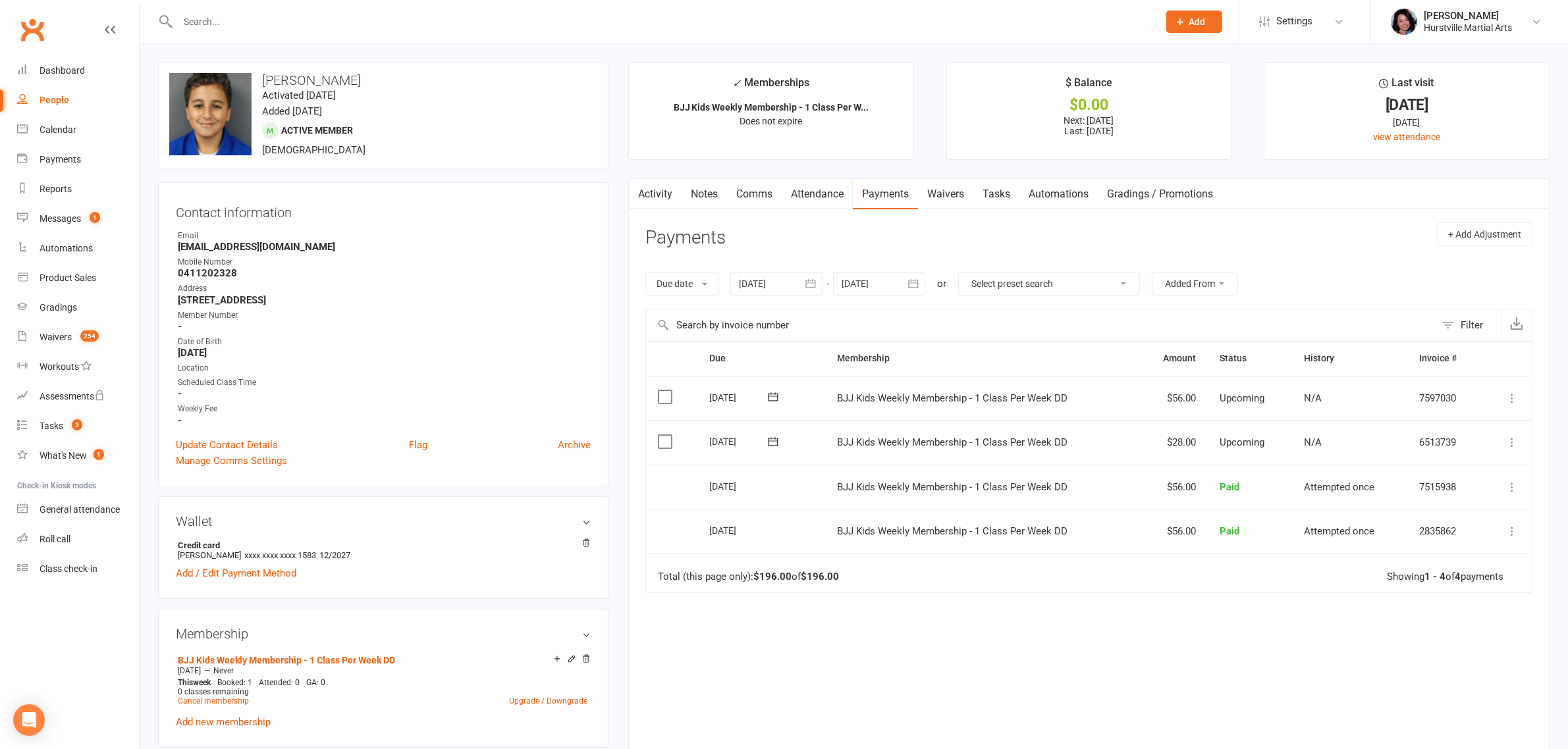
click at [1513, 403] on icon at bounding box center [1513, 398] width 13 height 13
click at [1438, 525] on link "Change amount" at bounding box center [1441, 529] width 155 height 26
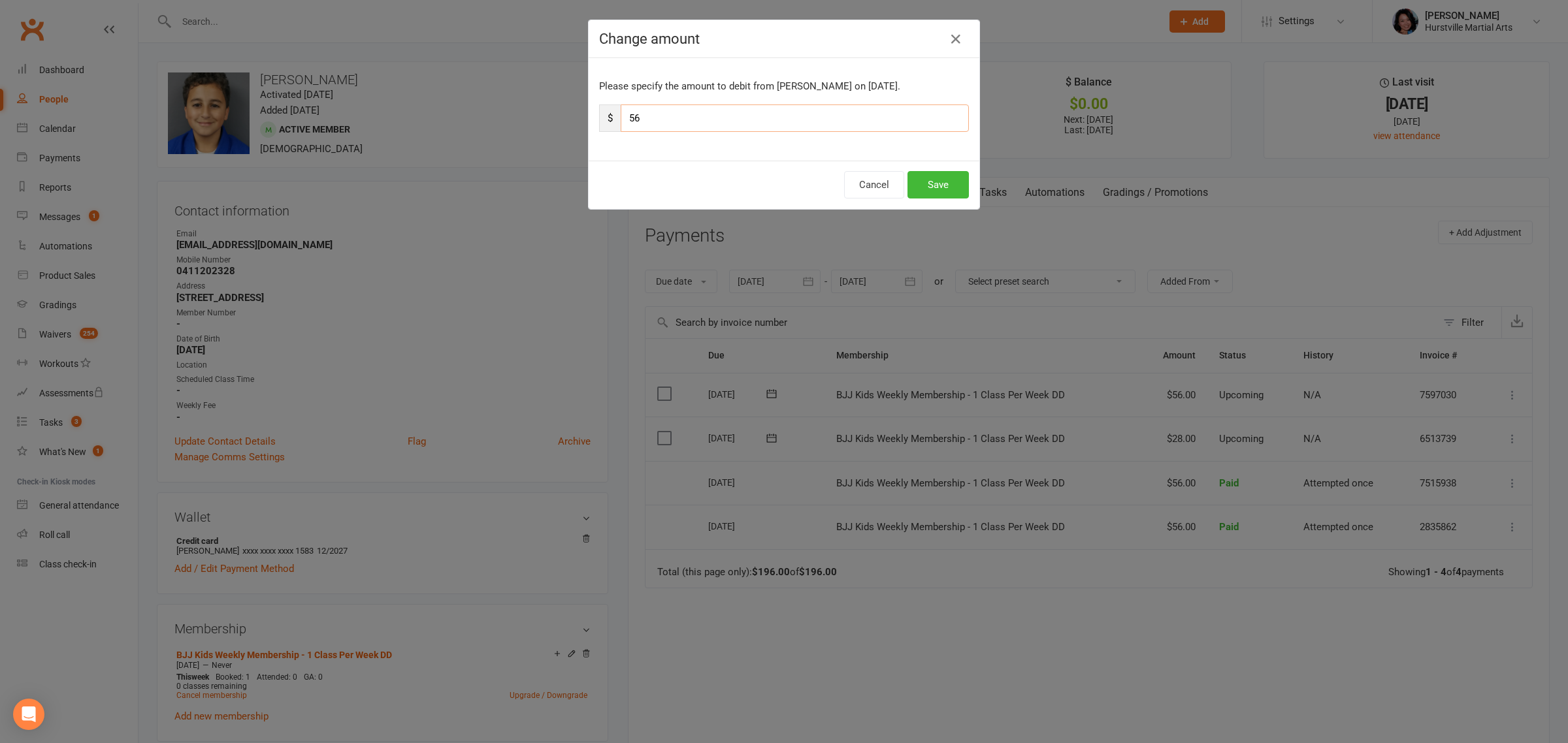
click at [666, 118] on input "56" at bounding box center [795, 117] width 349 height 27
type input "5"
type input "28"
click at [938, 186] on button "Save" at bounding box center [938, 185] width 62 height 27
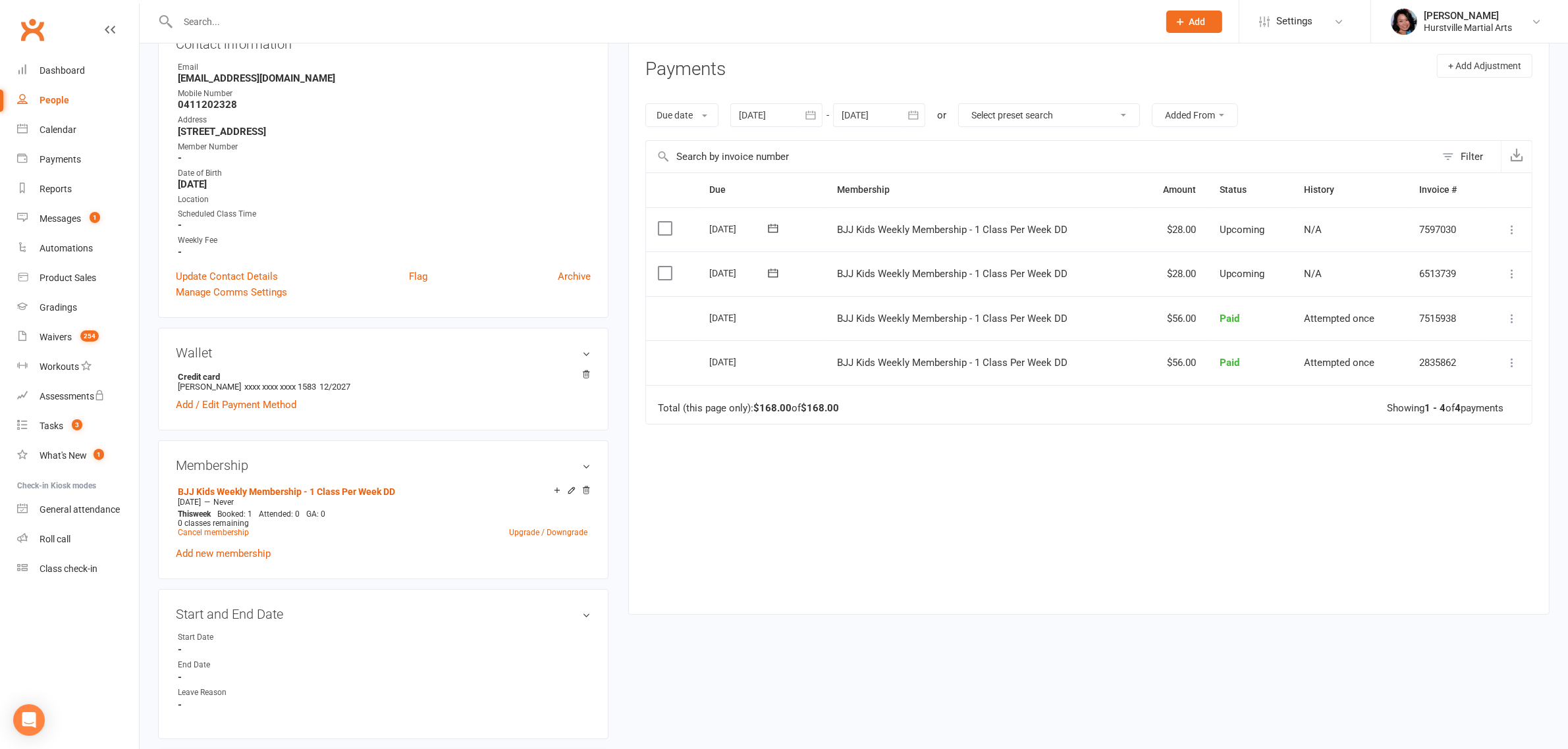
scroll to position [329, 0]
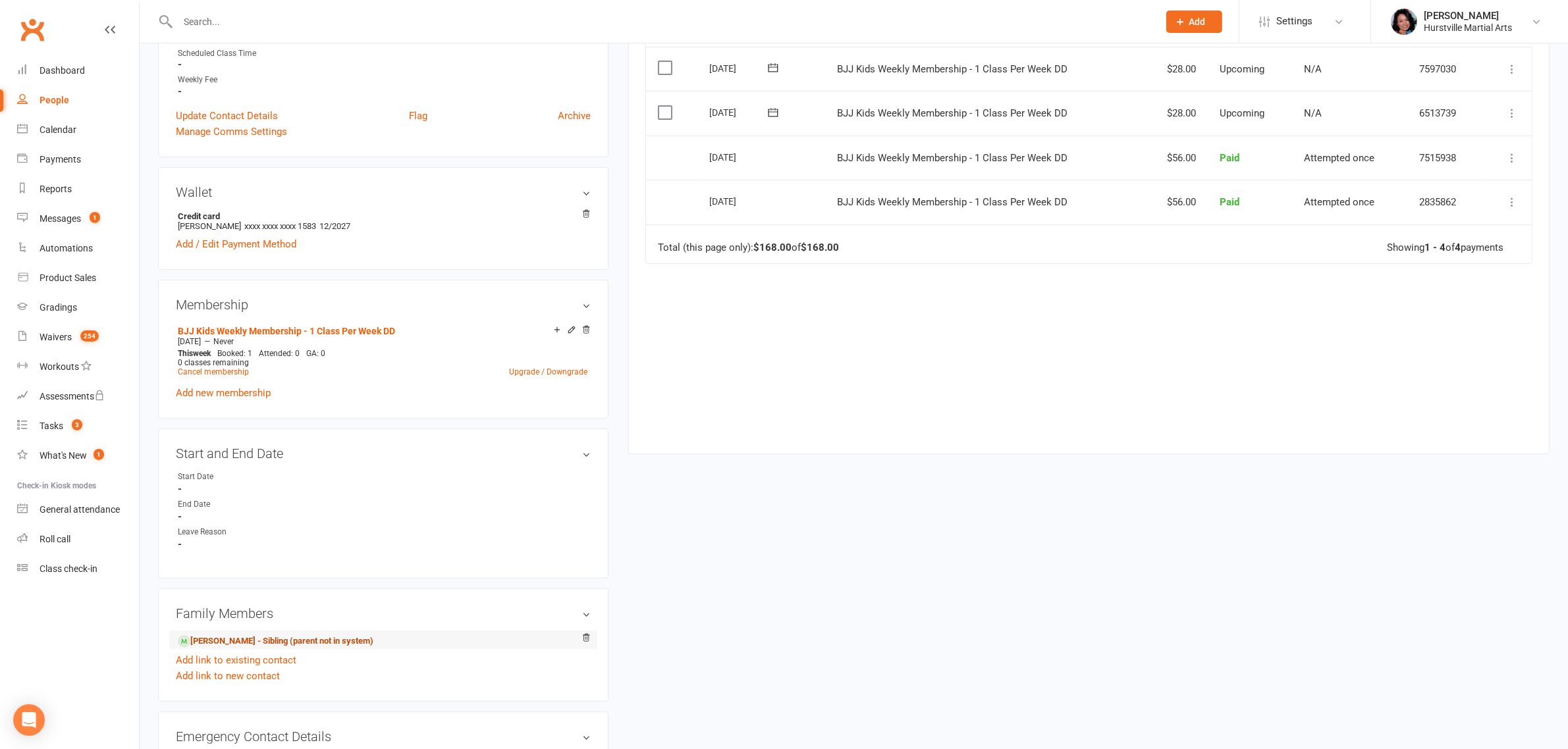
click at [244, 640] on link "[PERSON_NAME] - Sibling (parent not in system)" at bounding box center [275, 642] width 196 height 14
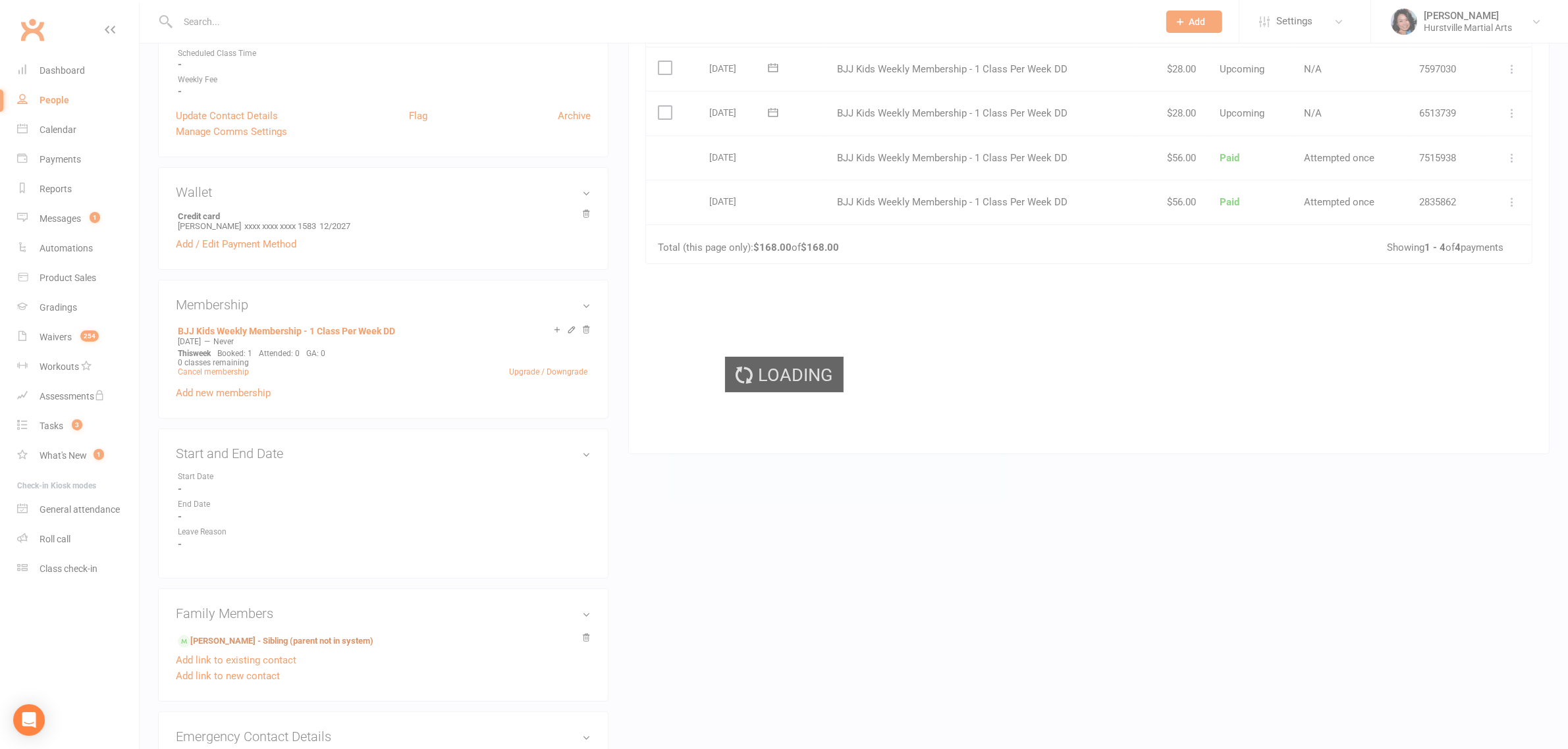
scroll to position [64, 0]
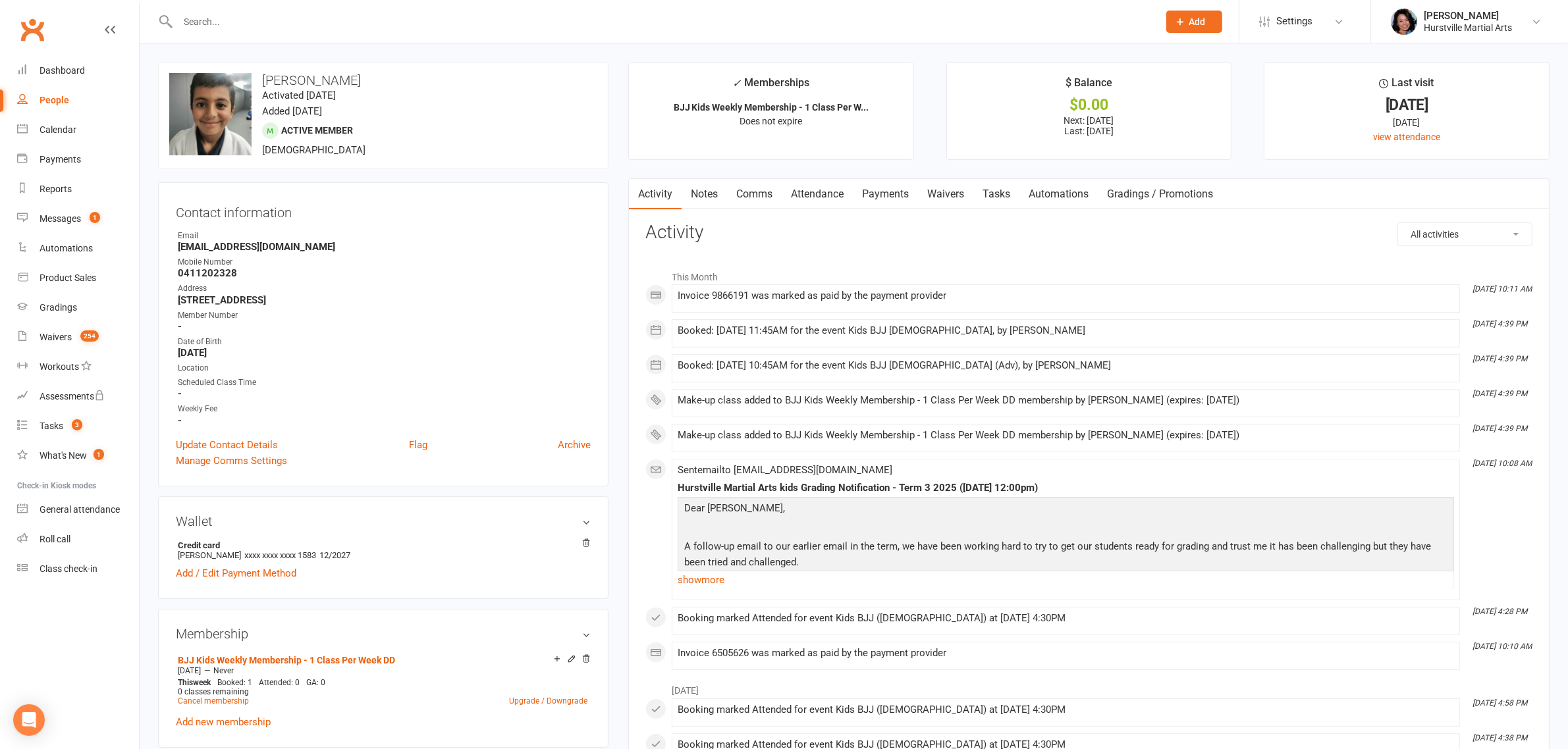
click at [882, 199] on link "Payments" at bounding box center [885, 194] width 65 height 31
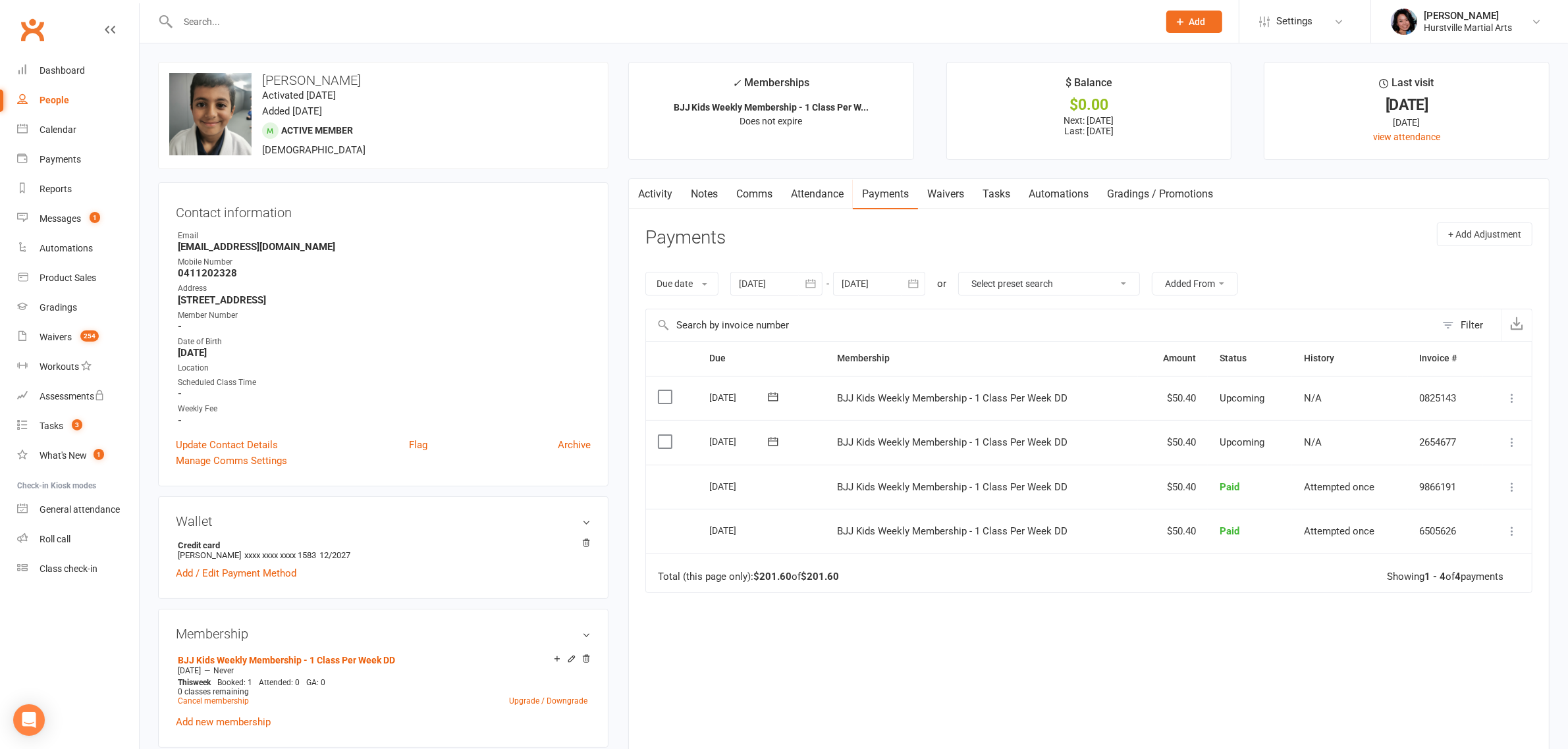
click at [1513, 440] on icon at bounding box center [1513, 442] width 13 height 13
click at [1421, 567] on link "Change amount" at bounding box center [1441, 574] width 155 height 26
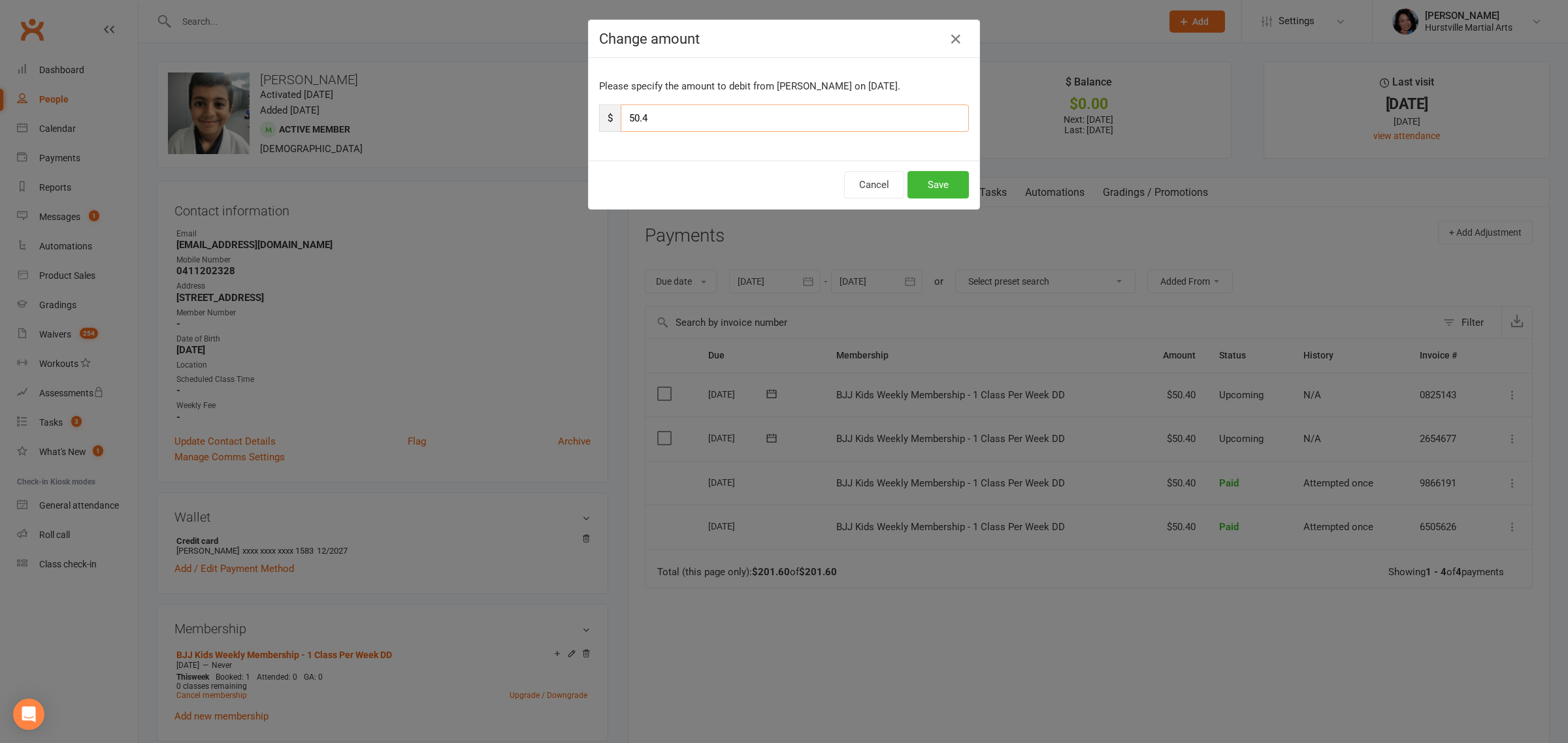
click at [701, 129] on input "50.4" at bounding box center [795, 117] width 349 height 27
type input "5"
type input "25.20"
click at [932, 176] on button "Save" at bounding box center [938, 185] width 62 height 27
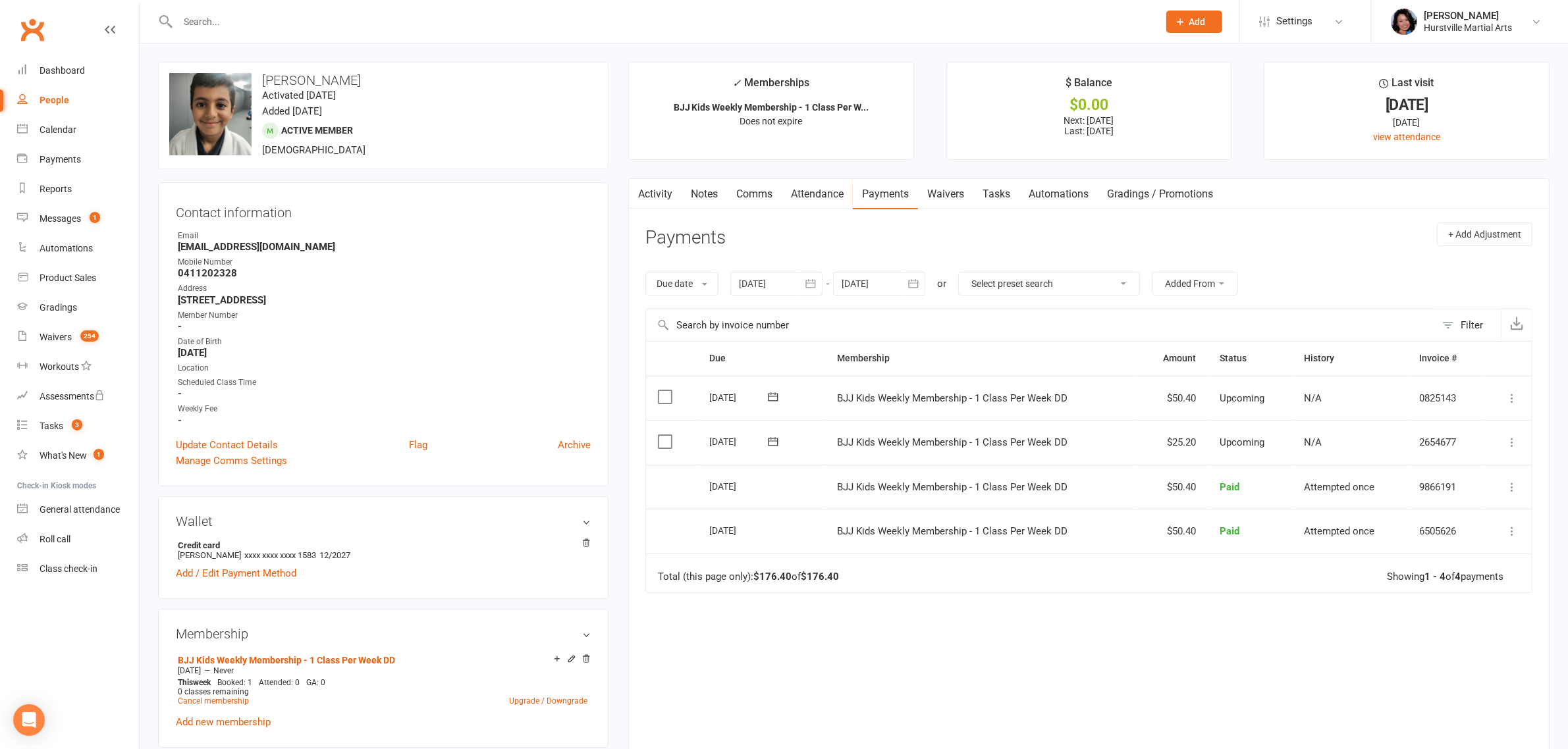
click at [1509, 396] on icon at bounding box center [1513, 398] width 13 height 13
click at [1405, 523] on link "Change amount" at bounding box center [1441, 529] width 155 height 26
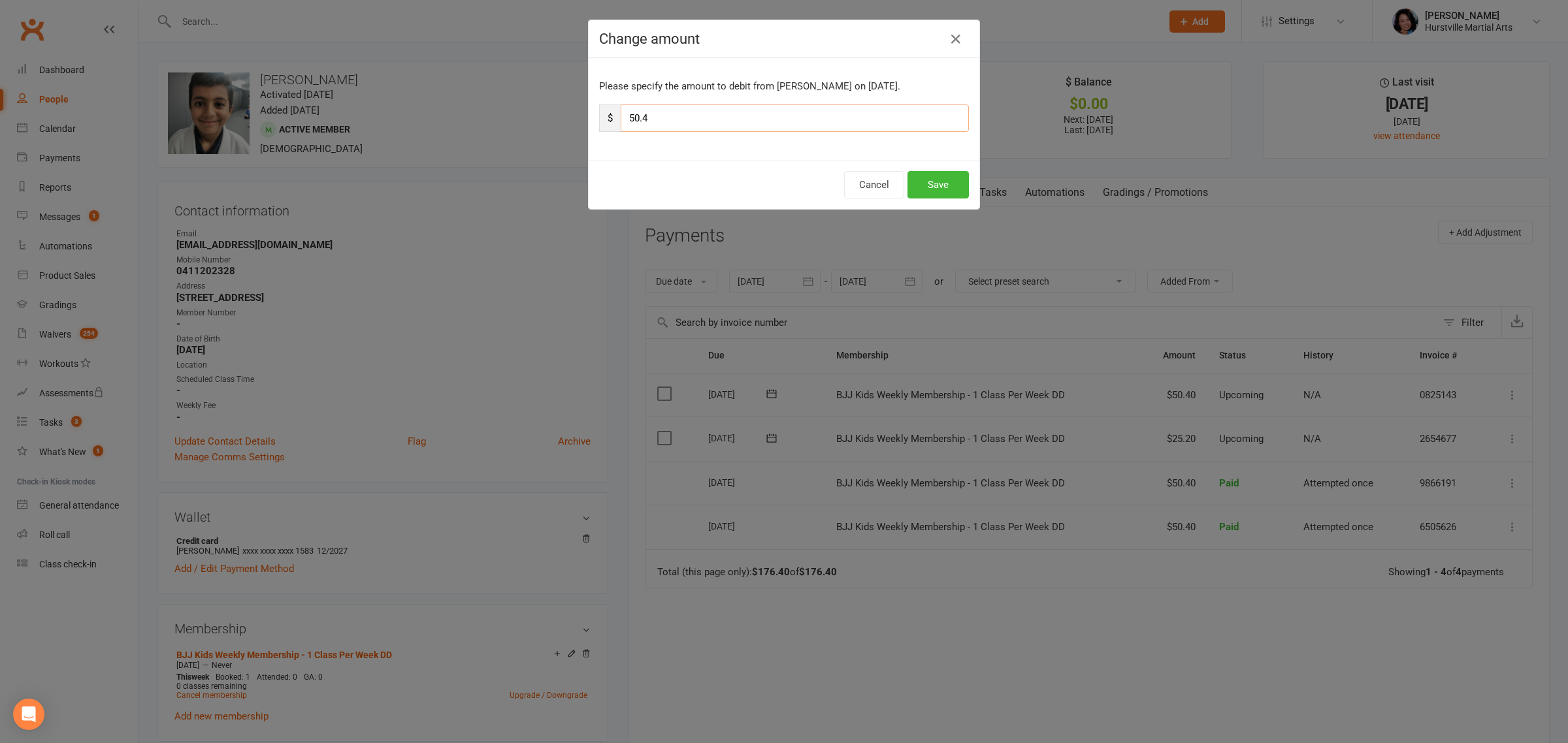
click at [769, 124] on input "50.4" at bounding box center [795, 117] width 349 height 27
type input "5"
type input "25.20"
click at [942, 185] on button "Save" at bounding box center [938, 185] width 62 height 27
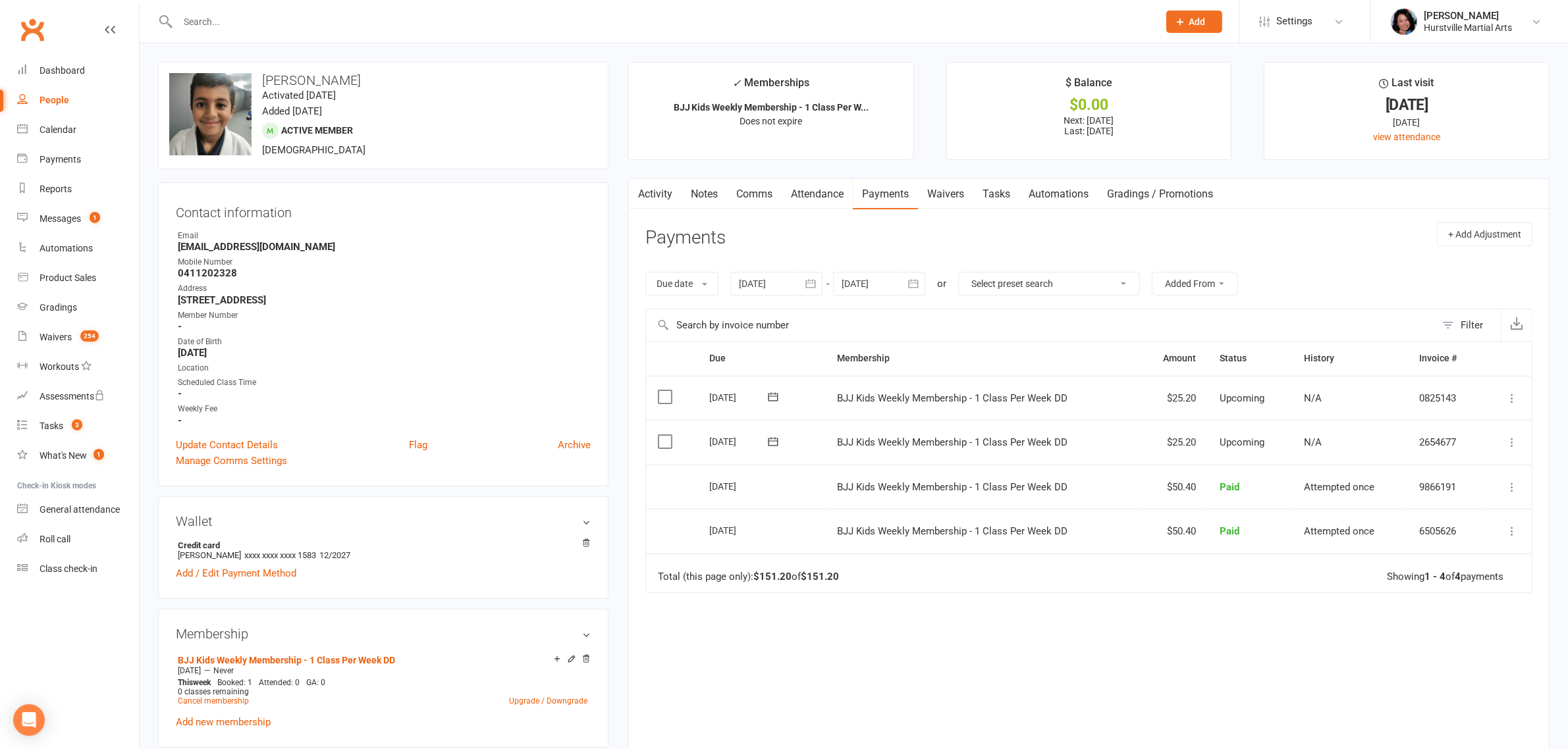
click at [755, 203] on link "Comms" at bounding box center [754, 194] width 55 height 31
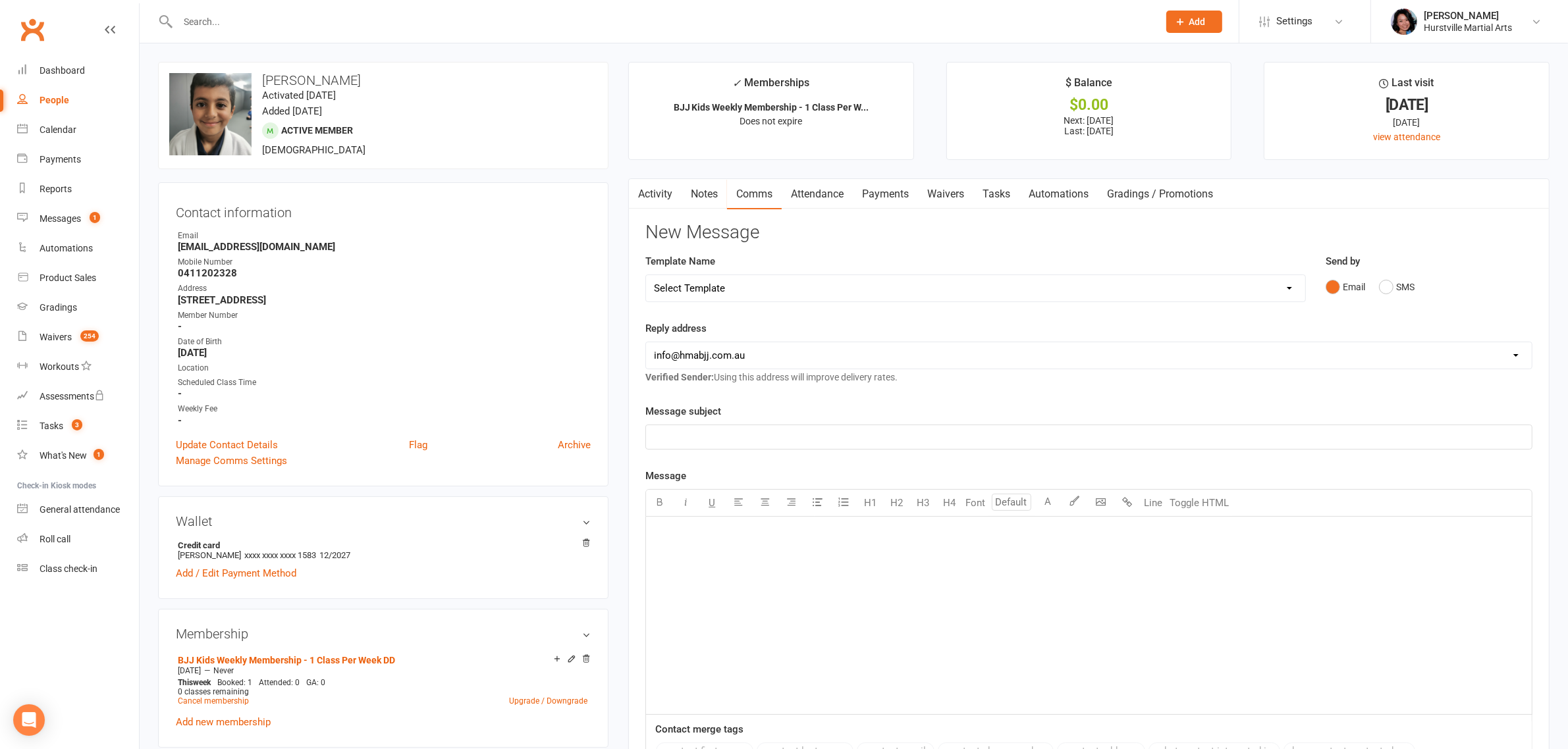
click at [791, 281] on select "Select Template [Email] 001 Kids BJJ Welcoming Email [Email] BJJ Kids Voucher C…" at bounding box center [975, 289] width 658 height 26
select select "3"
click at [646, 275] on select "Select Template [Email] 001 Kids BJJ Welcoming Email [Email] BJJ Kids Voucher C…" at bounding box center [975, 289] width 658 height 26
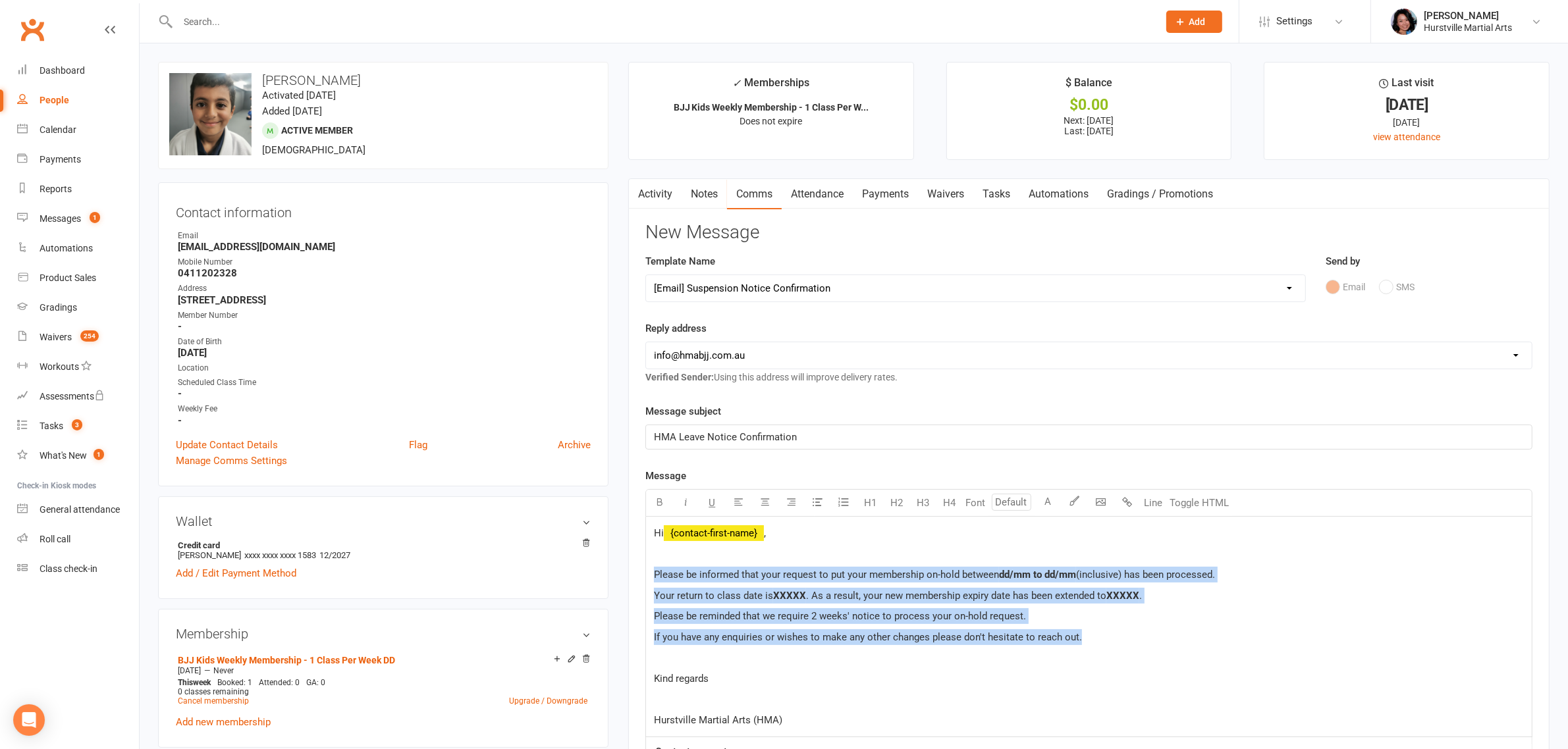
drag, startPoint x: 1102, startPoint y: 642, endPoint x: 646, endPoint y: 573, distance: 461.2
click at [646, 573] on div "Hi ﻿ {contact-first-name} , Please be informed that your request to put your me…" at bounding box center [1088, 627] width 886 height 221
copy div "Please be informed that your request to put your membership on-hold between dd/…"
click at [1178, 636] on p "If you have any enquiries or wishes to make any other changes please don't hesi…" at bounding box center [1089, 637] width 870 height 16
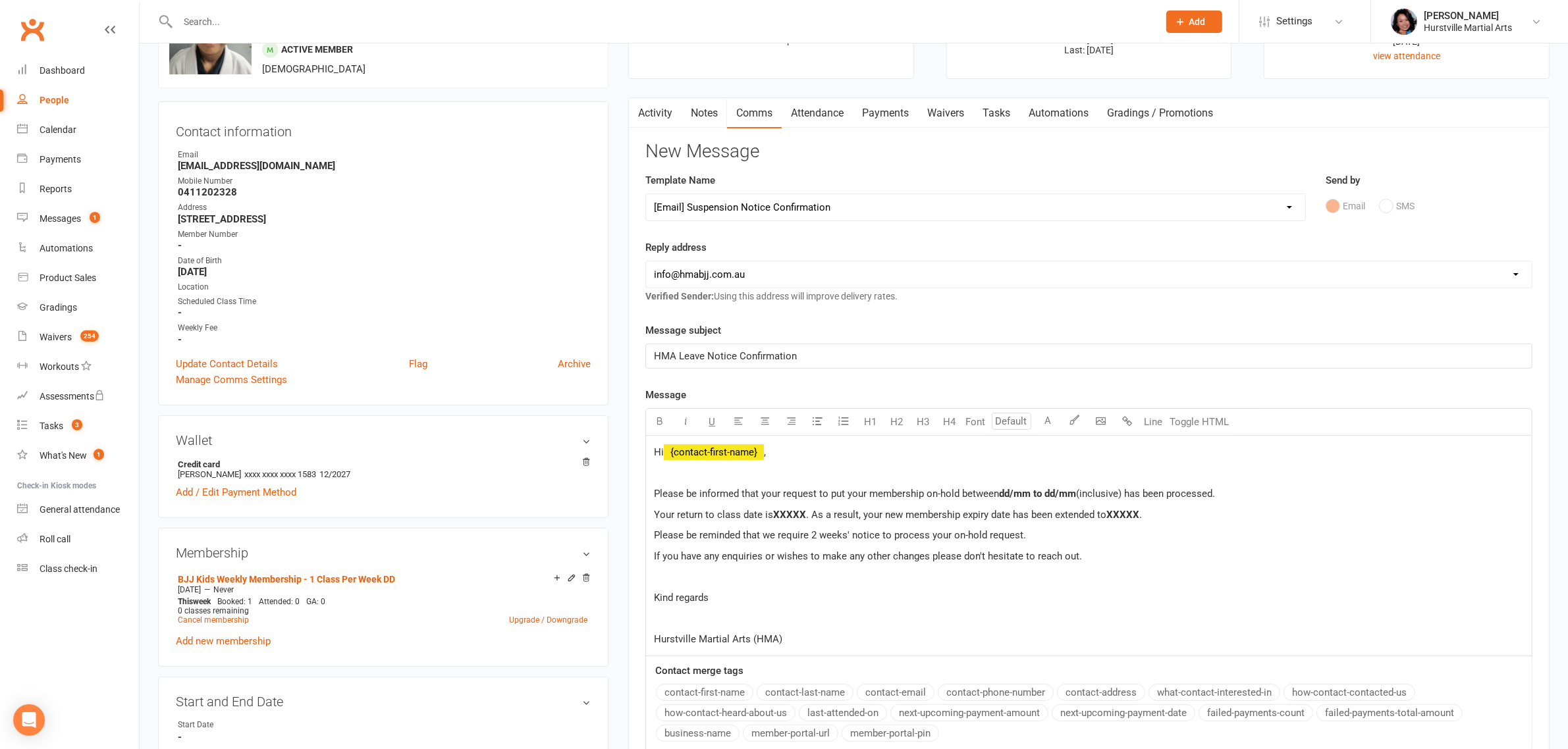
scroll to position [83, 0]
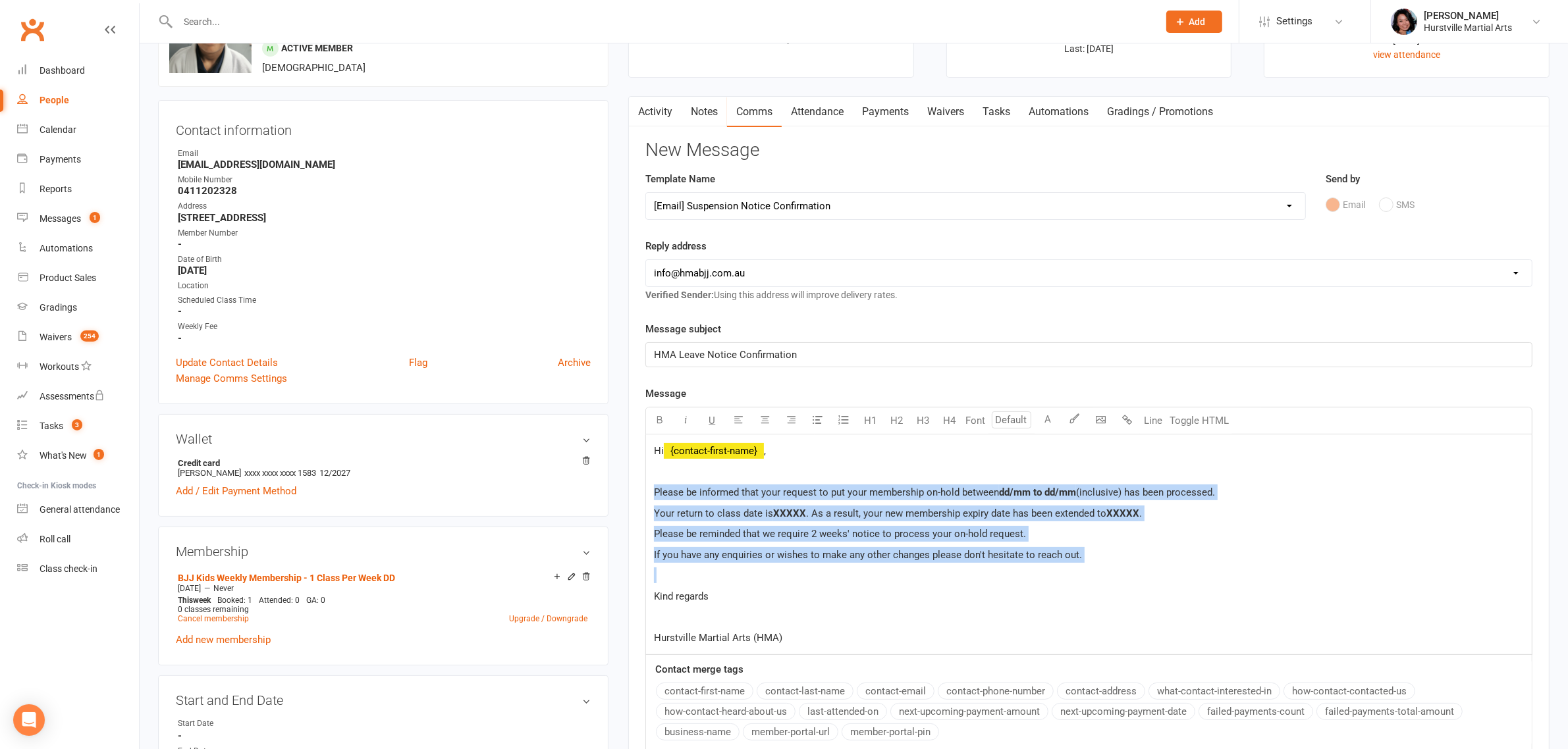
drag, startPoint x: 1134, startPoint y: 565, endPoint x: 646, endPoint y: 495, distance: 493.0
click at [646, 495] on div "Hi ﻿ {contact-first-name} , Please be informed that your request to put your me…" at bounding box center [1089, 546] width 887 height 222
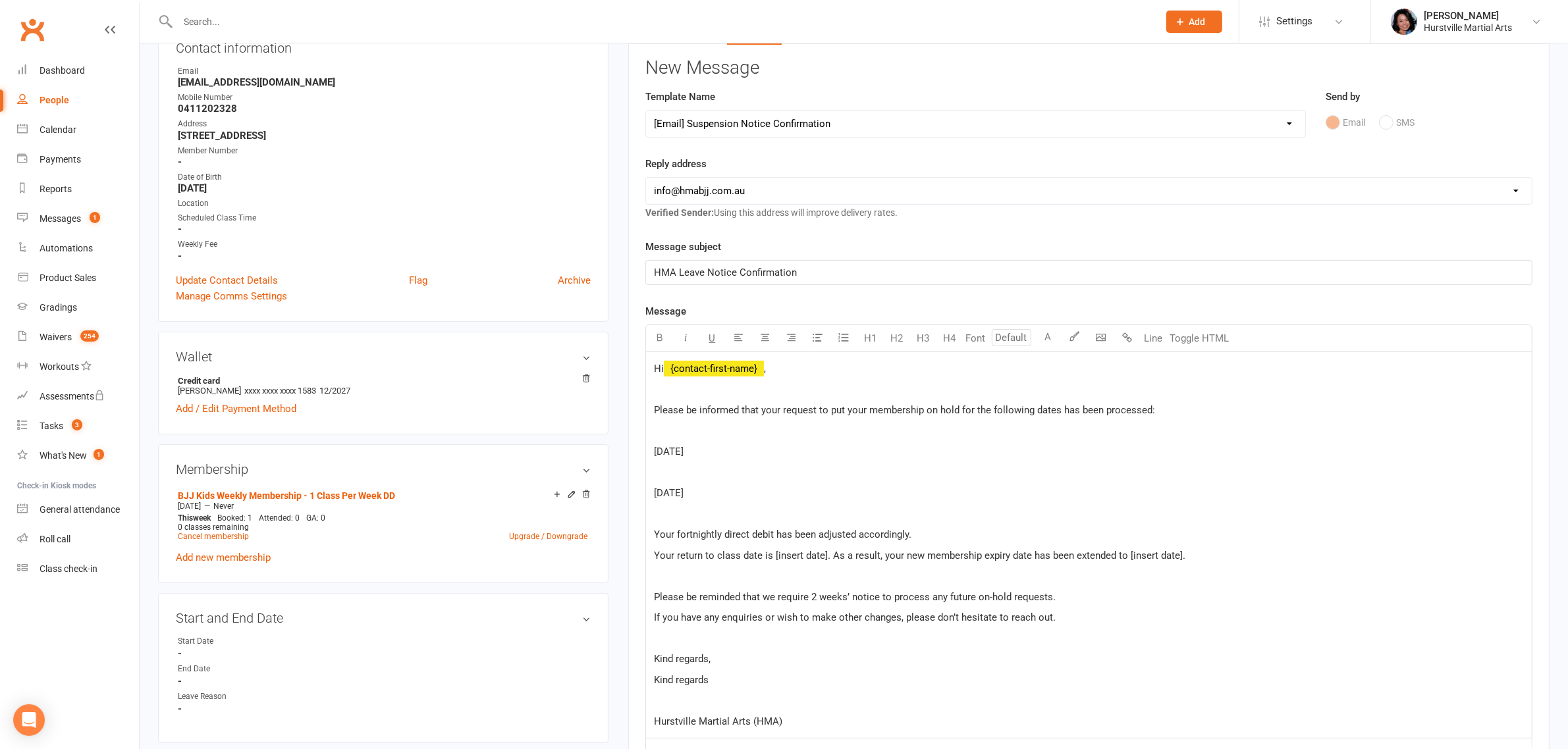
scroll to position [247, 0]
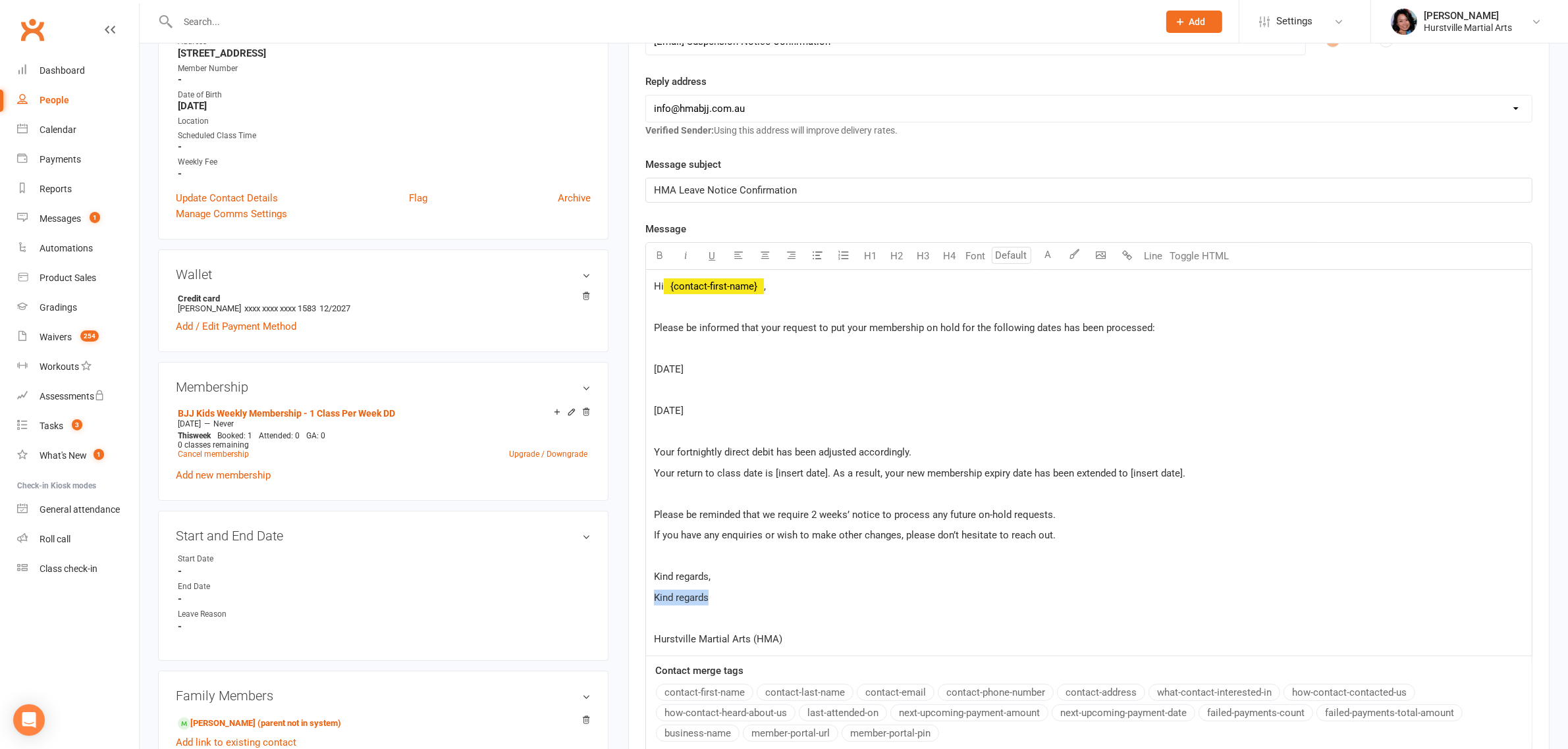
drag, startPoint x: 751, startPoint y: 589, endPoint x: 600, endPoint y: 599, distance: 151.3
click at [600, 599] on div "upload photo change photo [PERSON_NAME] Activated [DATE] Added [DATE] Active me…" at bounding box center [853, 698] width 1412 height 1766
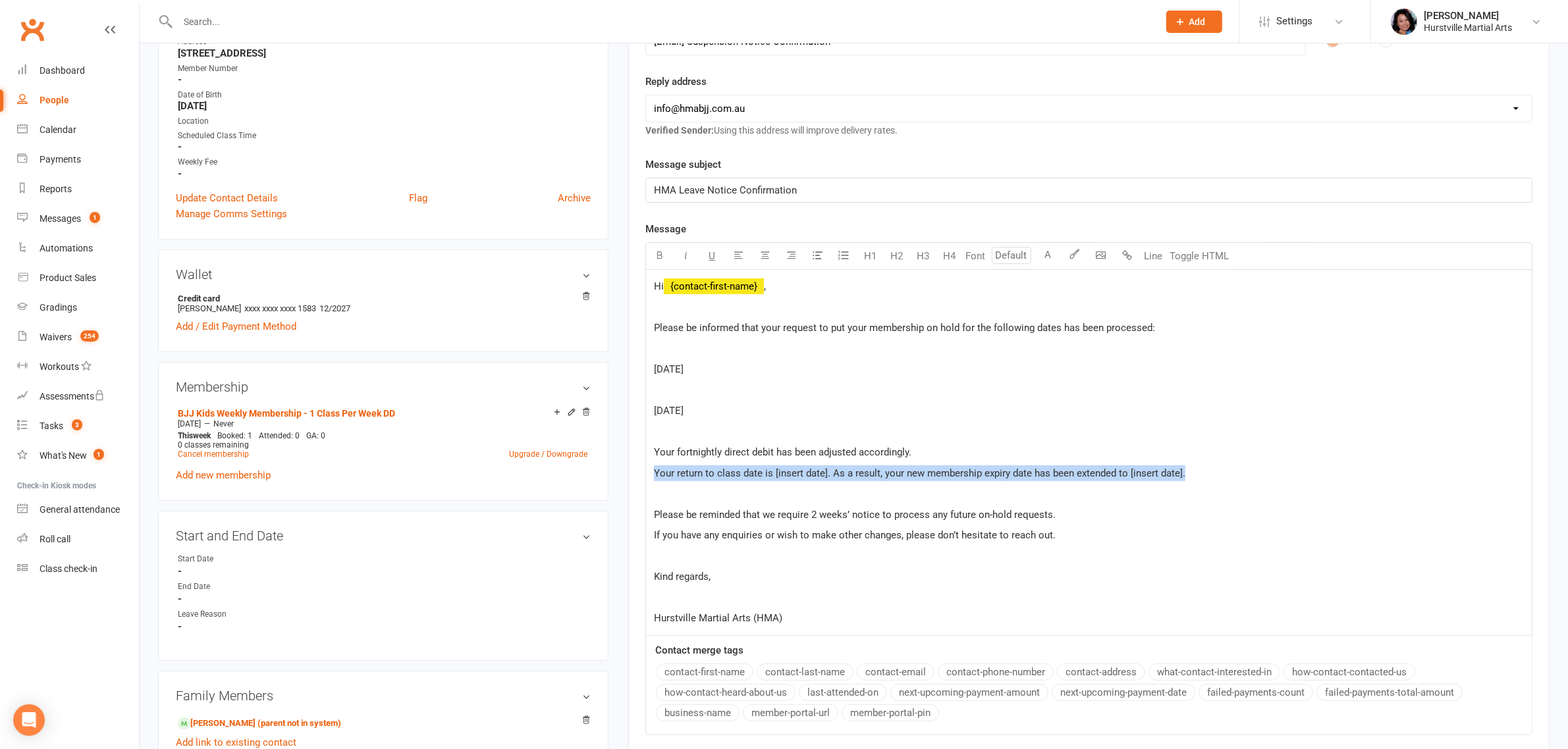
drag, startPoint x: 1201, startPoint y: 471, endPoint x: 623, endPoint y: 476, distance: 578.0
click at [623, 476] on main "✓ Memberships BJJ Kids Weekly Membership - 1 Class Per W... Does not expire $ B…" at bounding box center [1089, 342] width 941 height 1056
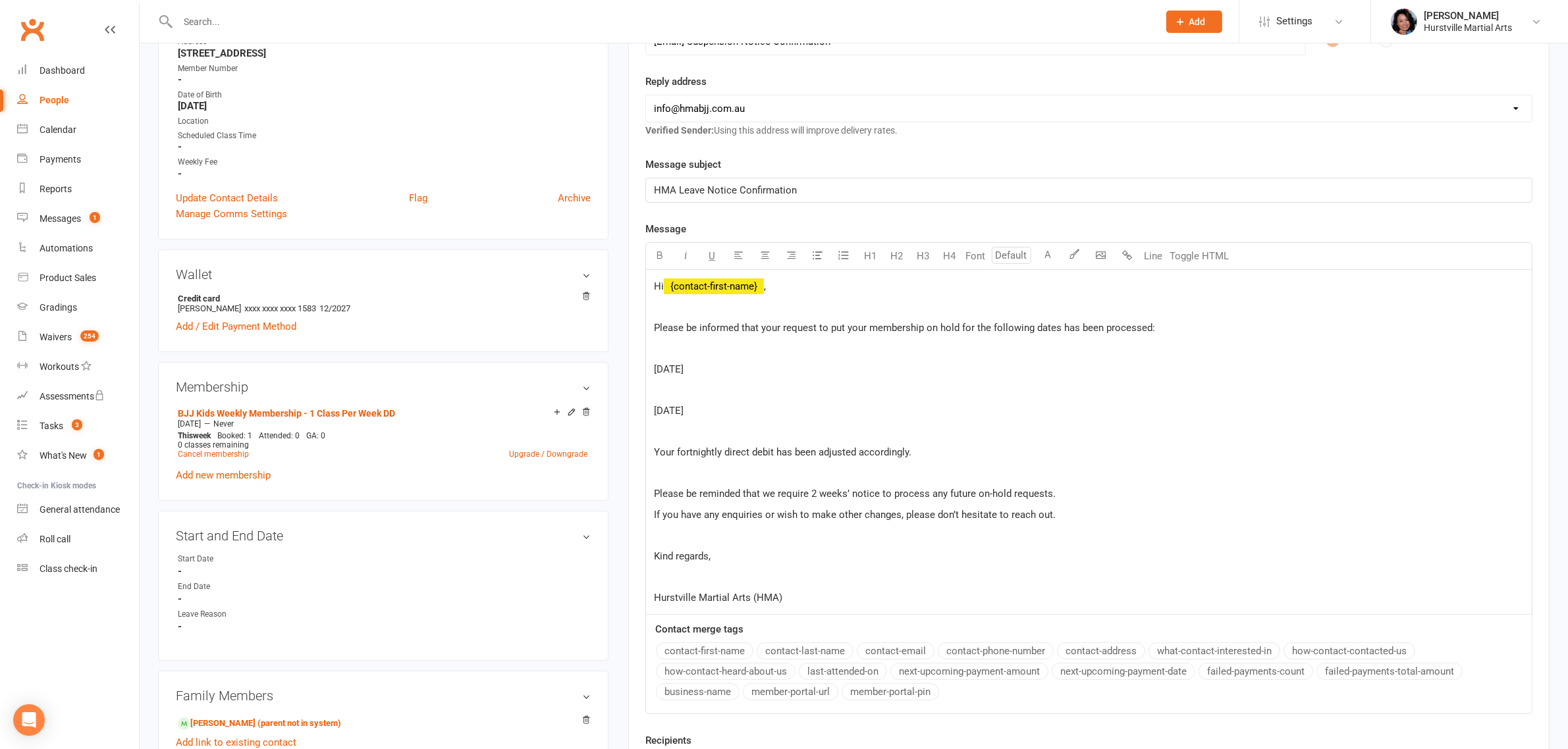
click at [847, 369] on p "[DATE]" at bounding box center [1089, 369] width 870 height 16
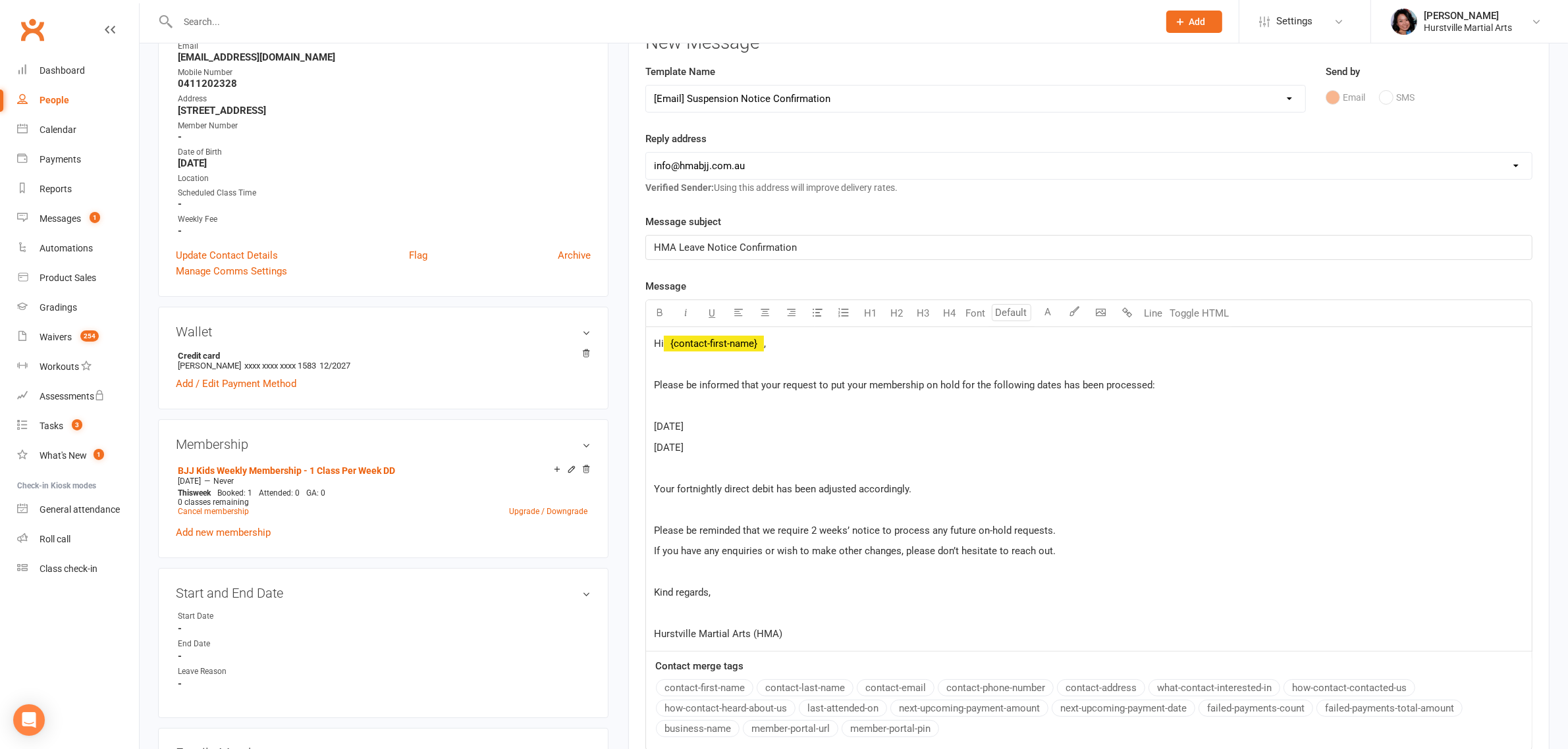
scroll to position [165, 0]
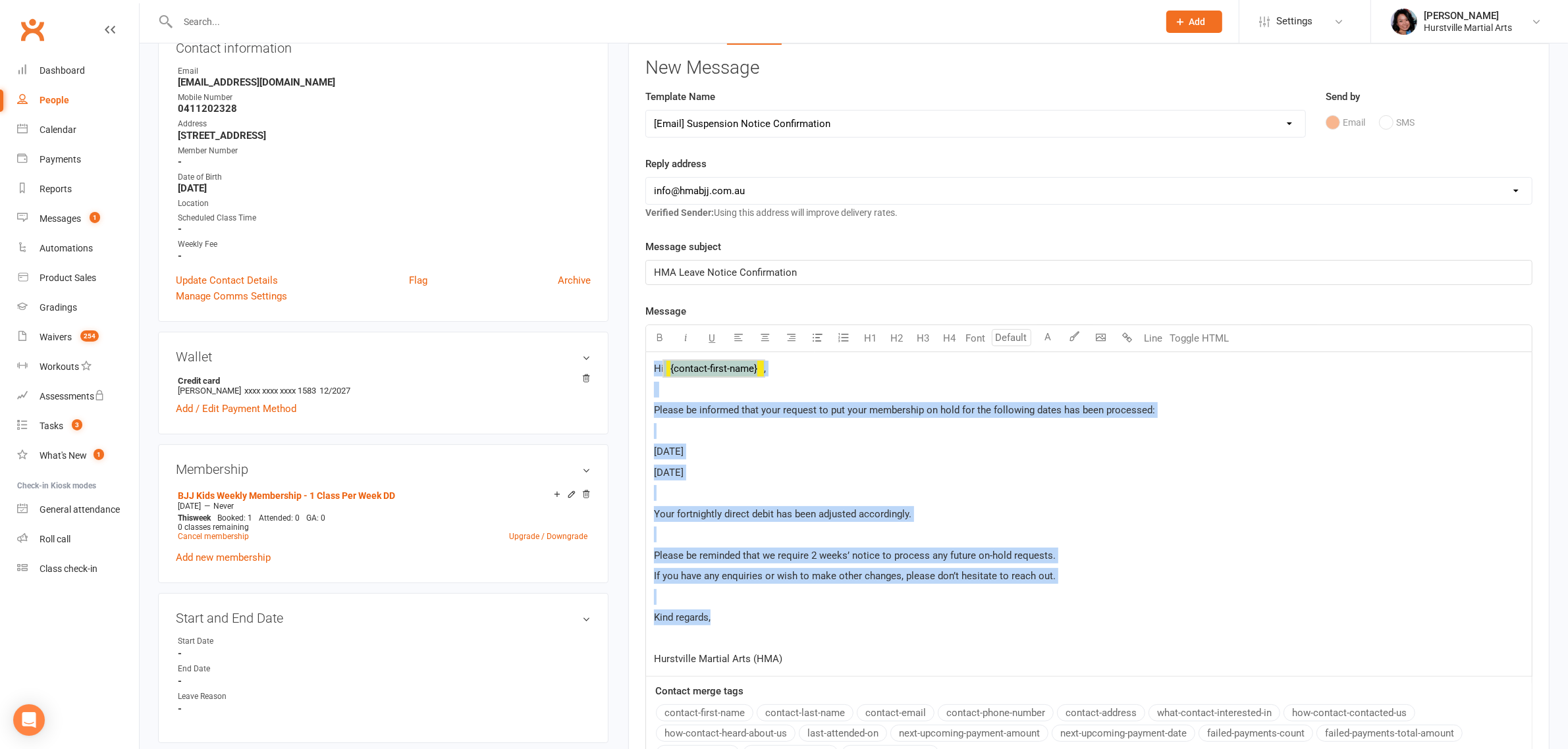
drag, startPoint x: 717, startPoint y: 619, endPoint x: 611, endPoint y: 359, distance: 280.8
copy div "Hi ﻿ {contact-first-name} , Please be informed that your request to put your me…"
click at [828, 449] on p "[DATE]" at bounding box center [1089, 451] width 870 height 16
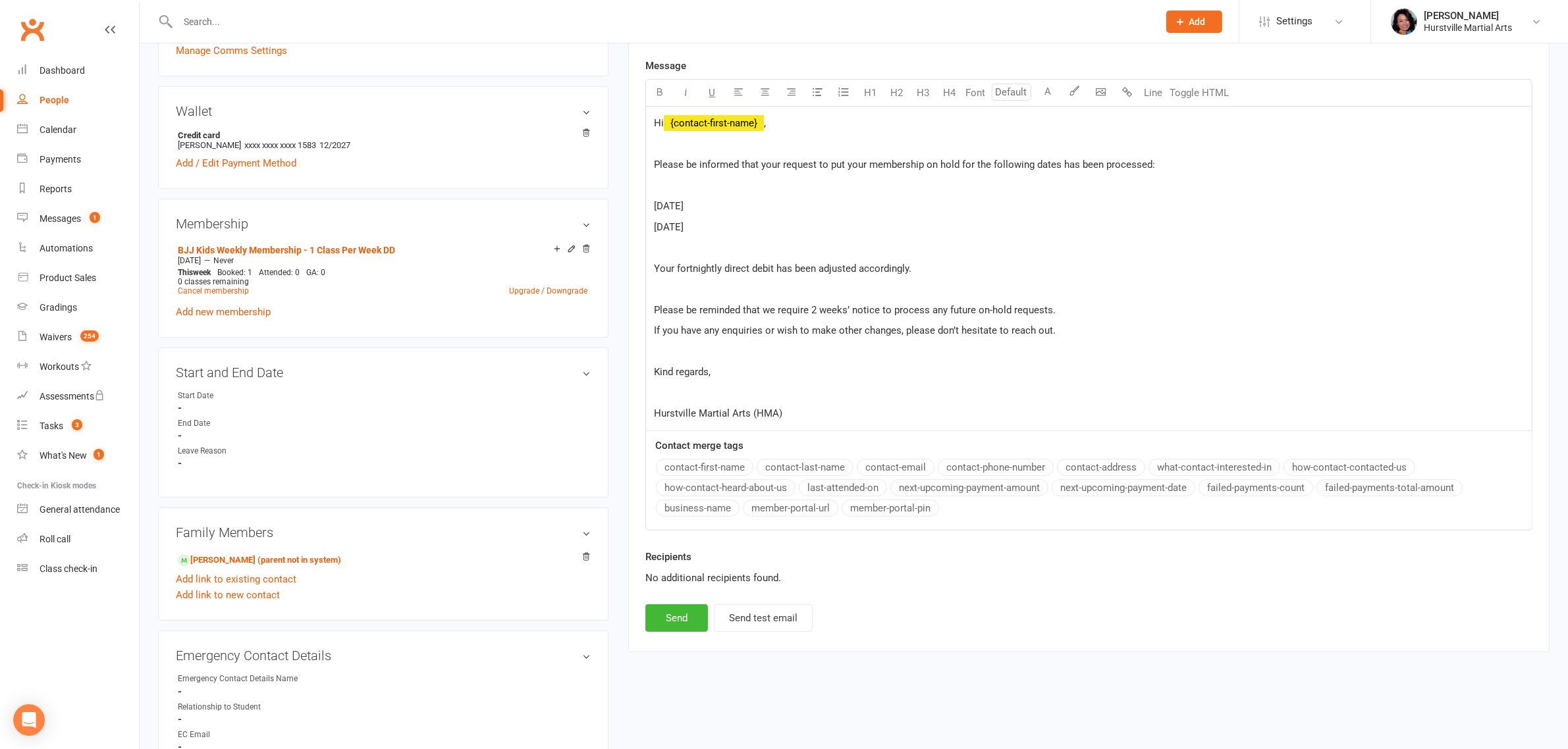
scroll to position [494, 0]
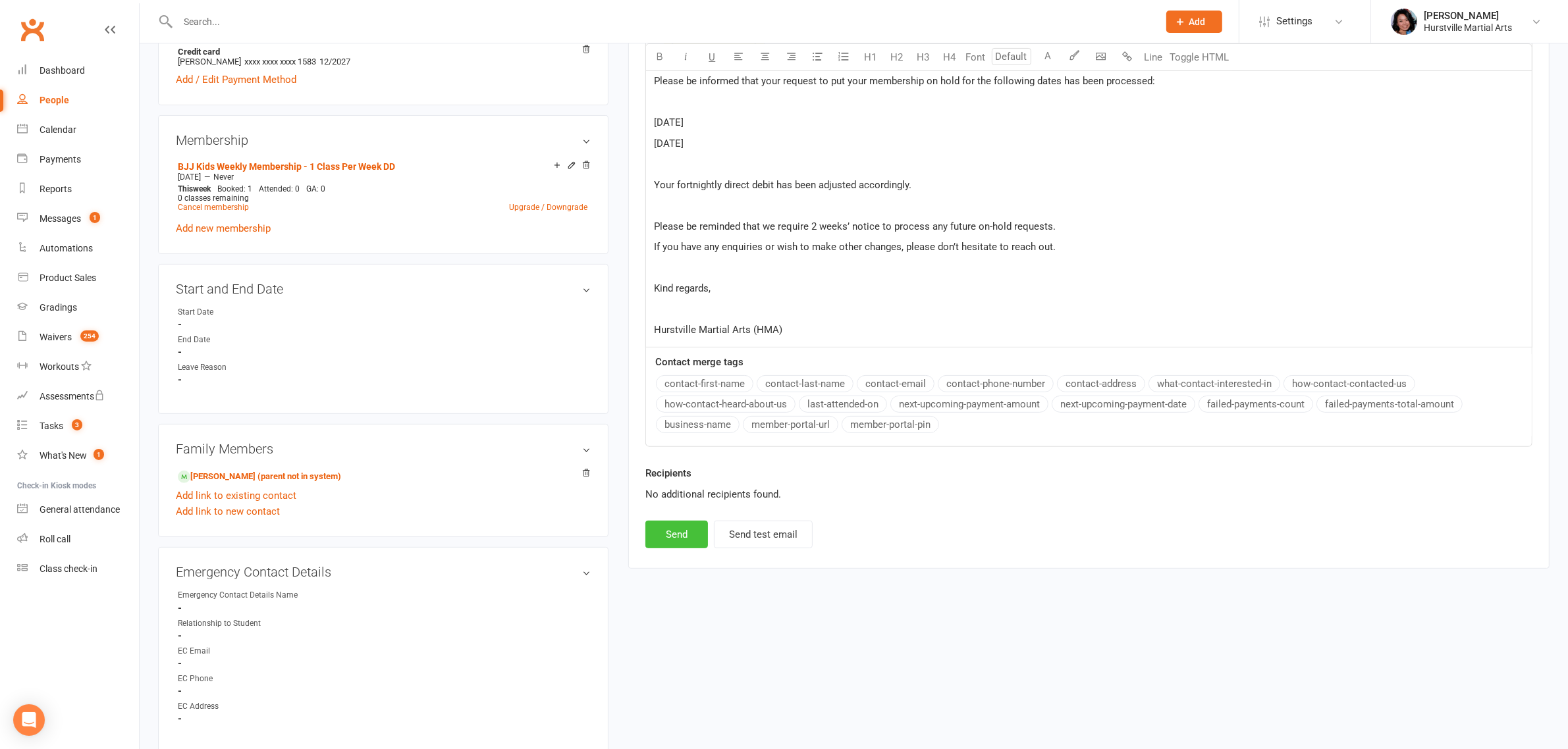
click at [683, 531] on button "Send" at bounding box center [677, 534] width 63 height 27
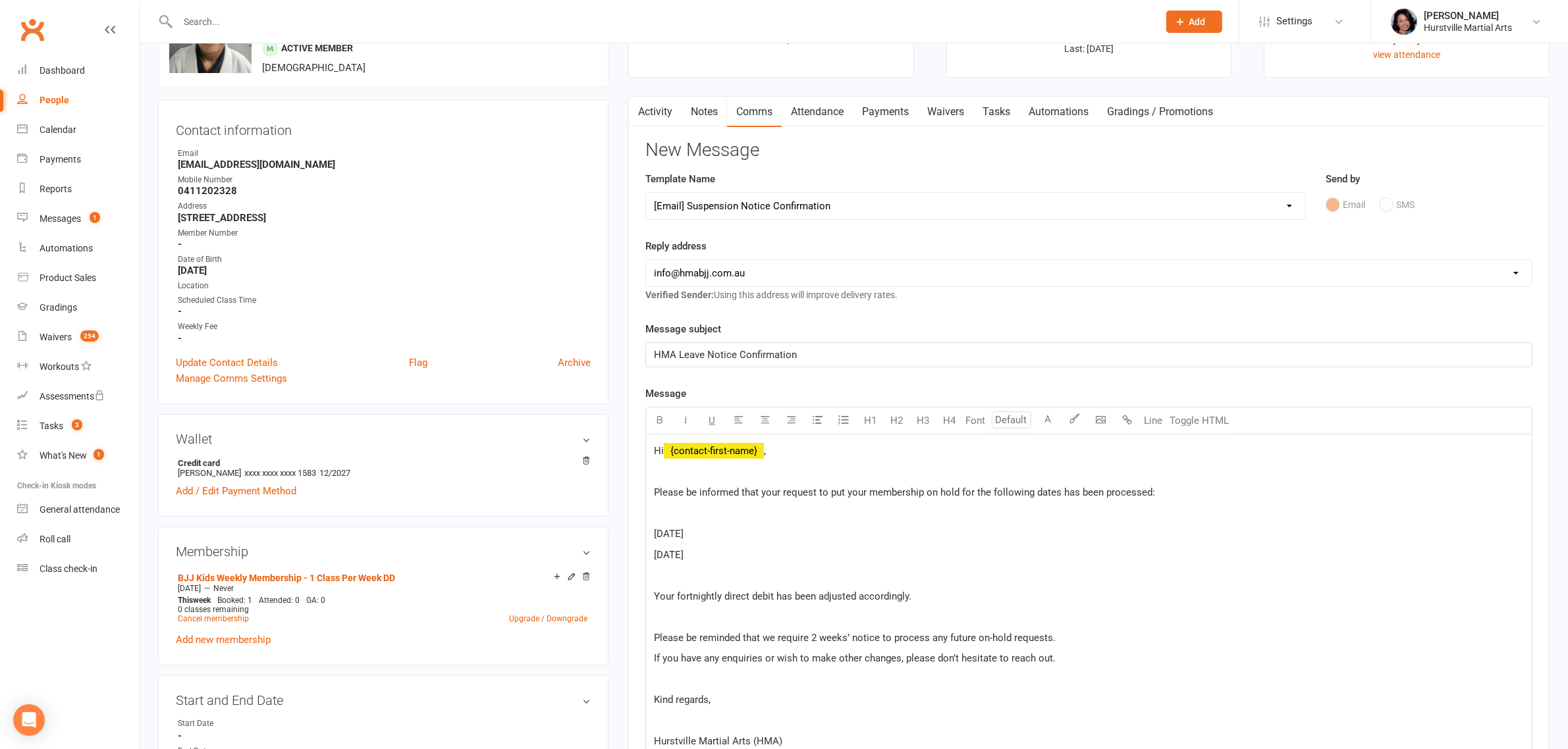
select select
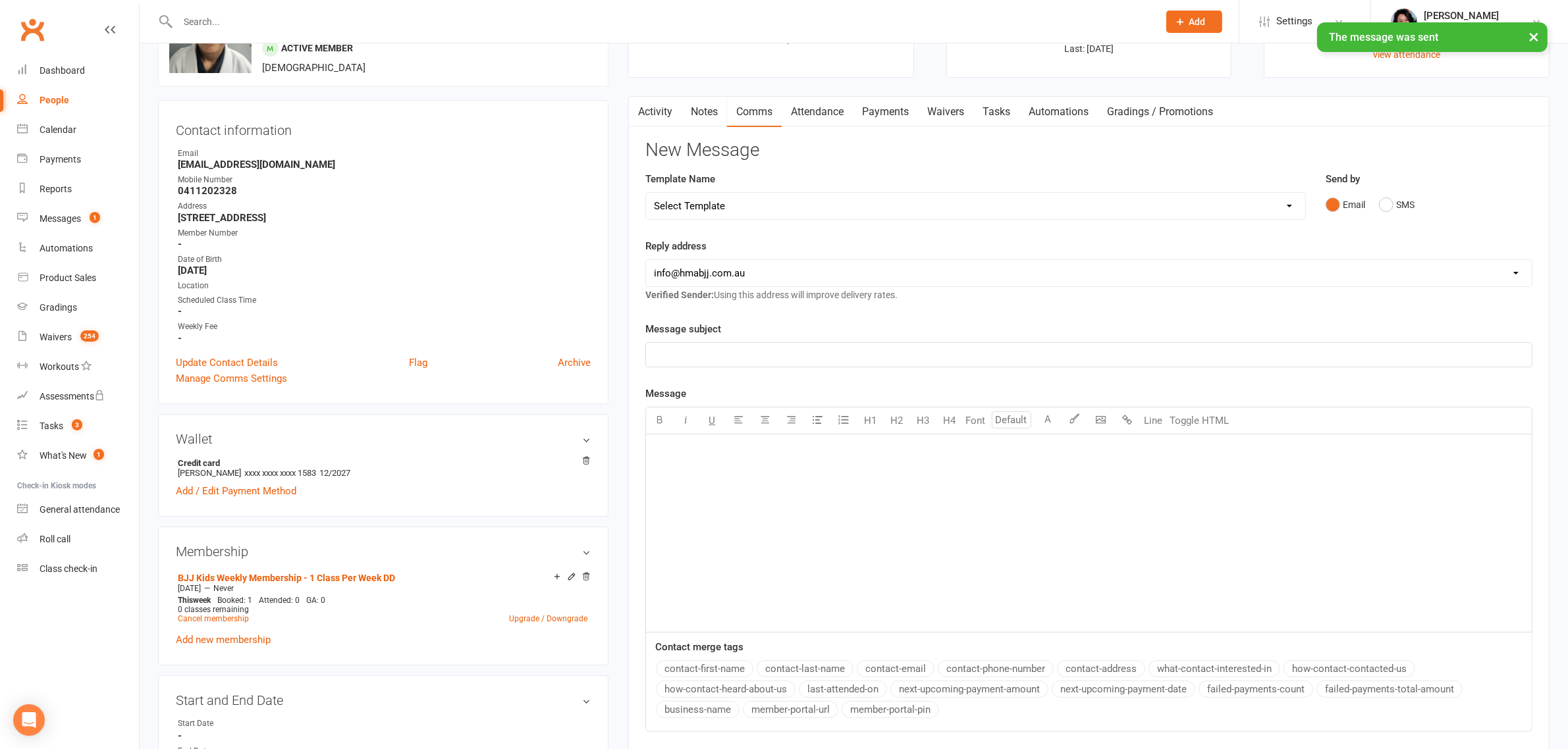
click at [892, 105] on link "Payments" at bounding box center [885, 112] width 65 height 31
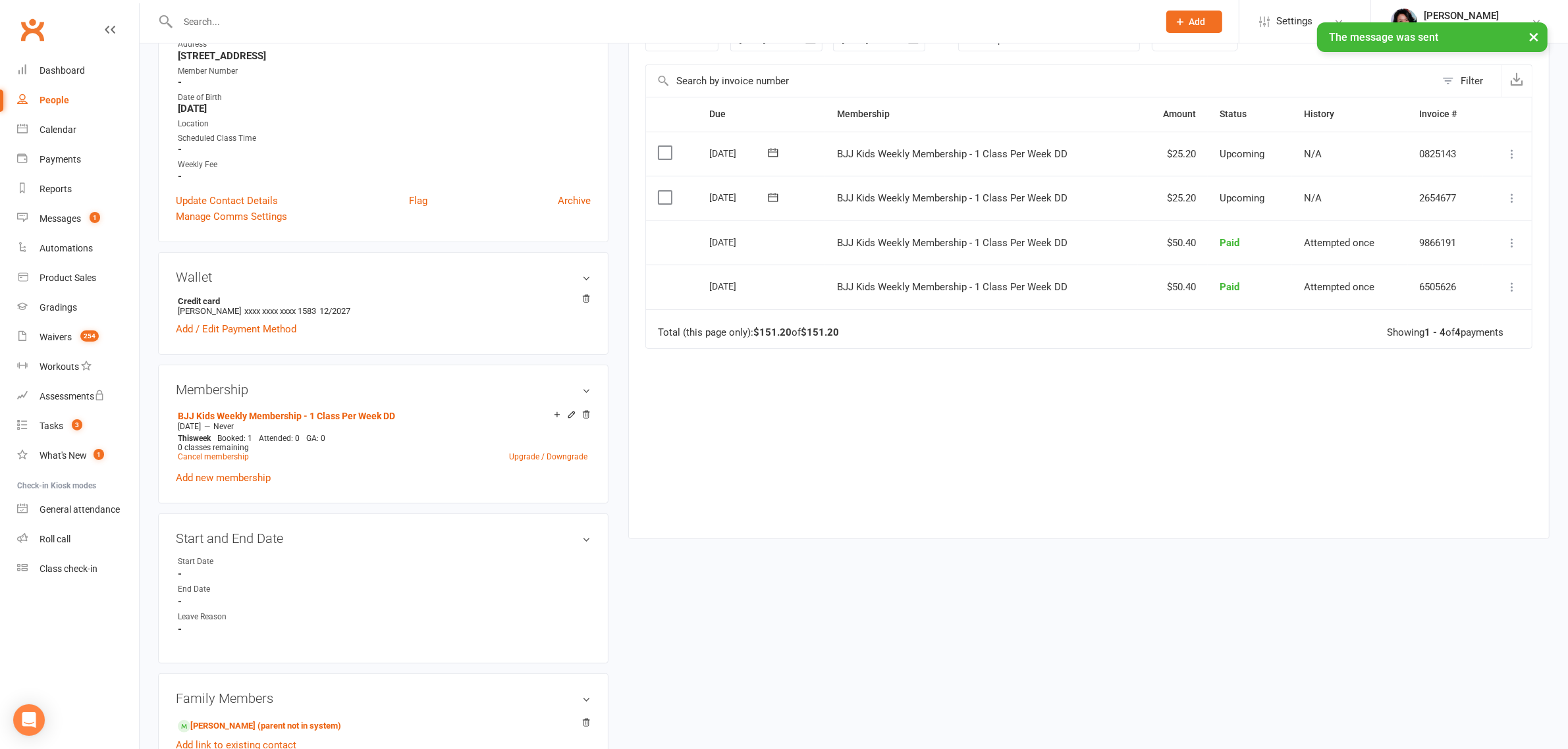
scroll to position [412, 0]
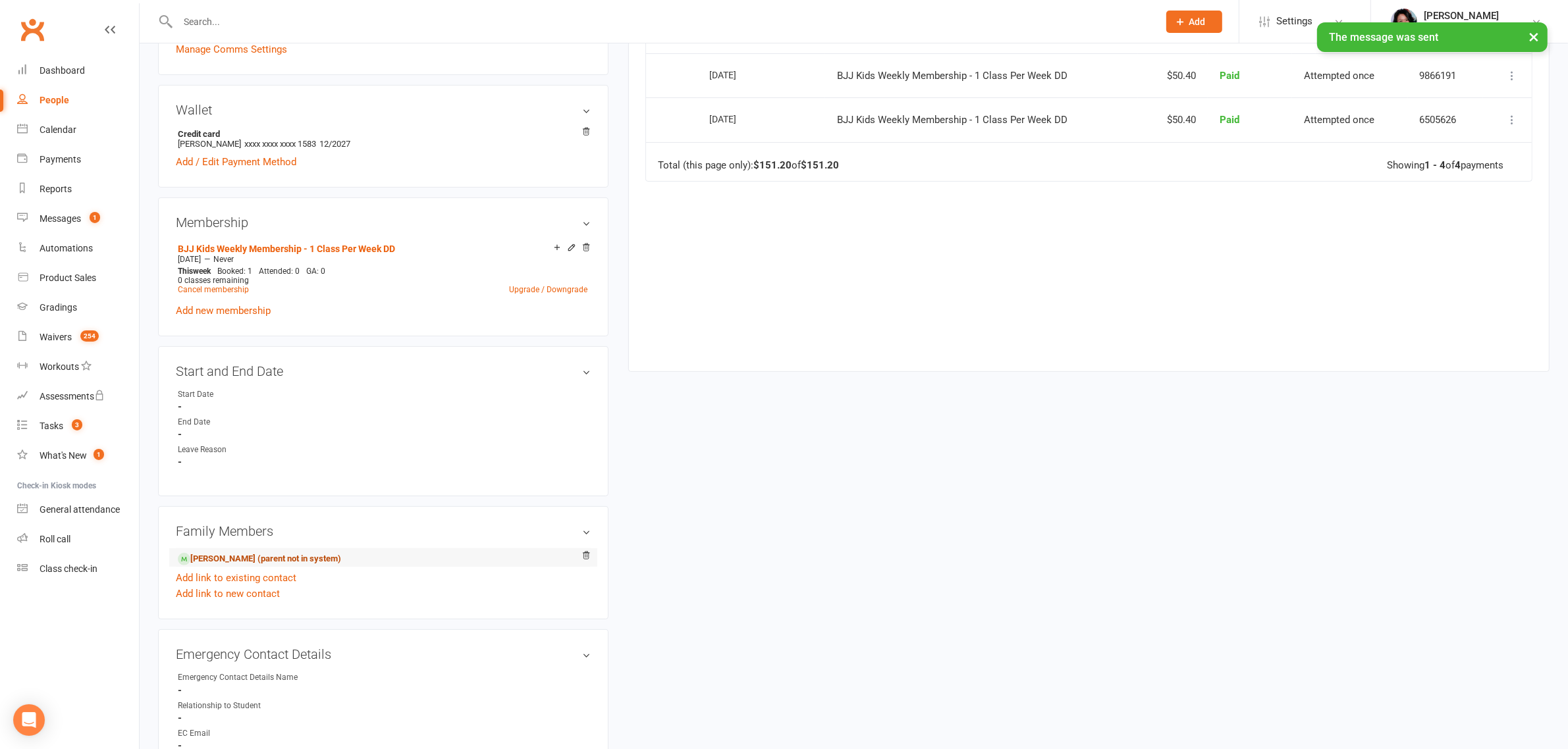
click at [245, 555] on link "[PERSON_NAME] (parent not in system)" at bounding box center [260, 559] width 164 height 14
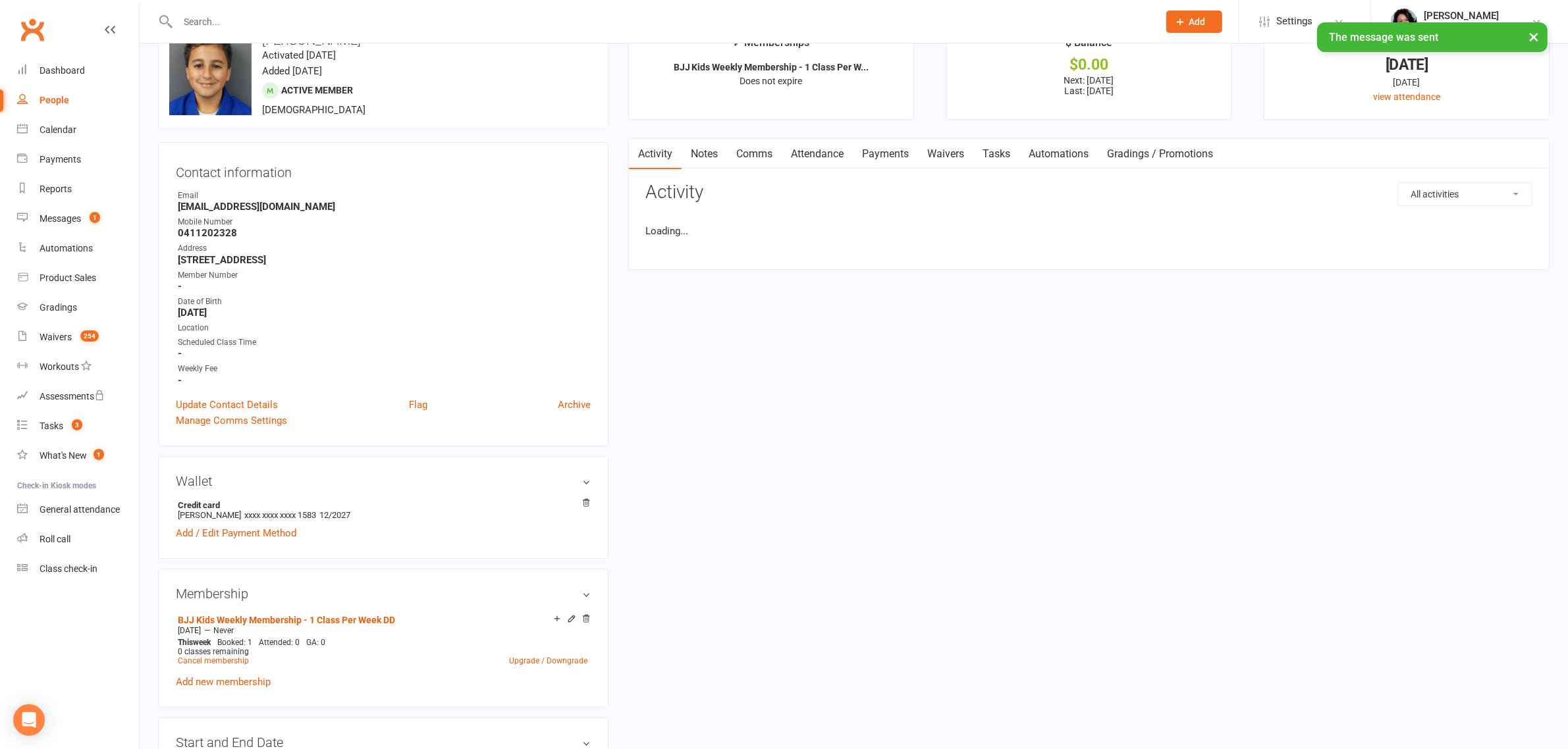
scroll to position [18, 0]
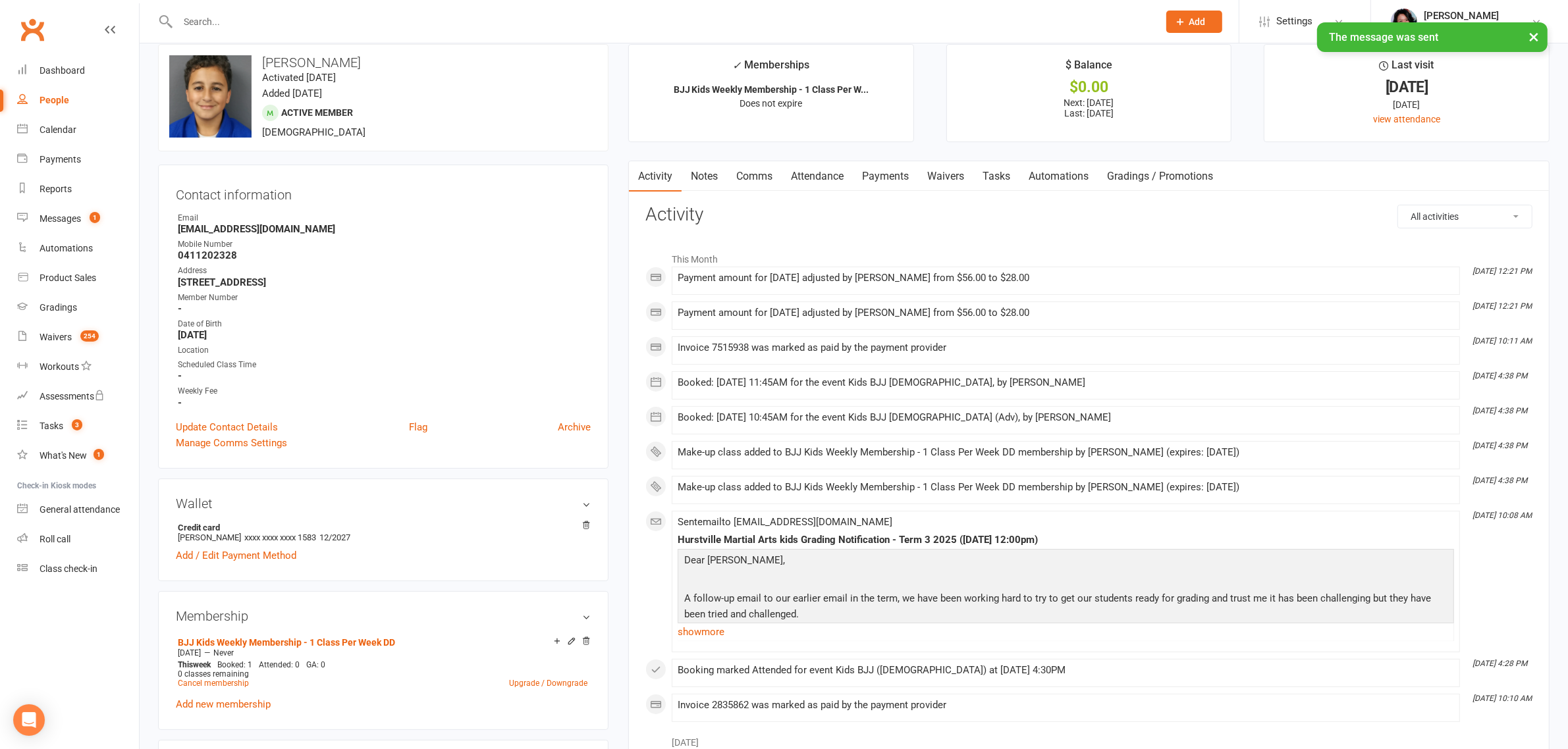
click at [771, 182] on link "Comms" at bounding box center [754, 176] width 55 height 31
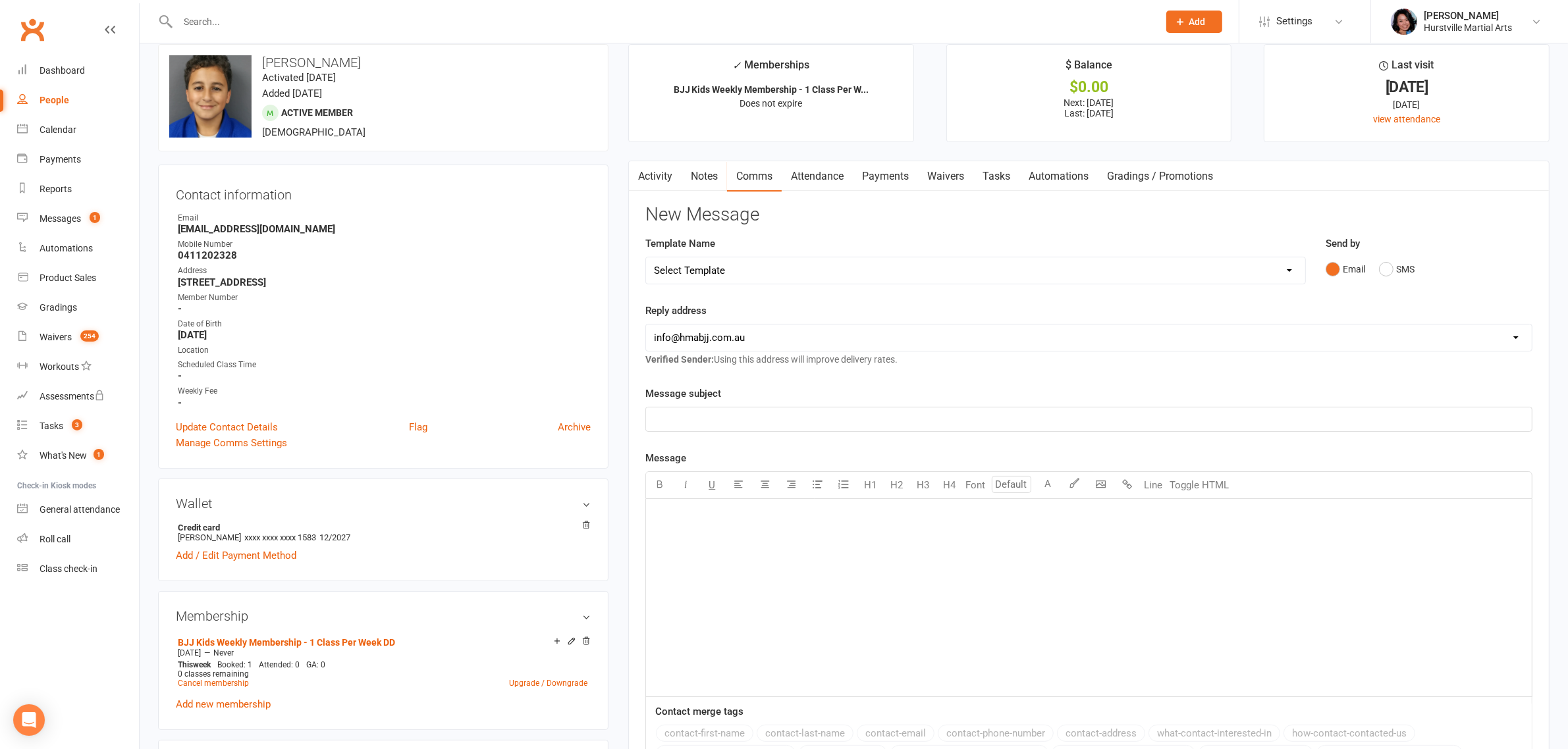
click at [825, 268] on select "Select Template [Email] 001 Kids BJJ Welcoming Email [Email] BJJ Kids Voucher C…" at bounding box center [975, 270] width 658 height 26
select select "3"
click at [646, 257] on select "Select Template [Email] 001 Kids BJJ Welcoming Email [Email] BJJ Kids Voucher C…" at bounding box center [975, 270] width 658 height 26
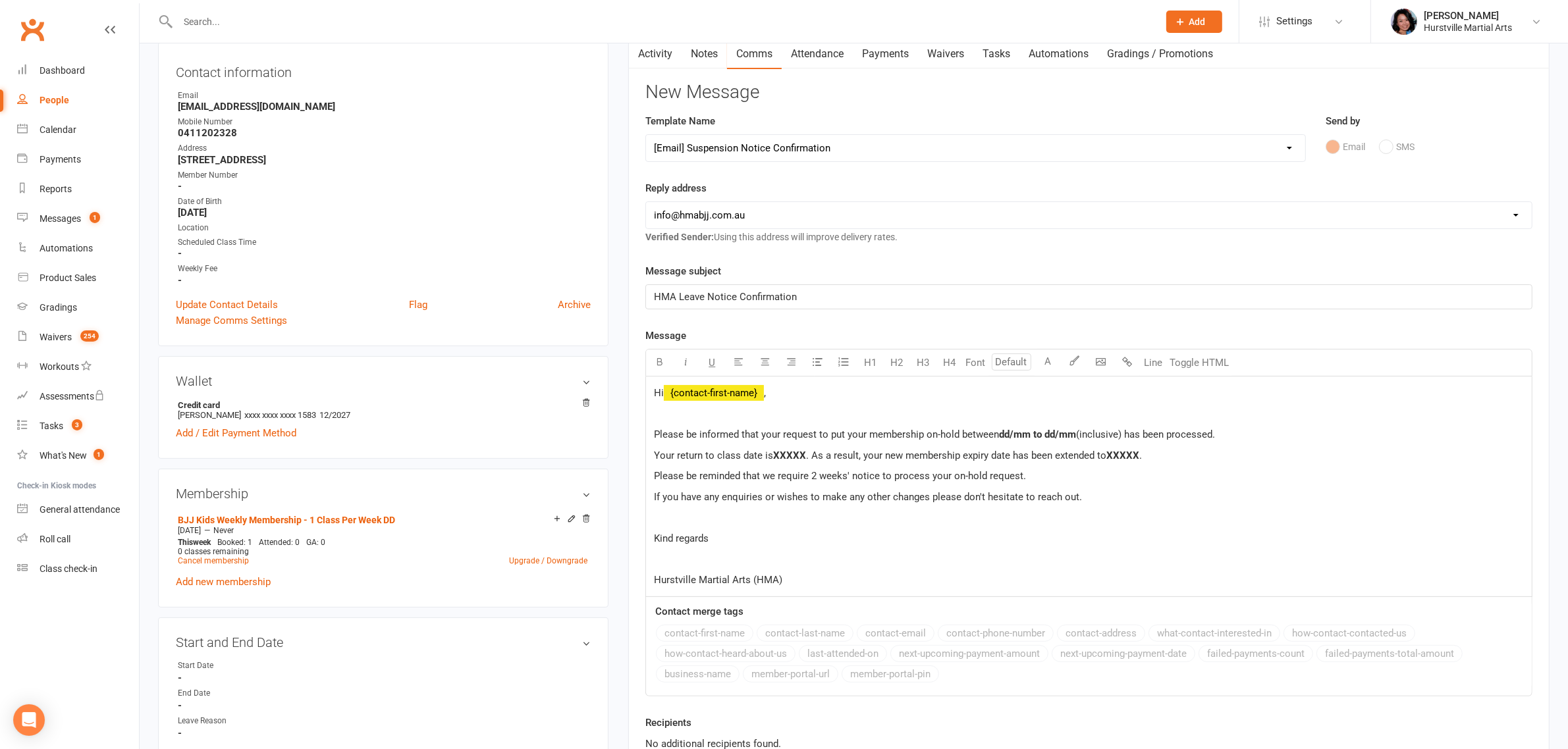
scroll to position [265, 0]
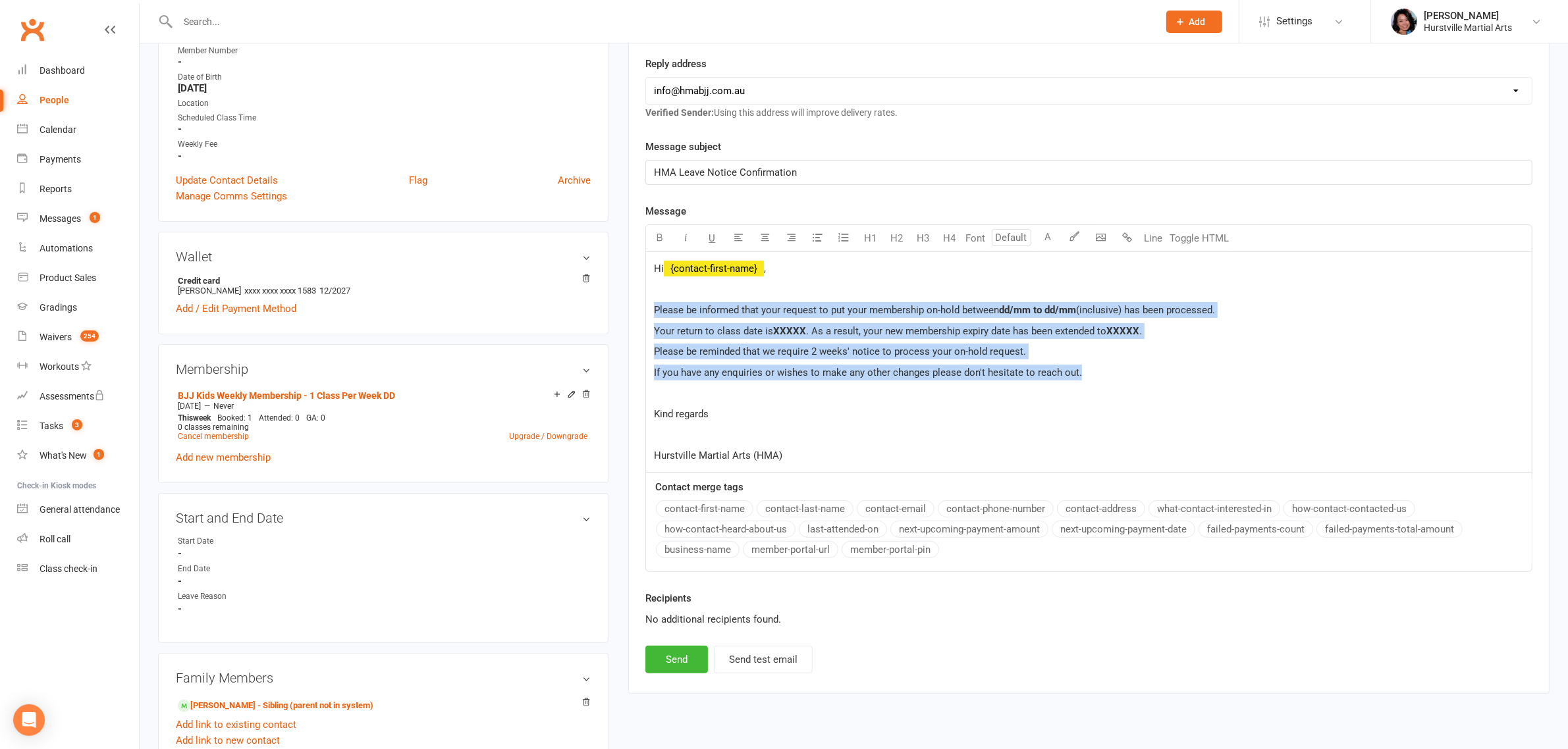
drag, startPoint x: 1101, startPoint y: 380, endPoint x: 617, endPoint y: 308, distance: 489.3
click at [617, 308] on div "upload photo change photo [PERSON_NAME] Activated [DATE] Added [DATE] Active me…" at bounding box center [853, 680] width 1412 height 1766
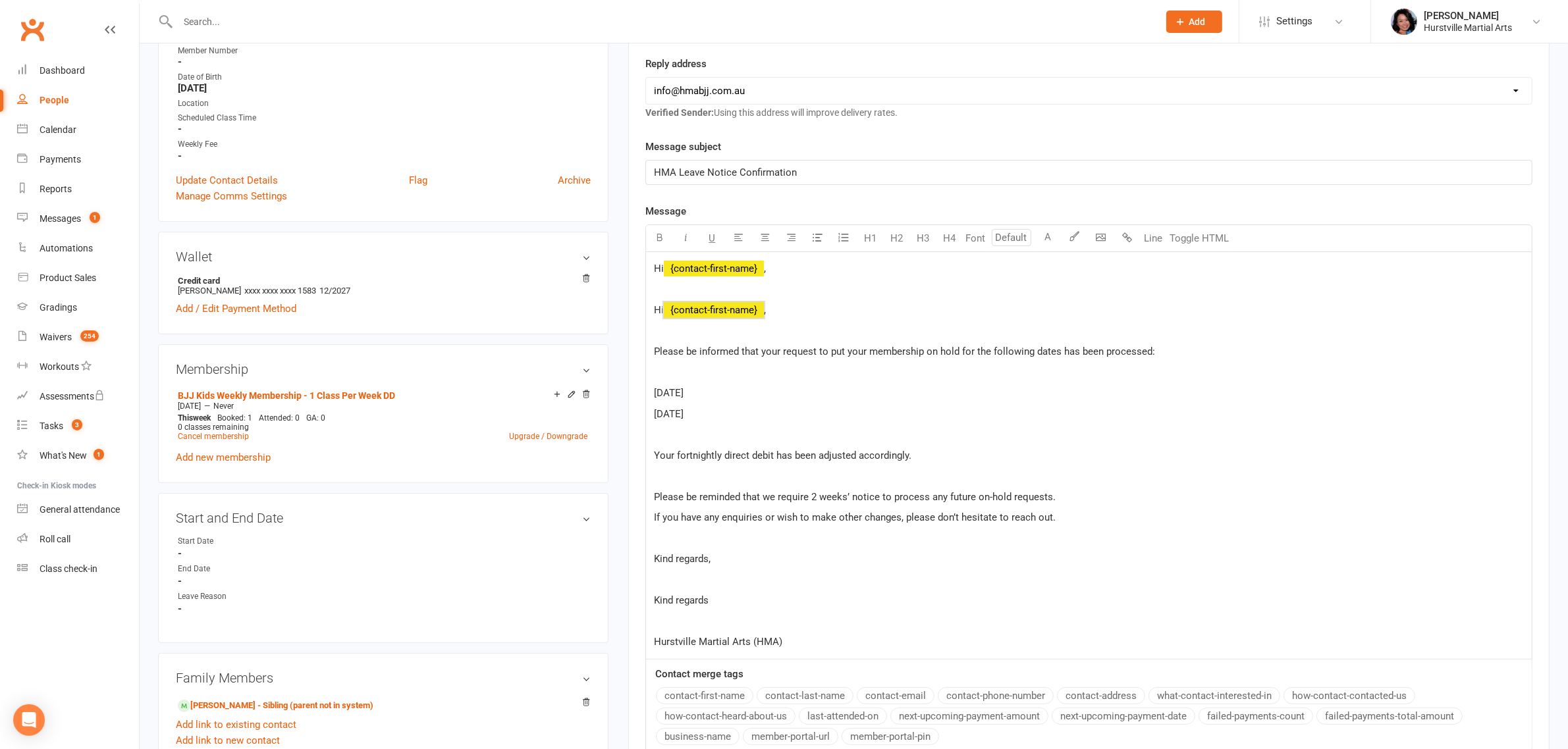
drag, startPoint x: 784, startPoint y: 311, endPoint x: 633, endPoint y: 295, distance: 151.8
click at [633, 295] on div "Activity Notes Comms Attendance Payments Waivers Tasks Automations Gradings / P…" at bounding box center [1089, 397] width 921 height 966
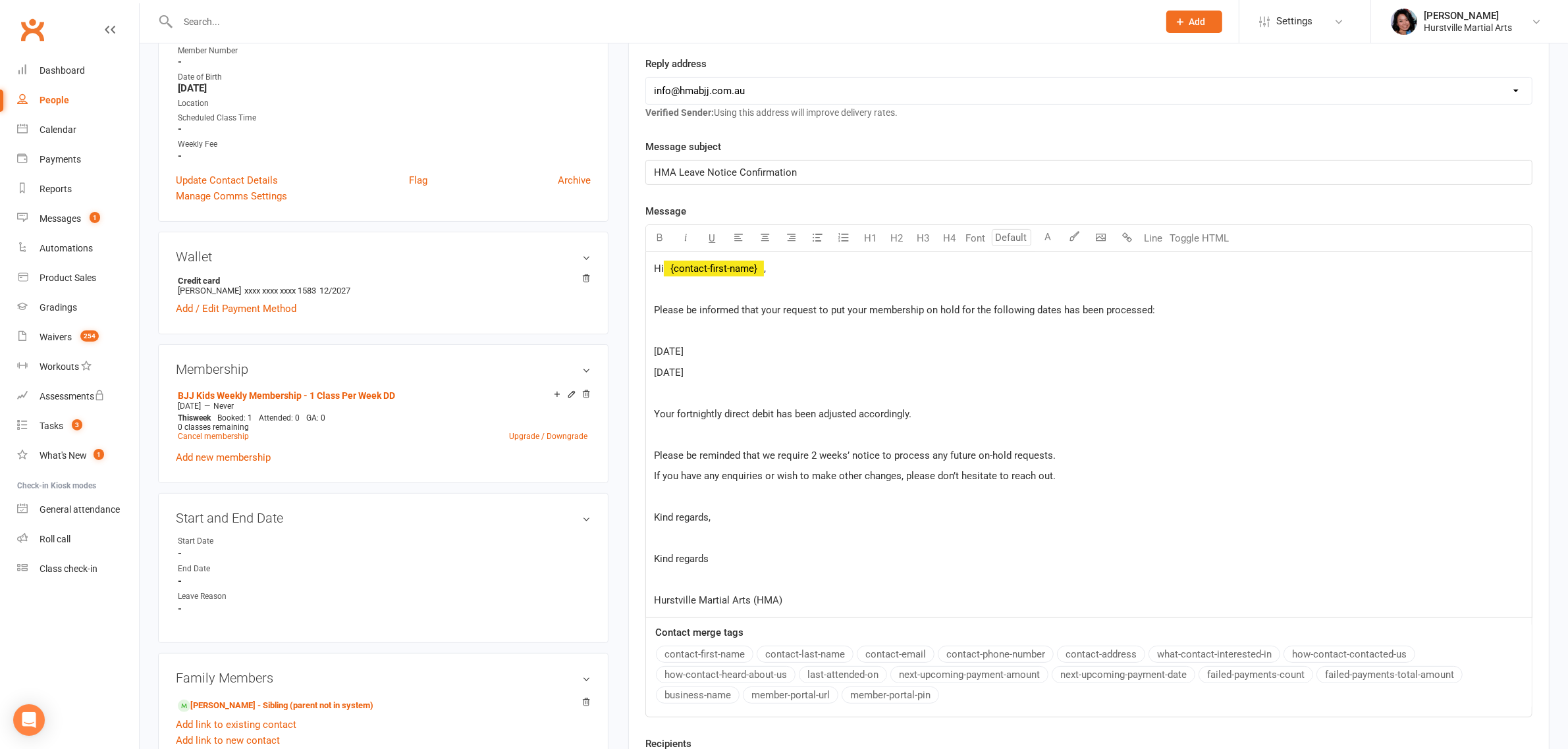
click at [732, 330] on p "﻿" at bounding box center [1089, 331] width 870 height 16
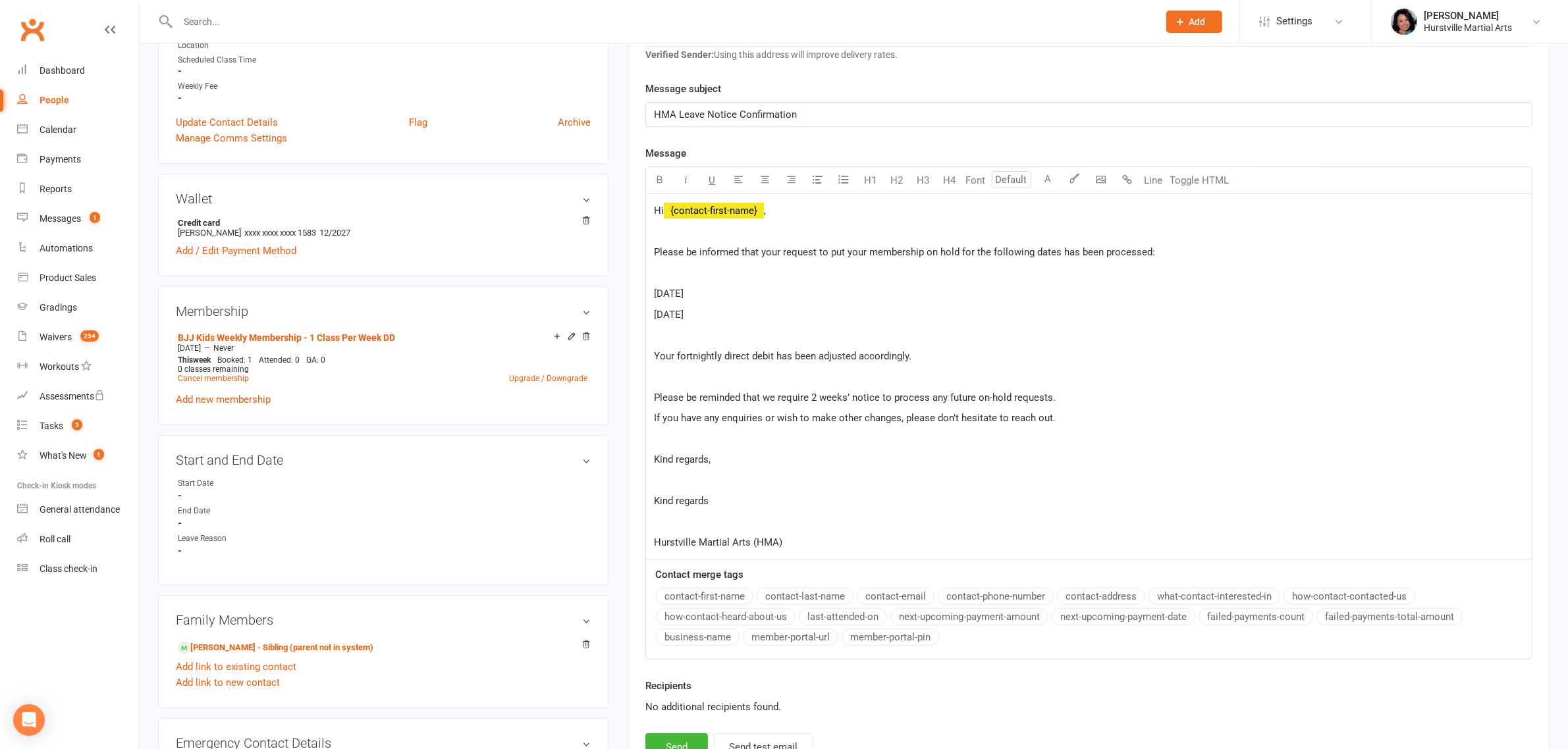
scroll to position [347, 0]
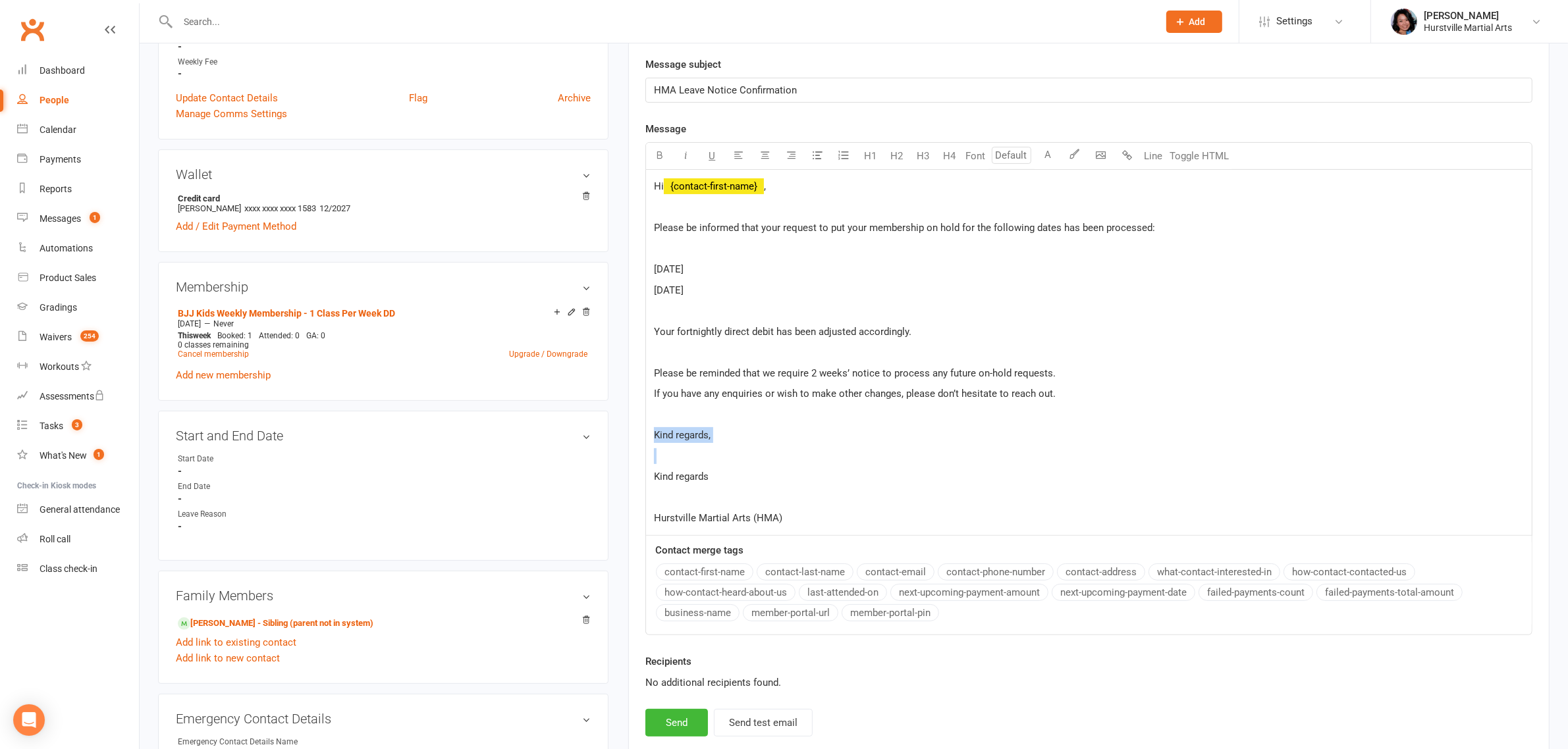
drag, startPoint x: 762, startPoint y: 448, endPoint x: 637, endPoint y: 425, distance: 127.1
click at [637, 425] on div "Activity Notes Comms Attendance Payments Waivers Tasks Automations Gradings / P…" at bounding box center [1089, 293] width 921 height 925
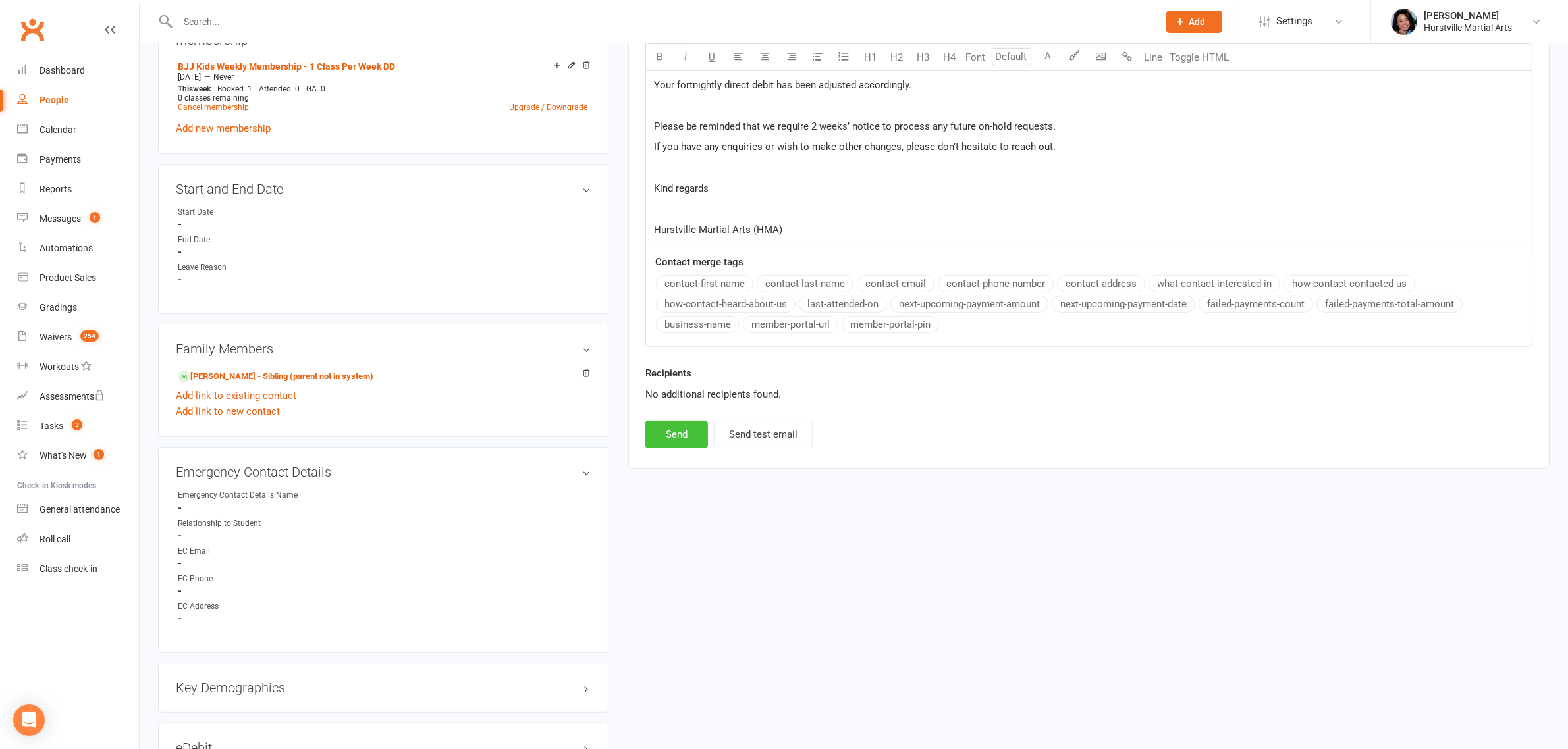
click at [681, 441] on button "Send" at bounding box center [677, 434] width 63 height 27
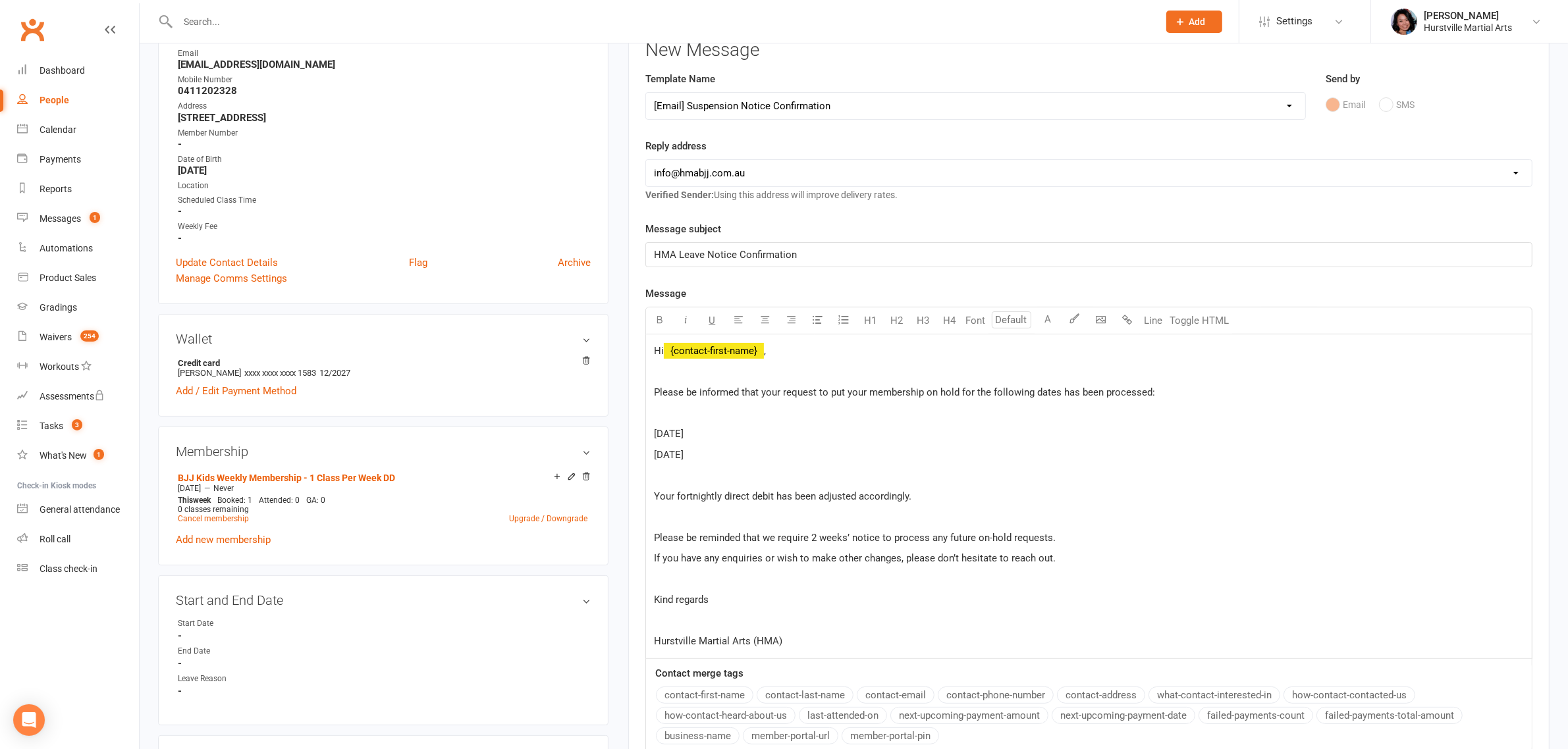
scroll to position [93, 0]
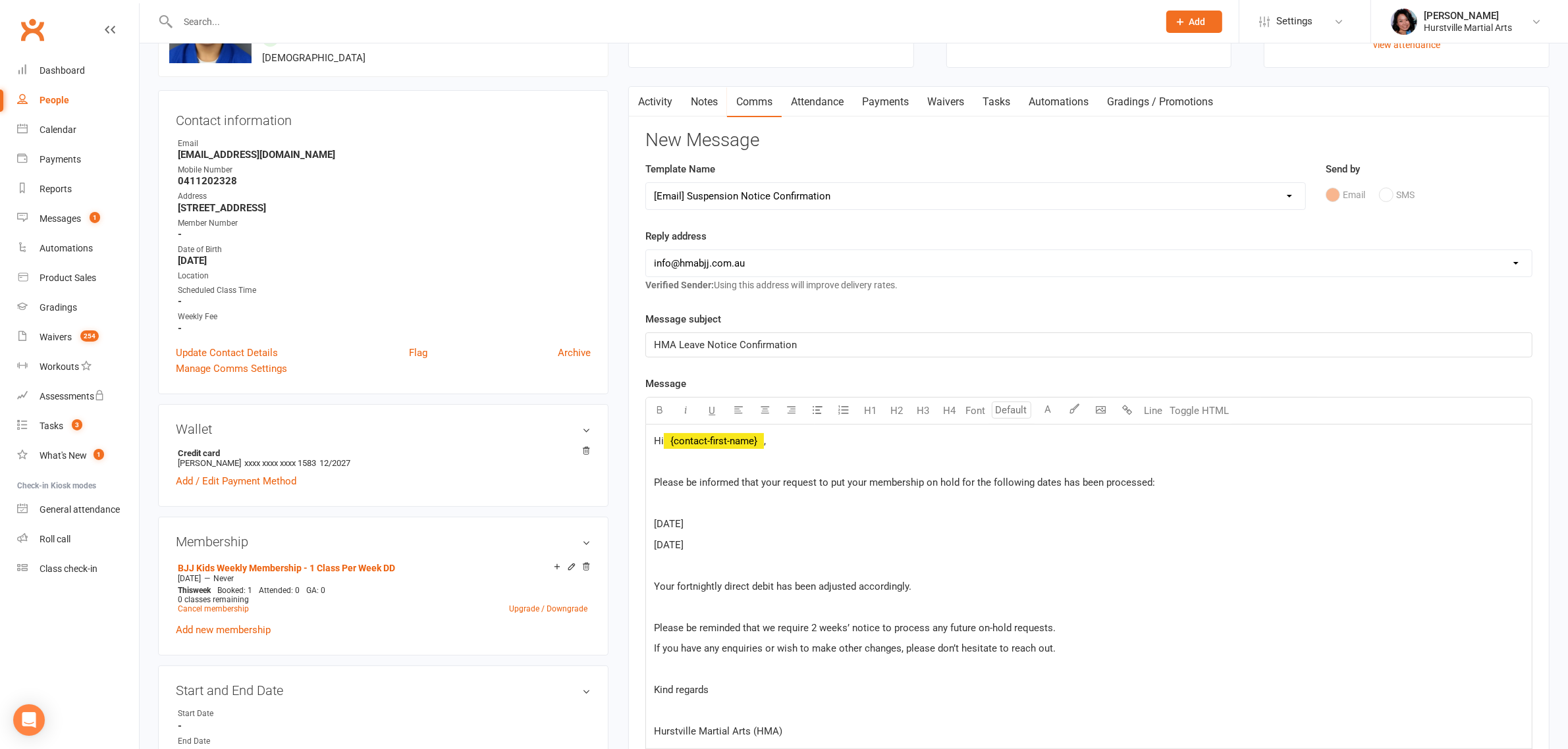
select select
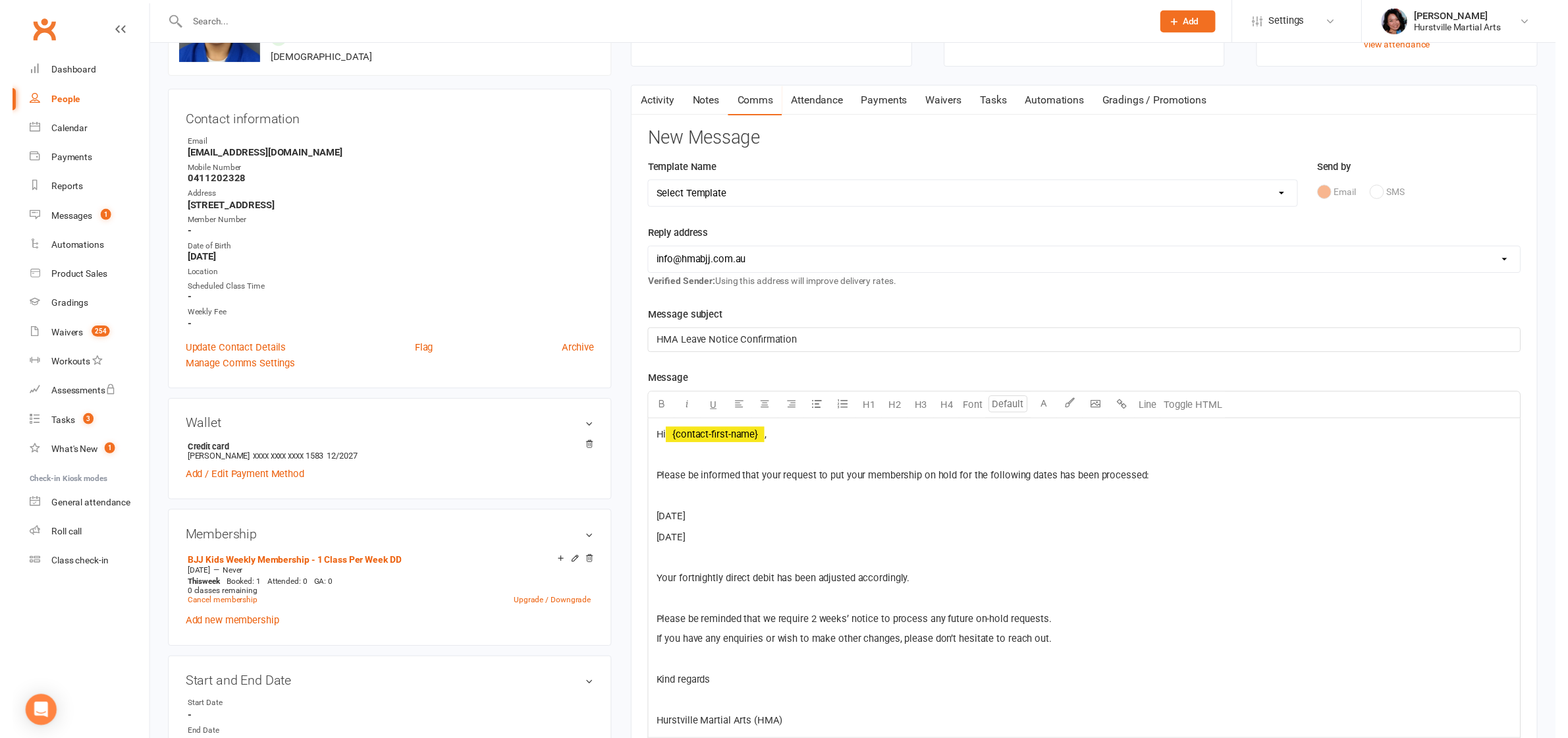
scroll to position [0, 0]
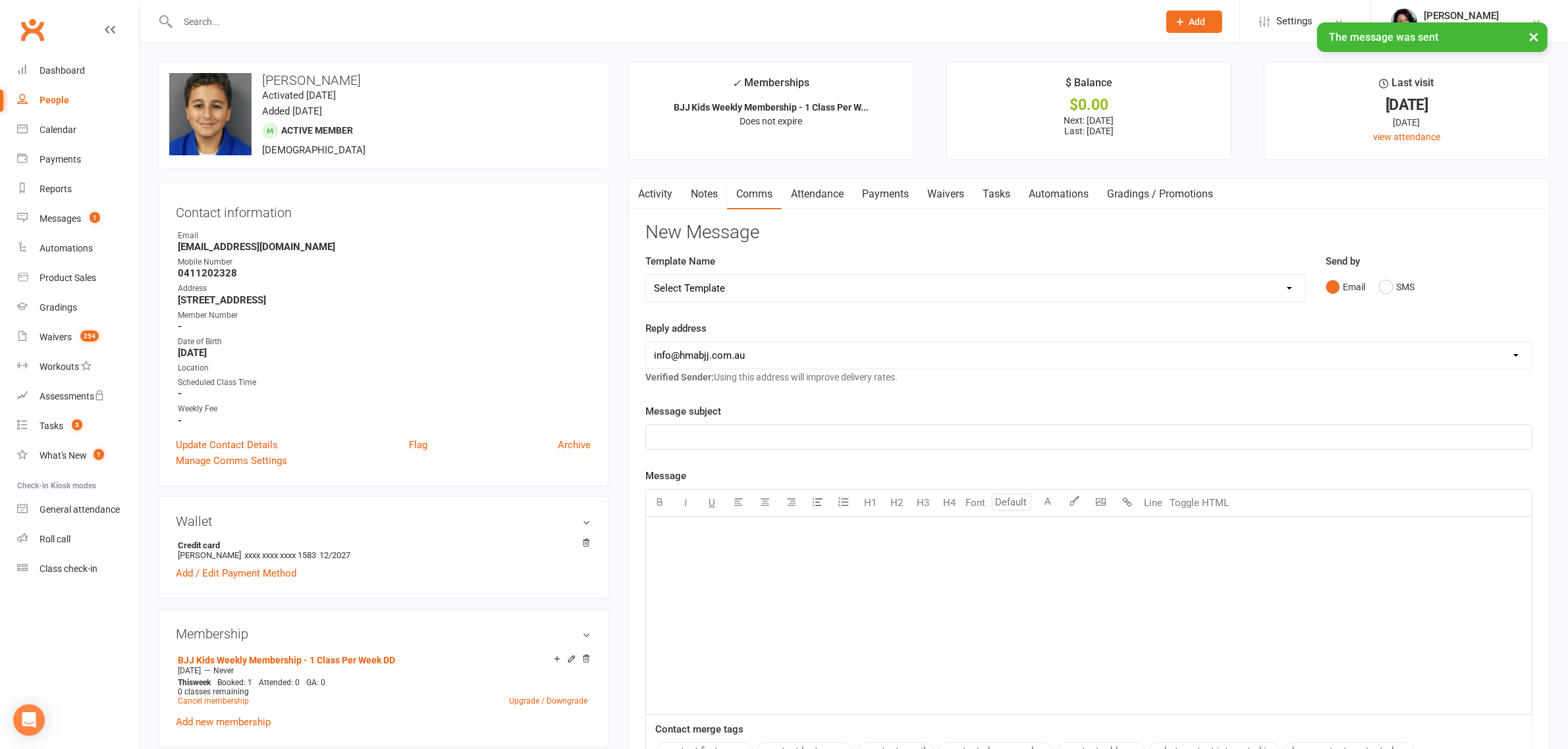
click at [705, 191] on link "Notes" at bounding box center [704, 194] width 45 height 31
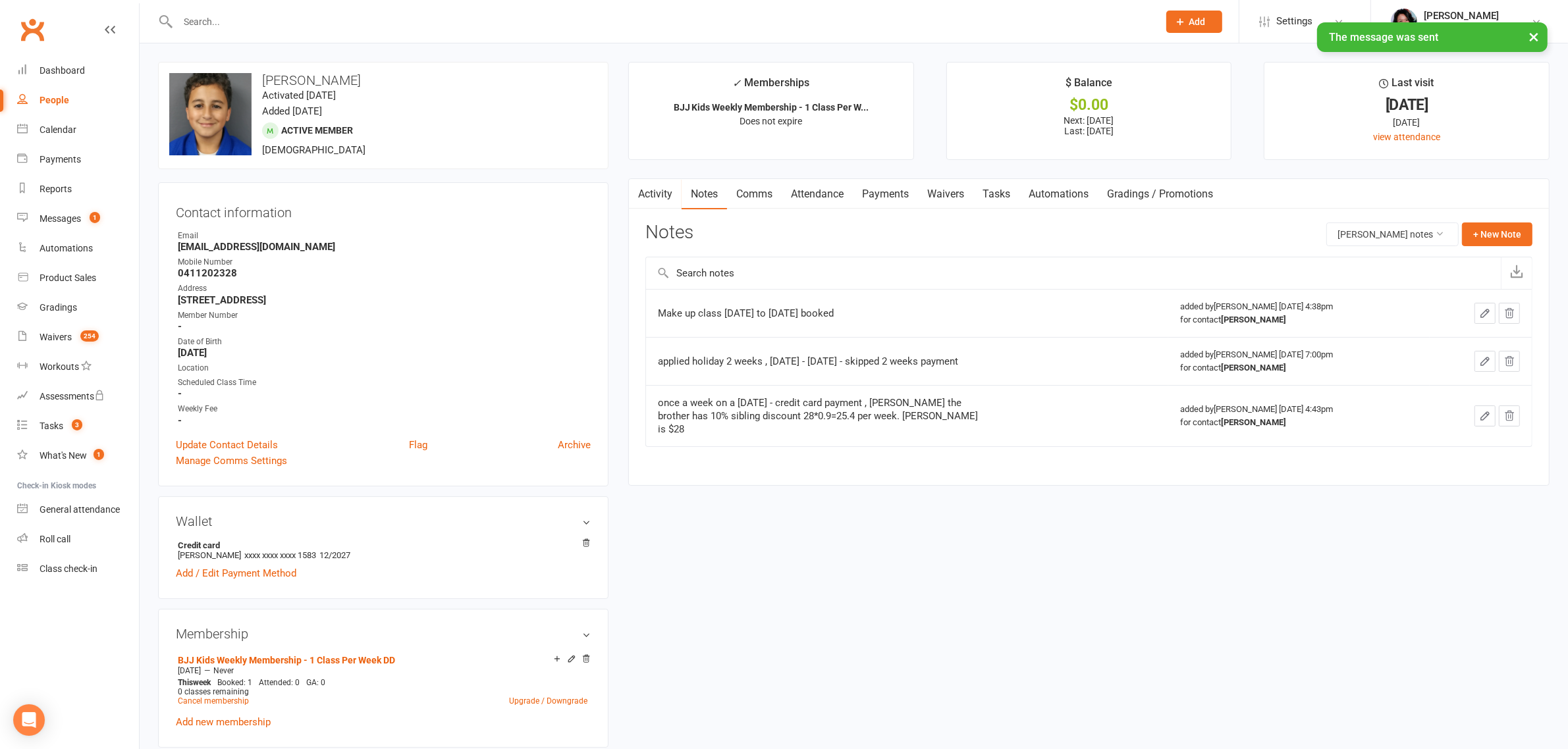
drag, startPoint x: 716, startPoint y: 370, endPoint x: 651, endPoint y: 353, distance: 67.2
click at [651, 353] on td "applied holiday 2 weeks , [DATE] - [DATE] - skipped 2 weeks payment" at bounding box center [907, 361] width 523 height 48
copy div "applied holiday 2 weeks , [DATE] - [DATE] - skipped 2 weeks payment"
click at [1503, 231] on button "+ New Note" at bounding box center [1497, 234] width 70 height 24
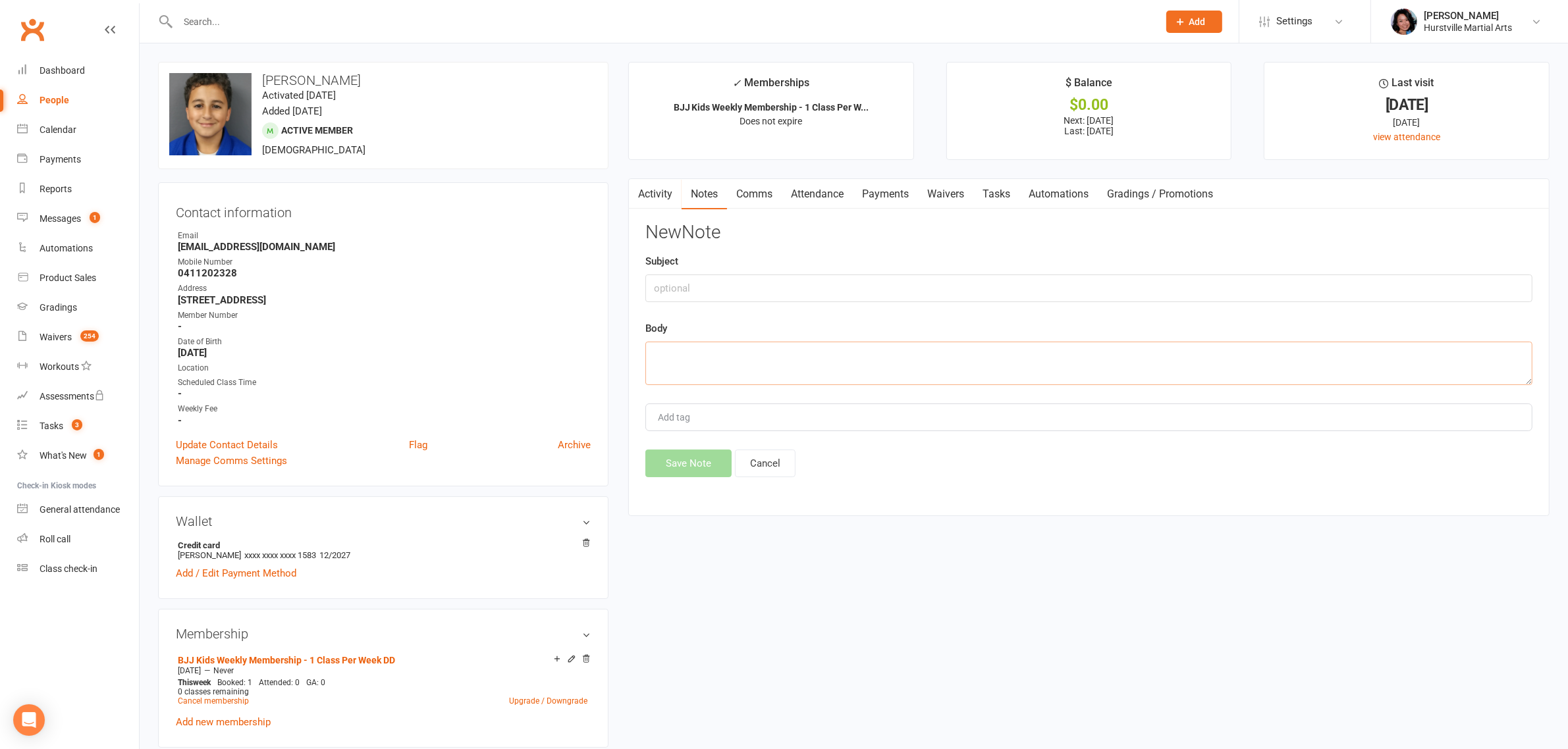
click at [852, 354] on textarea at bounding box center [1089, 363] width 887 height 44
paste textarea "applied holiday 2 weeks , [DATE] - [DATE] - skipped 2 weeks payment"
drag, startPoint x: 767, startPoint y: 355, endPoint x: 877, endPoint y: 357, distance: 110.0
click at [877, 357] on textarea "applied holiday 2 weeks , [DATE] - [DATE] - skipped 2 weeks payment" at bounding box center [1089, 363] width 887 height 44
type textarea "applied holiday 2 weeks , 3/10 + 10/10 - skipped 2 weeks payment"
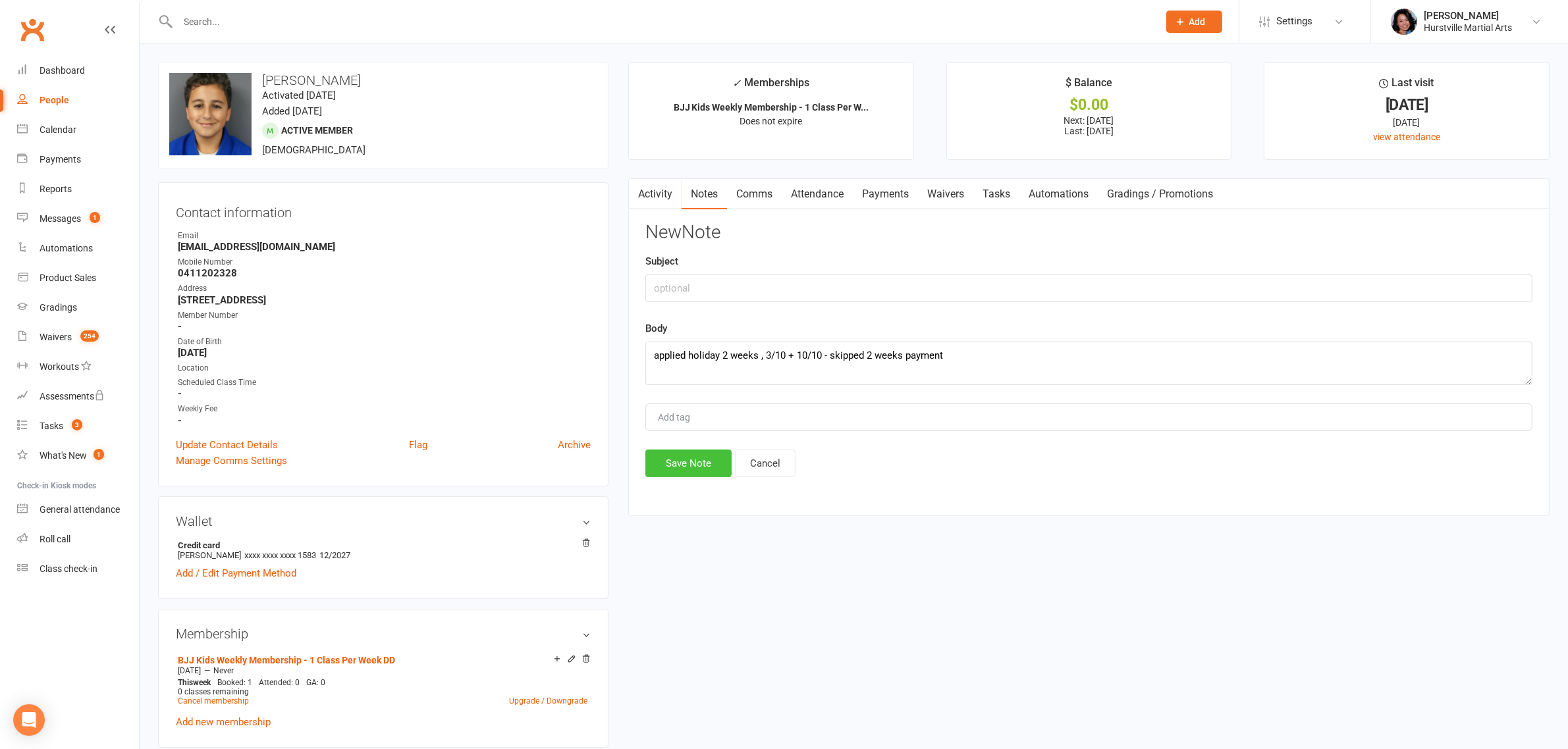
click at [685, 463] on button "Save Note" at bounding box center [689, 463] width 86 height 27
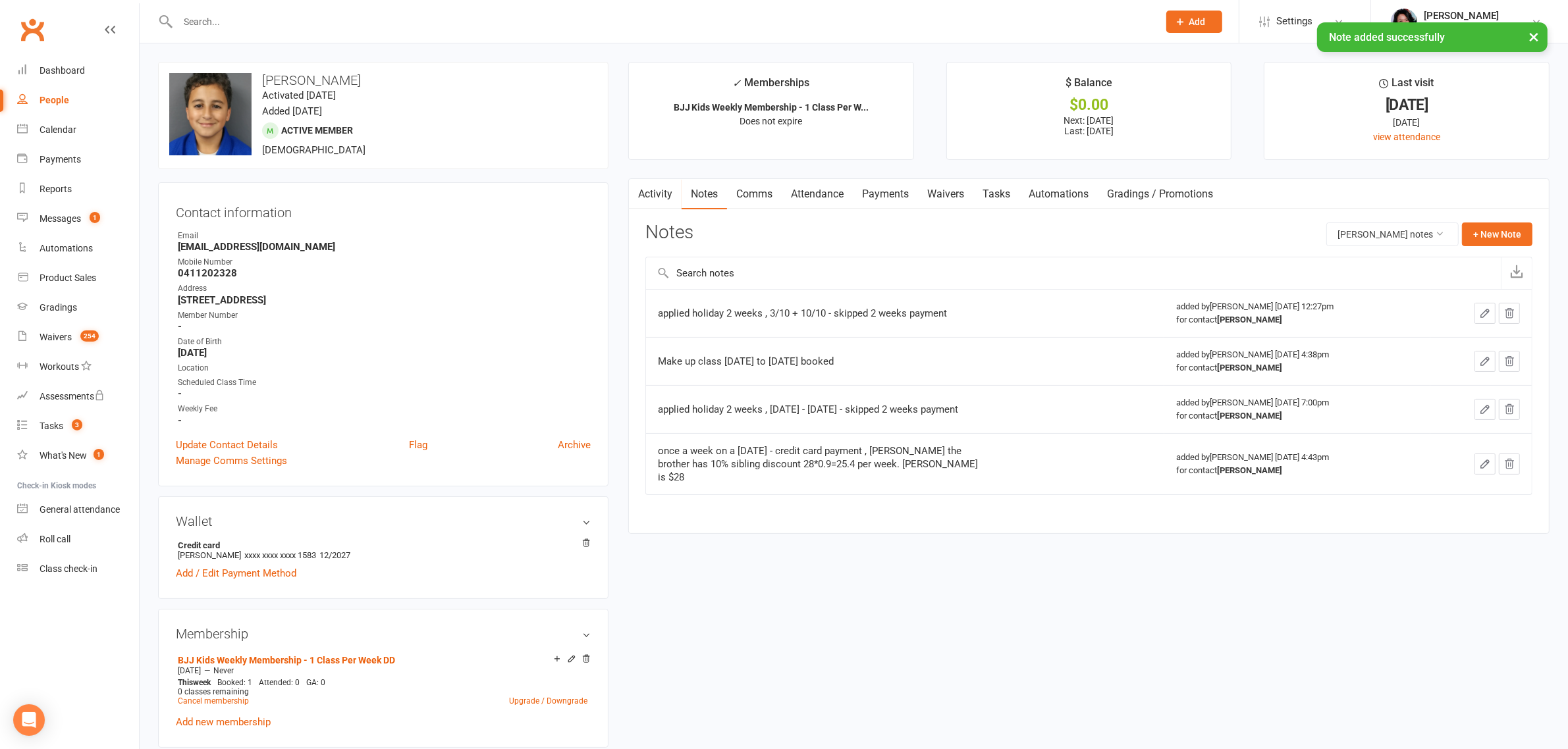
click at [881, 192] on link "Payments" at bounding box center [885, 194] width 65 height 31
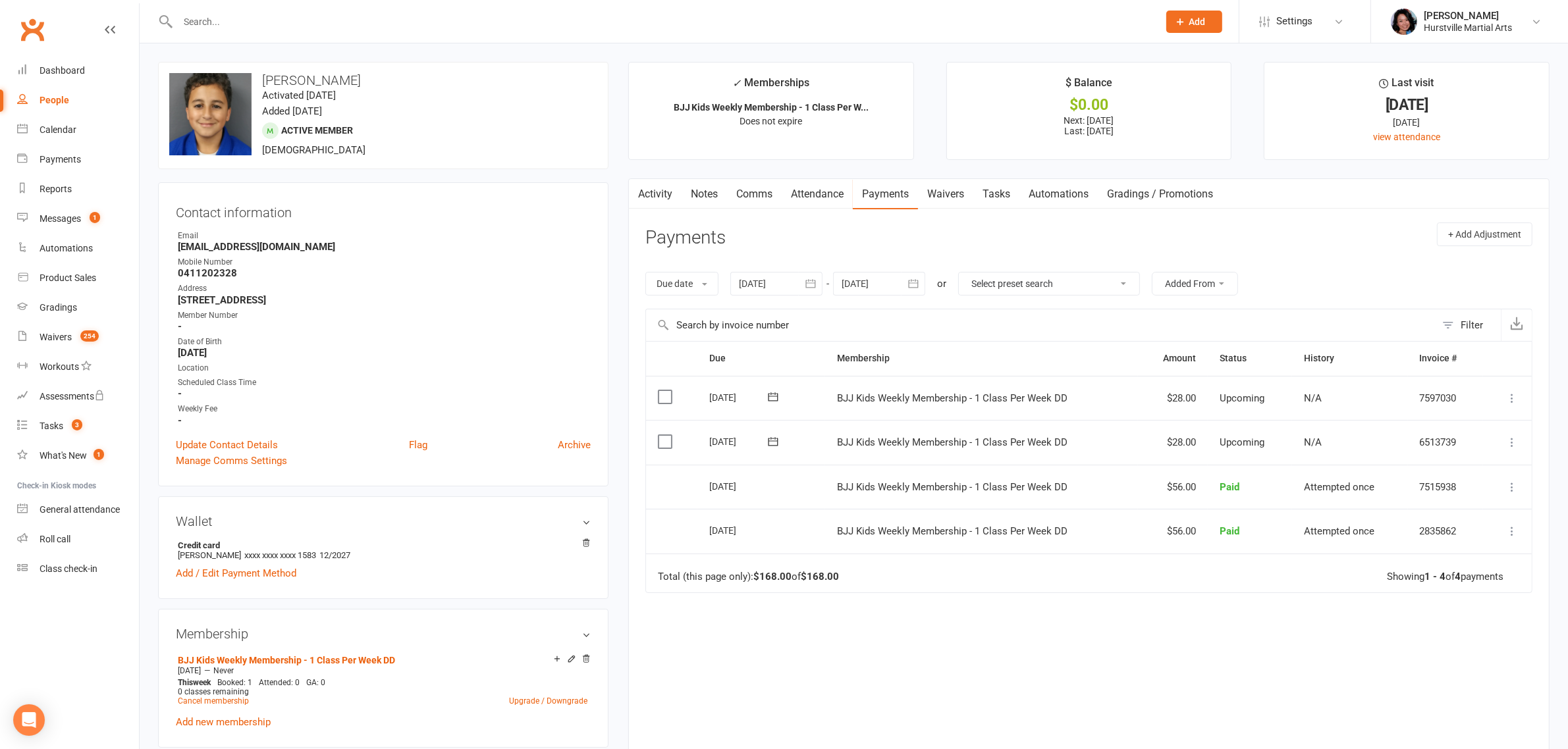
click at [610, 18] on input "text" at bounding box center [662, 21] width 976 height 18
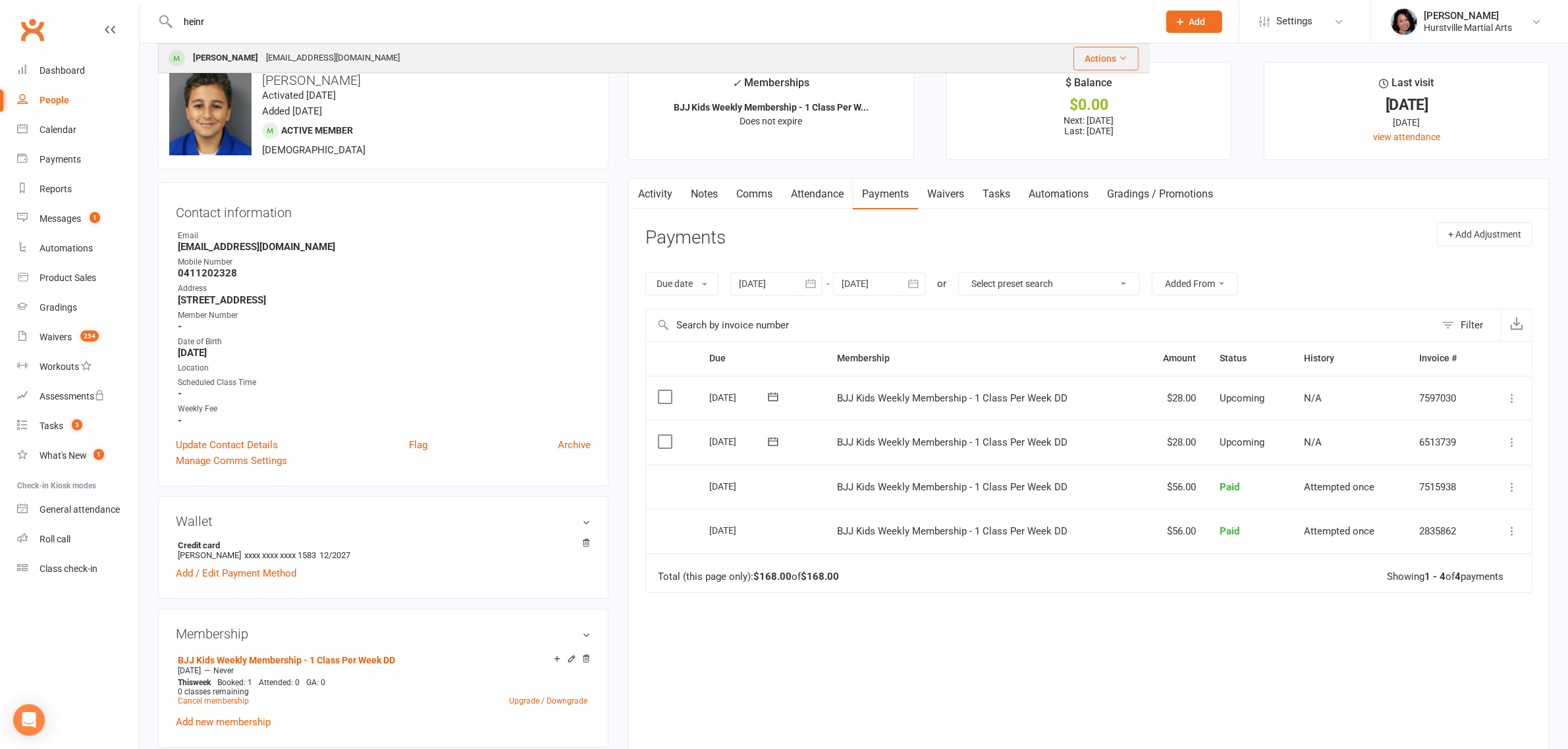
type input "heinr"
click at [370, 50] on div "[PERSON_NAME] [EMAIL_ADDRESS][DOMAIN_NAME]" at bounding box center [539, 58] width 759 height 27
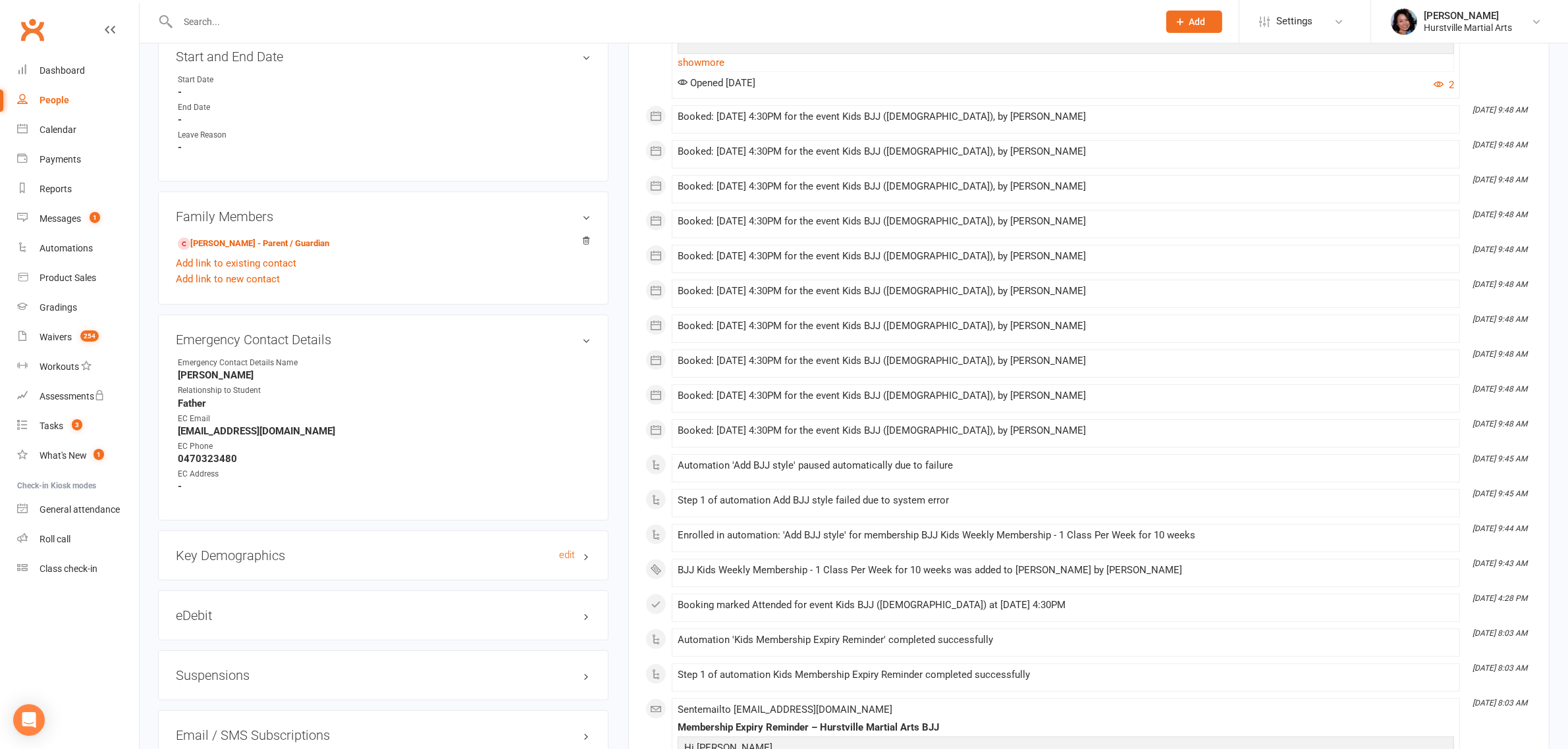
scroll to position [905, 0]
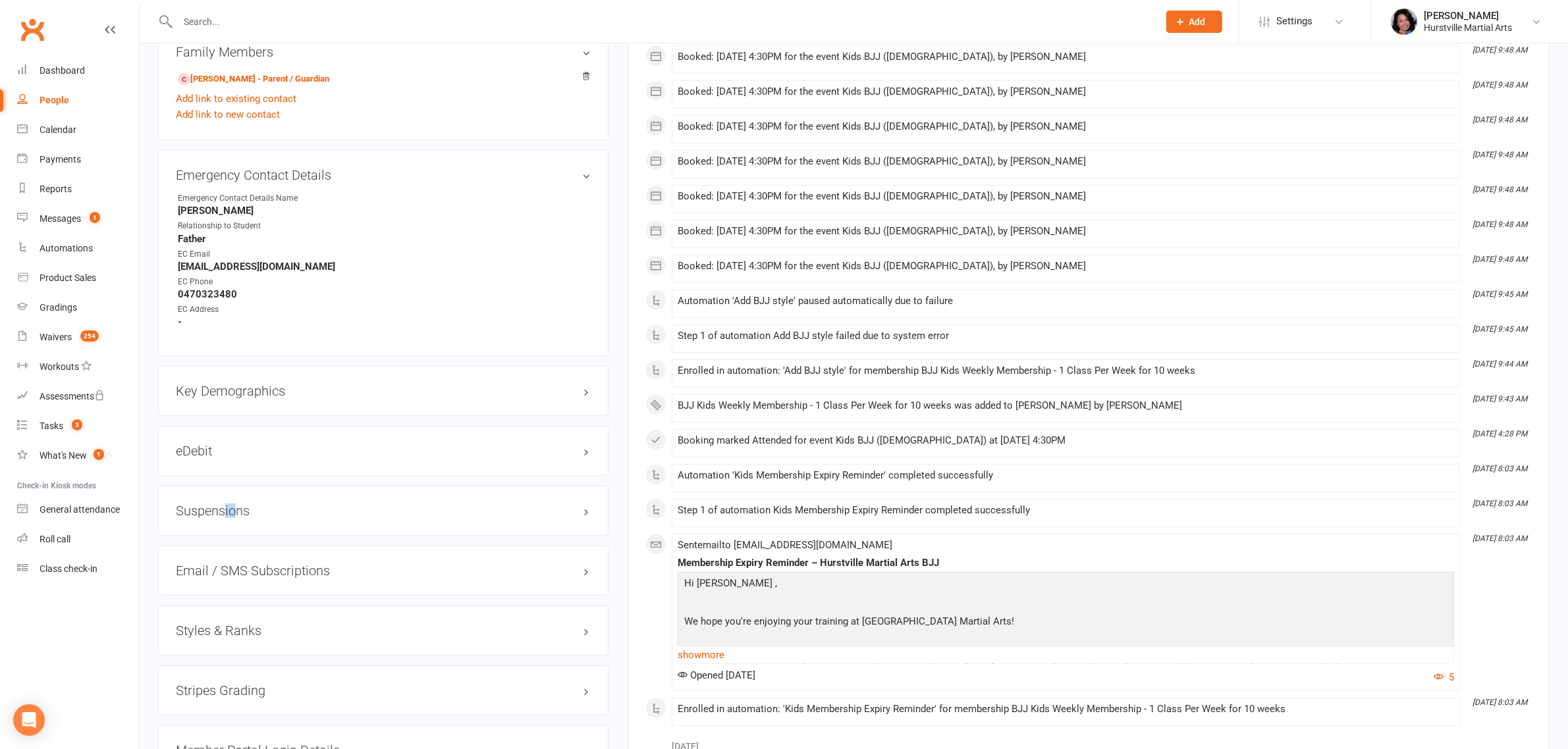
click at [222, 516] on div "Suspensions" at bounding box center [383, 511] width 451 height 50
click at [225, 513] on h3 "Suspensions" at bounding box center [384, 511] width 415 height 15
click at [218, 558] on link "Add new suspension" at bounding box center [222, 562] width 91 height 12
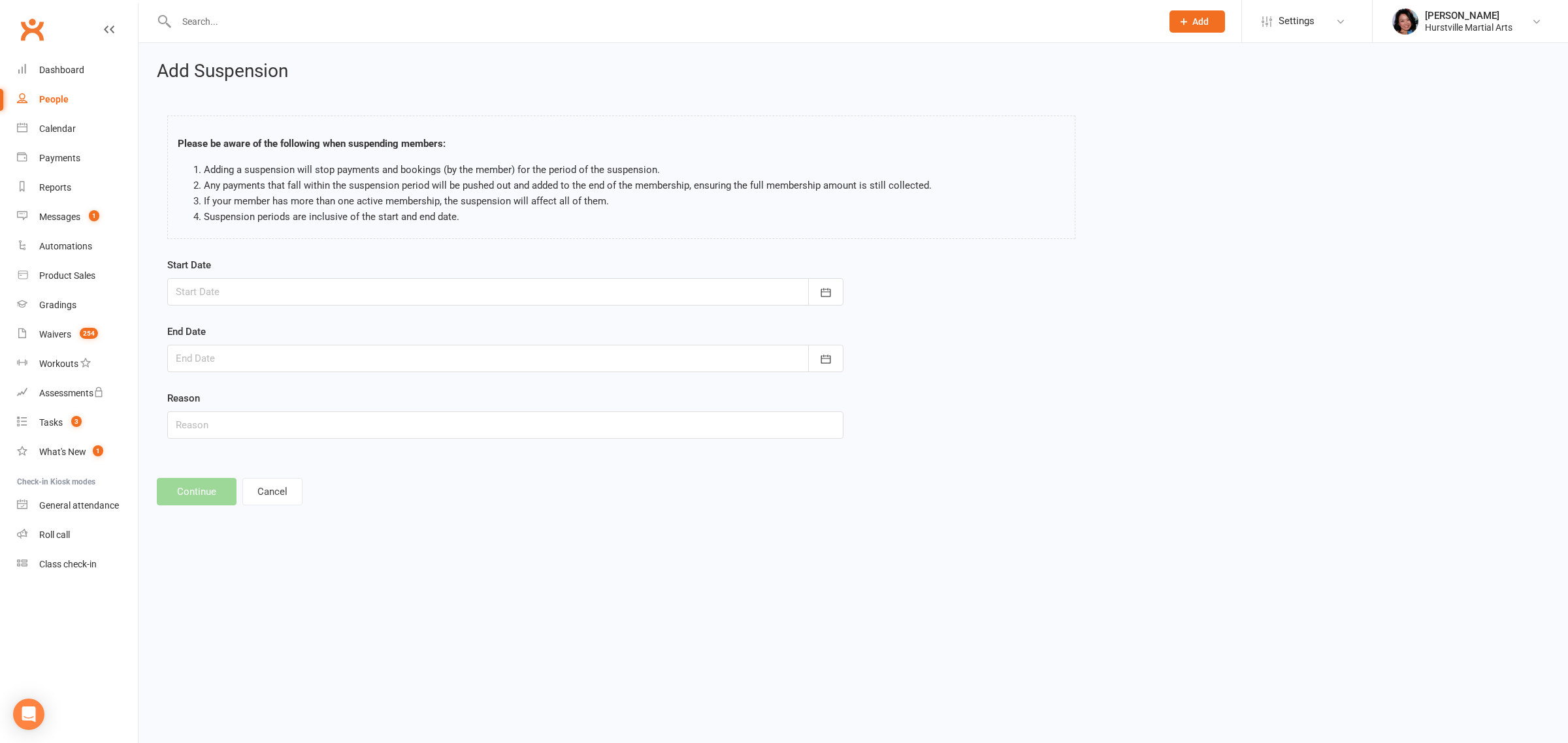
click at [282, 287] on div at bounding box center [505, 291] width 676 height 27
click at [360, 469] on span "03" at bounding box center [363, 474] width 11 height 11
type input "[DATE]"
click at [358, 362] on div at bounding box center [505, 358] width 676 height 27
click at [395, 399] on button "button" at bounding box center [395, 392] width 28 height 24
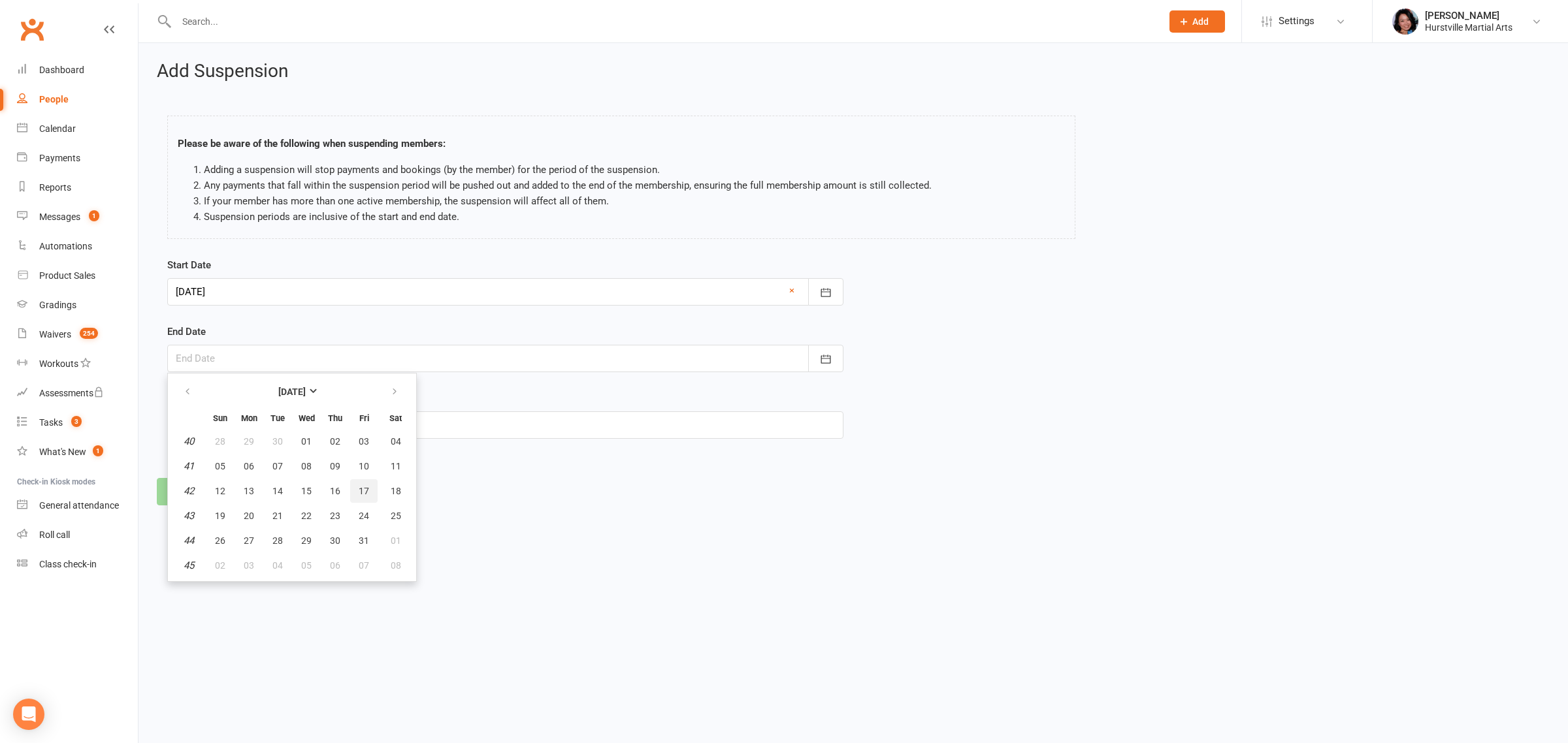
click at [359, 486] on span "17" at bounding box center [363, 491] width 11 height 11
type input "[DATE]"
click at [249, 435] on input "text" at bounding box center [505, 425] width 676 height 27
type input "holiday"
click at [167, 493] on button "Continue" at bounding box center [196, 491] width 80 height 27
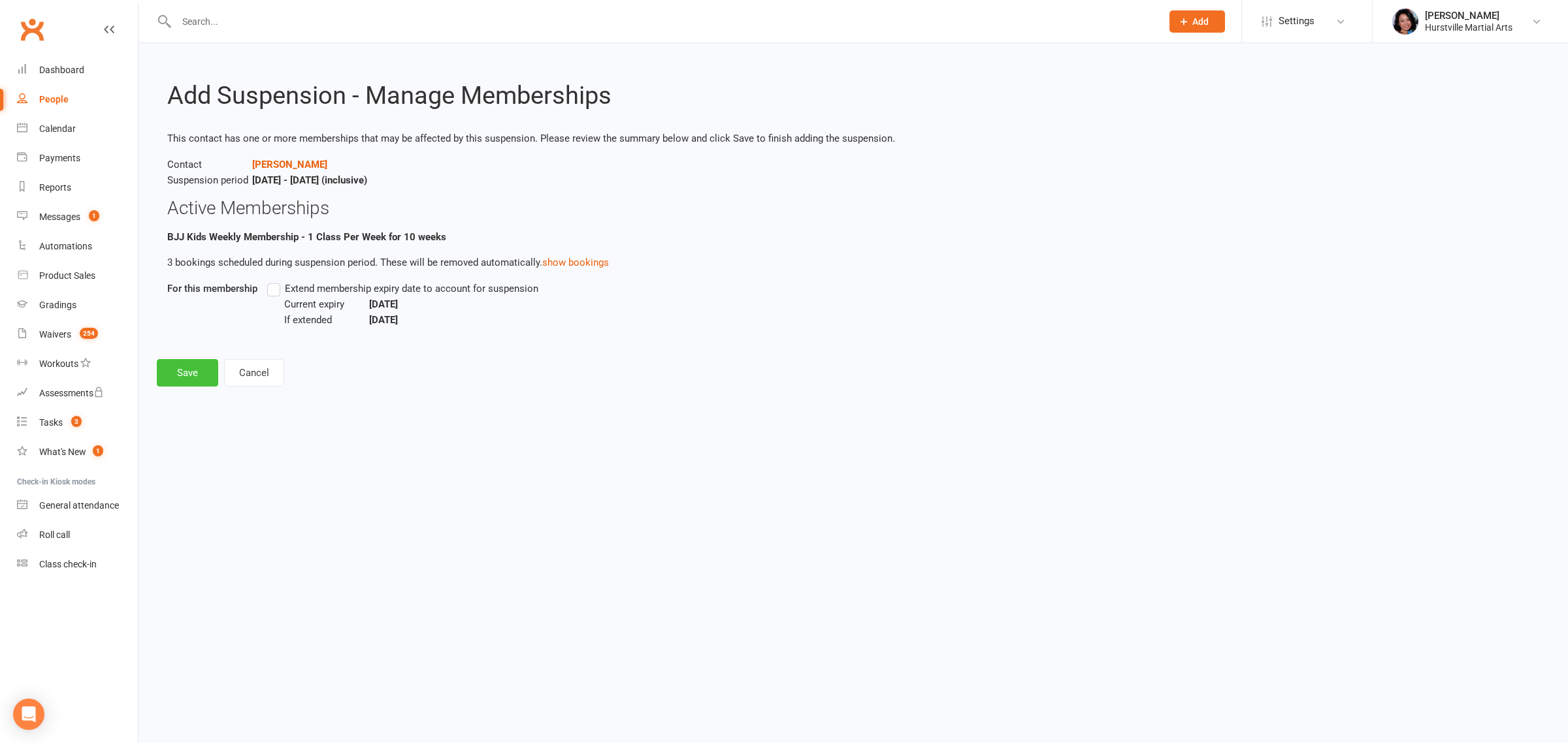
click at [178, 374] on button "Save" at bounding box center [187, 372] width 62 height 27
